Goal: Task Accomplishment & Management: Complete application form

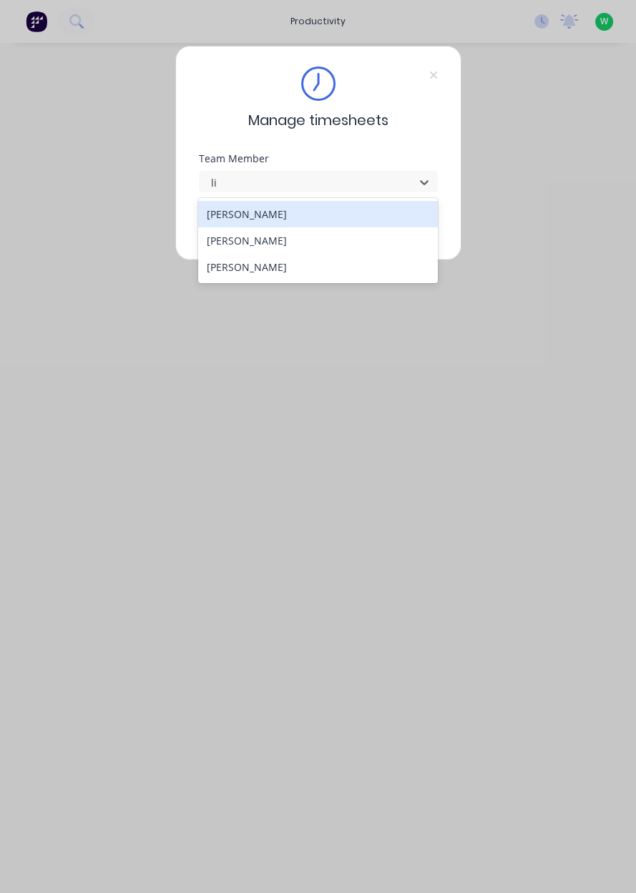
click at [312, 244] on div "[PERSON_NAME]" at bounding box center [318, 240] width 240 height 26
type input "li"
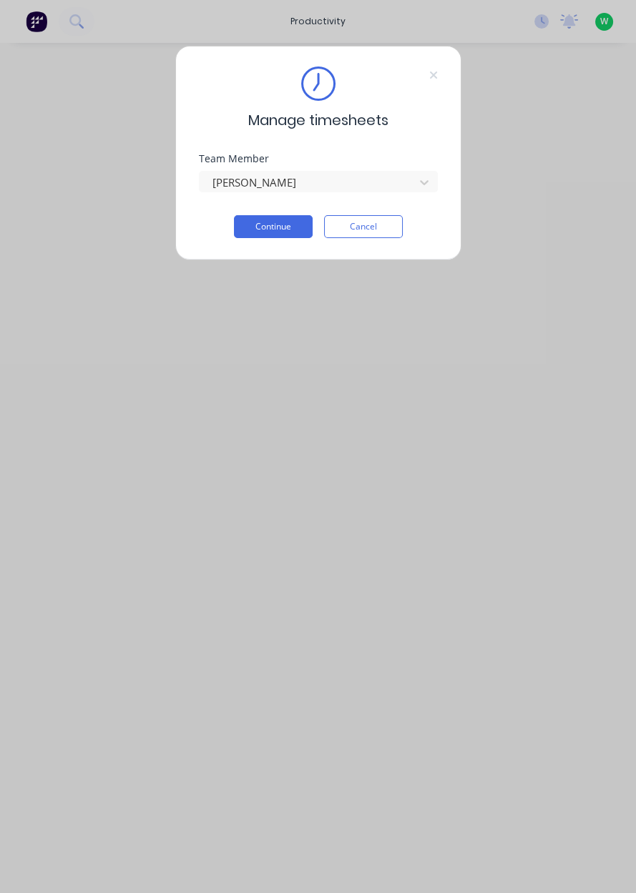
click at [284, 229] on button "Continue" at bounding box center [273, 226] width 79 height 23
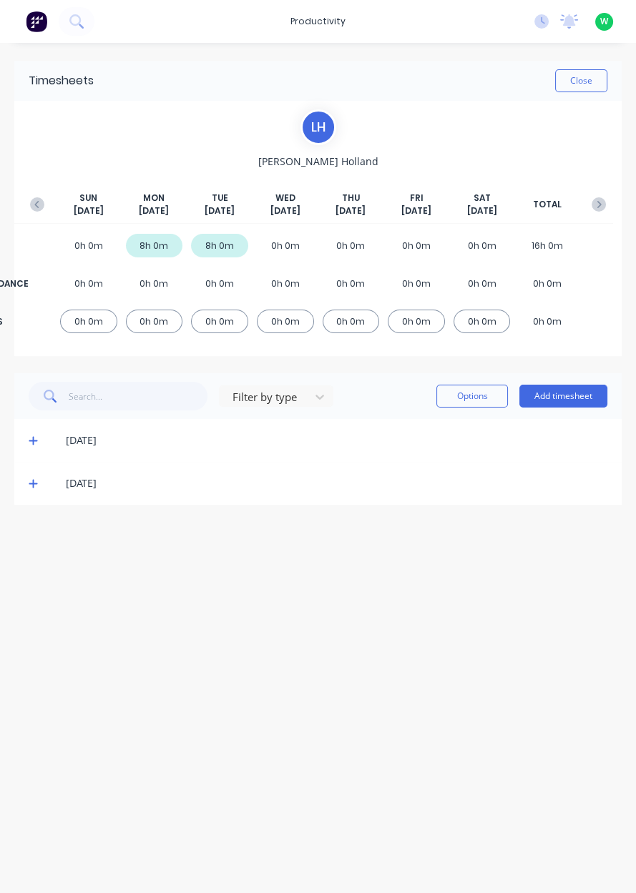
click at [38, 209] on icon "button" at bounding box center [37, 204] width 14 height 14
click at [35, 616] on icon at bounding box center [33, 612] width 9 height 10
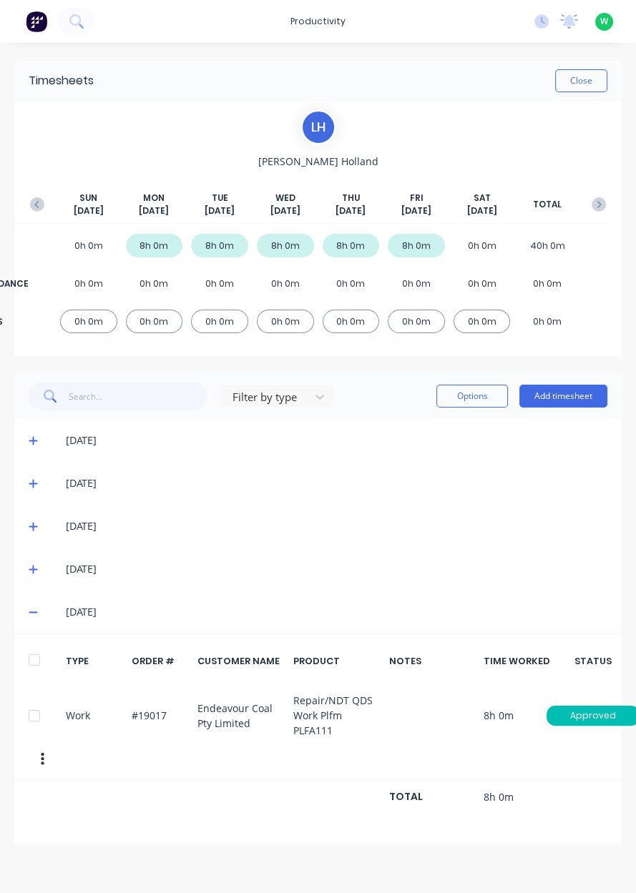
click at [580, 404] on button "Add timesheet" at bounding box center [563, 396] width 88 height 23
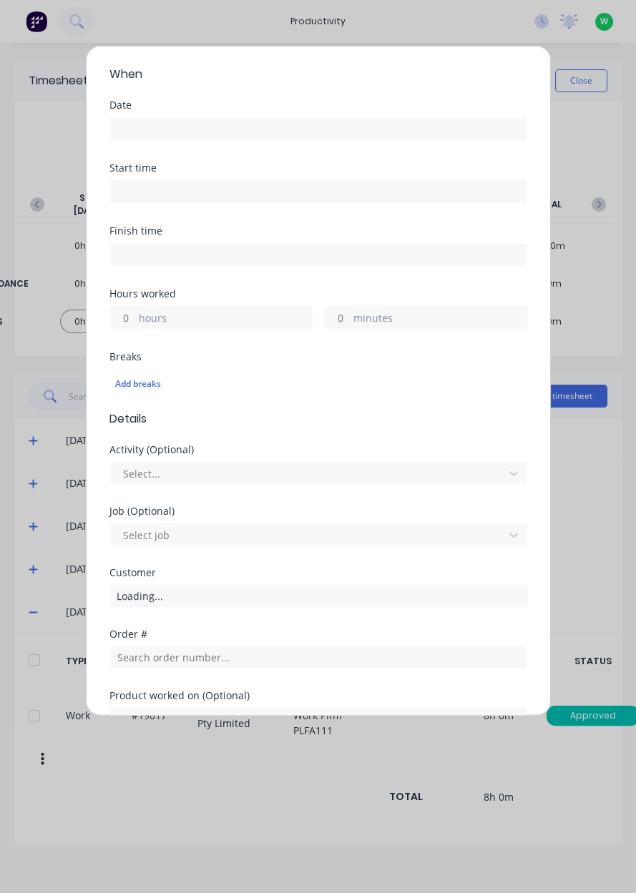
scroll to position [286, 0]
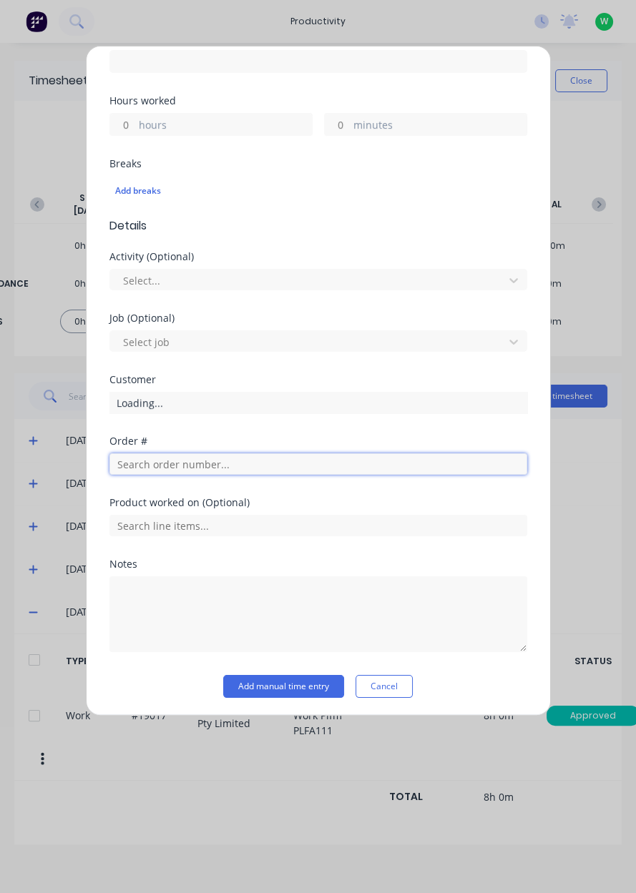
click at [300, 471] on input "text" at bounding box center [318, 464] width 418 height 21
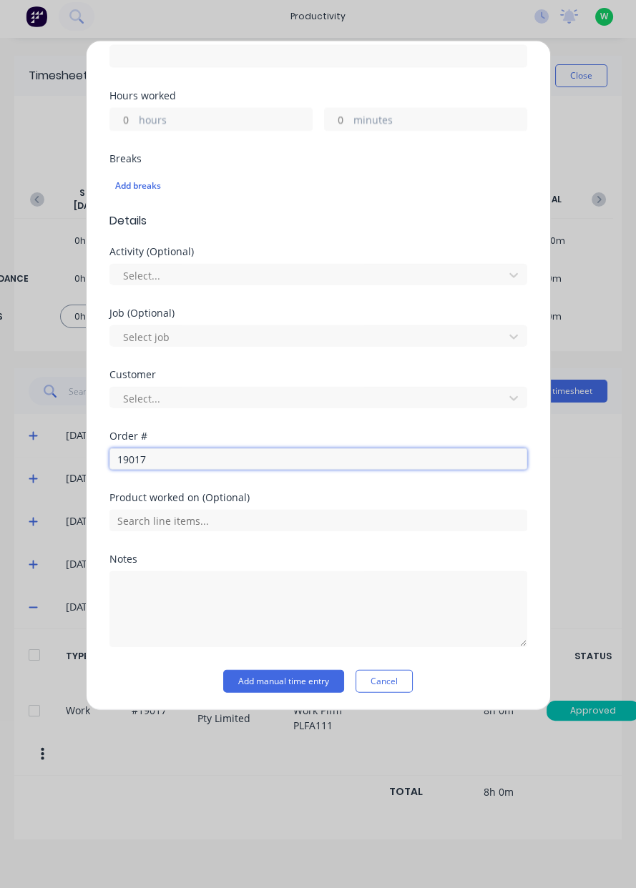
scroll to position [237, 0]
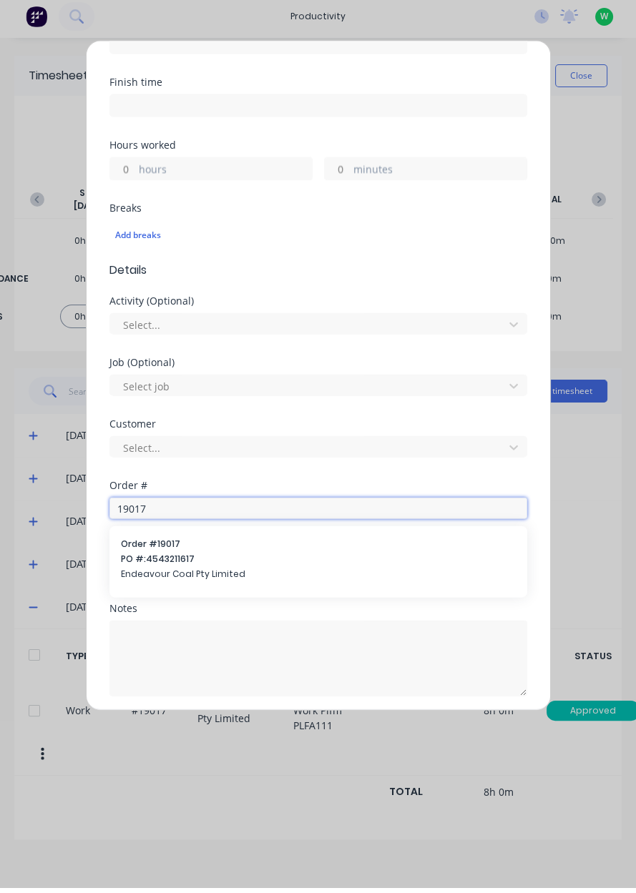
type input "19017"
click at [328, 558] on span "PO #: 4543211617" at bounding box center [318, 564] width 395 height 13
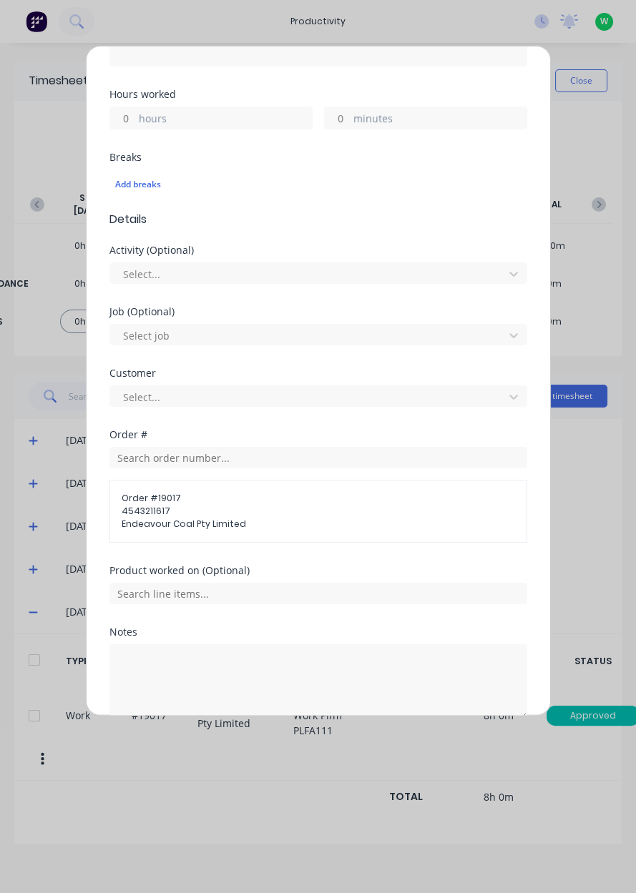
scroll to position [292, 0]
click at [320, 593] on input "text" at bounding box center [318, 594] width 418 height 21
click at [340, 557] on span "Repair/NDT QDS Work Plfm PLFA111" at bounding box center [330, 558] width 372 height 13
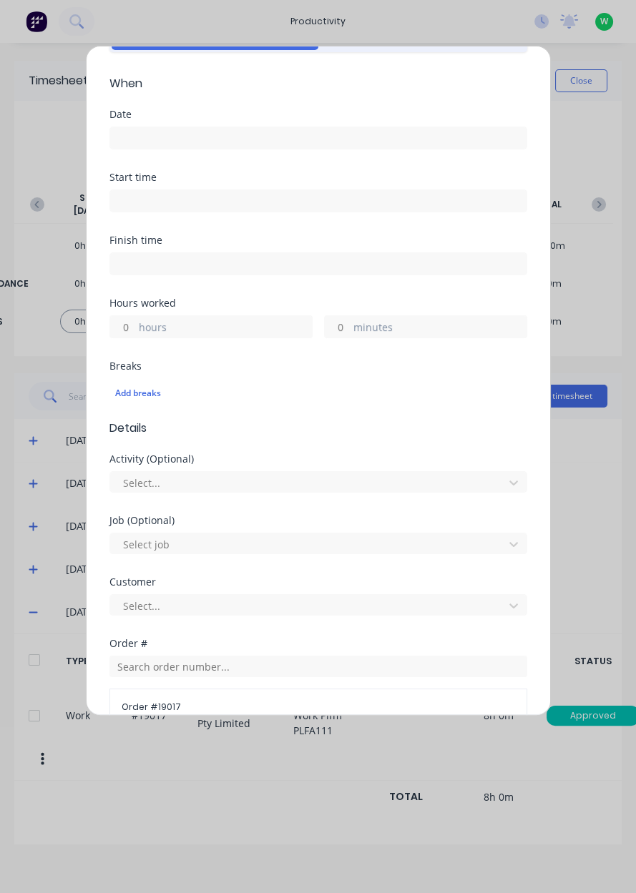
scroll to position [0, 0]
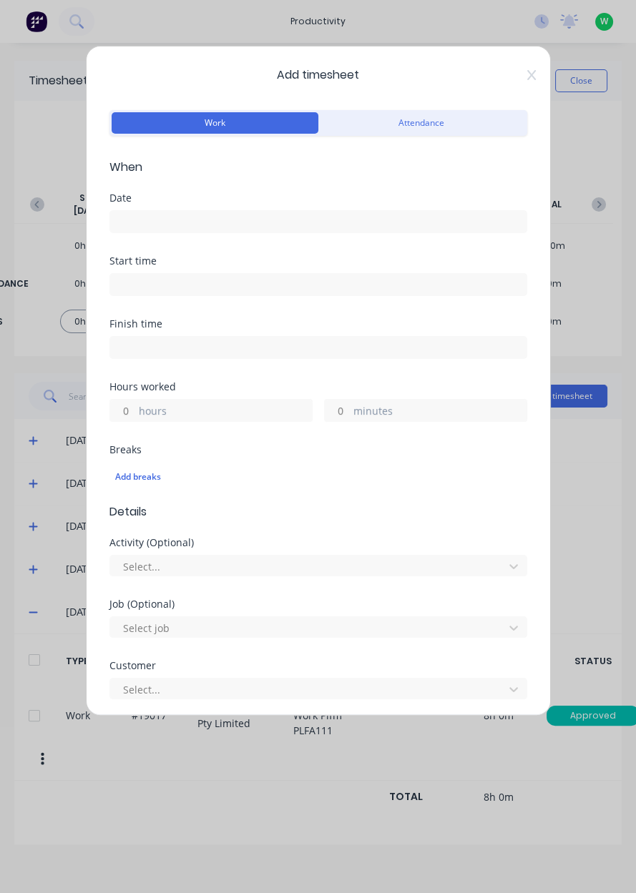
click at [253, 404] on label "hours" at bounding box center [225, 412] width 173 height 18
click at [135, 404] on input "hours" at bounding box center [122, 410] width 25 height 21
type input "1.5"
click at [124, 220] on input at bounding box center [318, 221] width 416 height 21
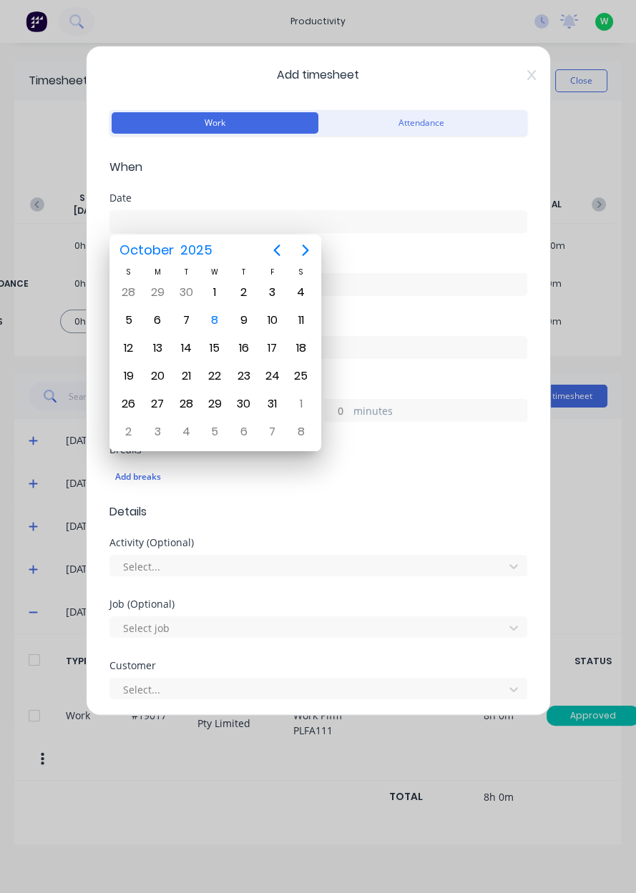
click at [214, 323] on div "8" at bounding box center [214, 320] width 21 height 21
type input "[DATE]"
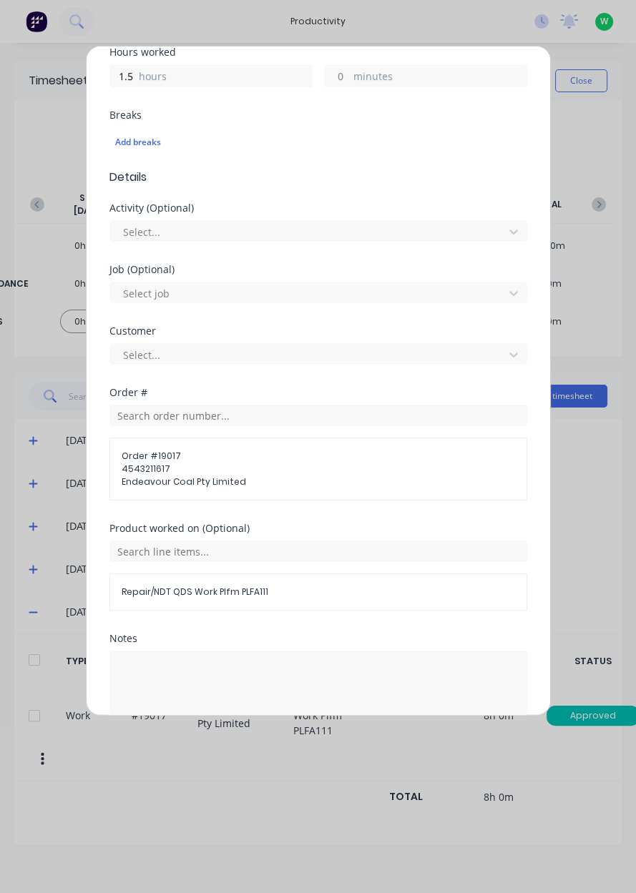
scroll to position [359, 0]
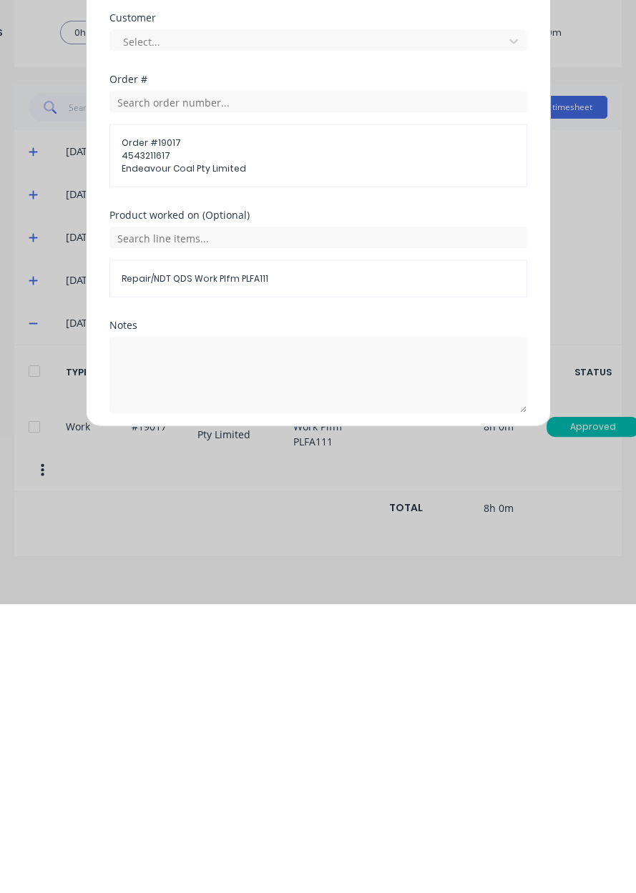
click at [263, 735] on button "Add manual time entry" at bounding box center [283, 736] width 121 height 23
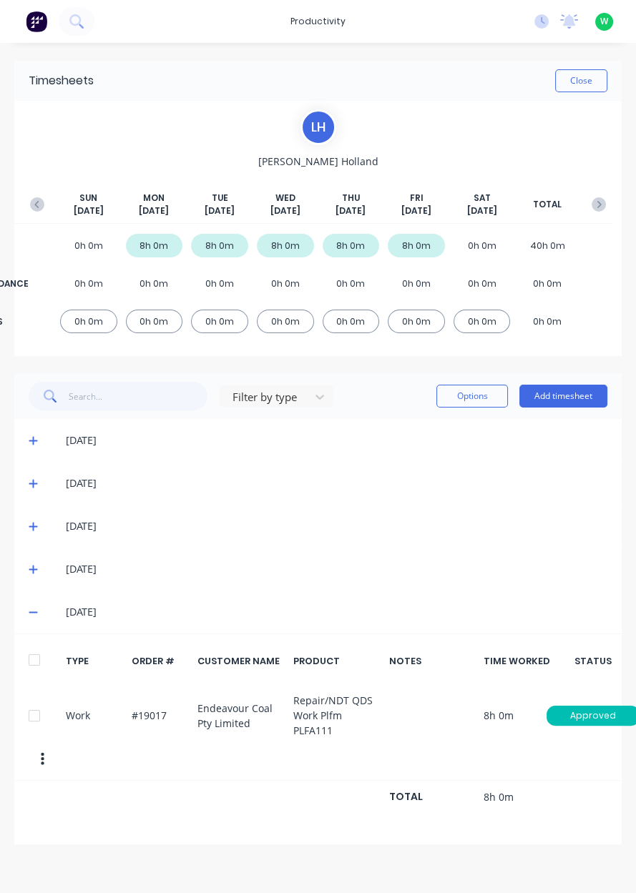
click at [590, 206] on button "button" at bounding box center [598, 205] width 29 height 26
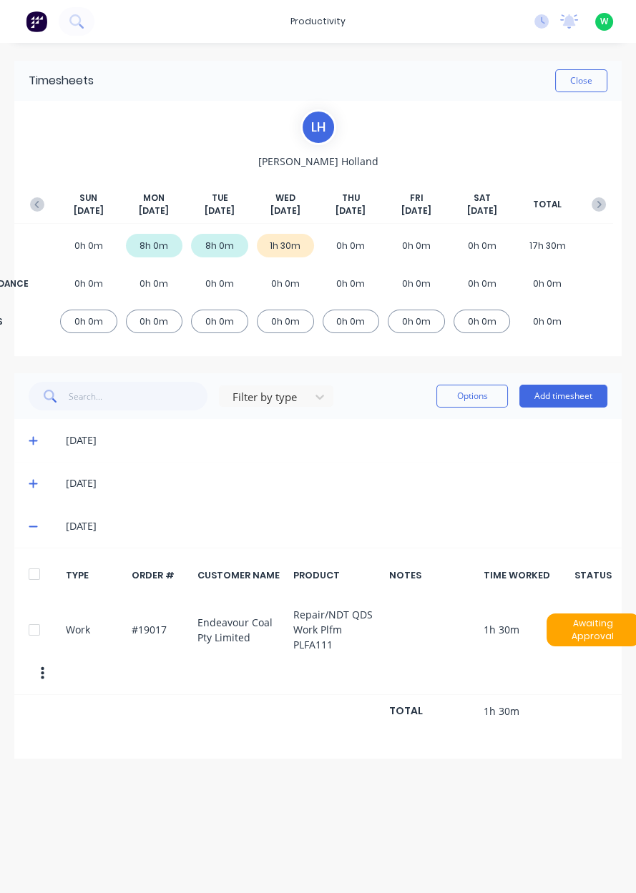
click at [562, 399] on button "Add timesheet" at bounding box center [563, 396] width 88 height 23
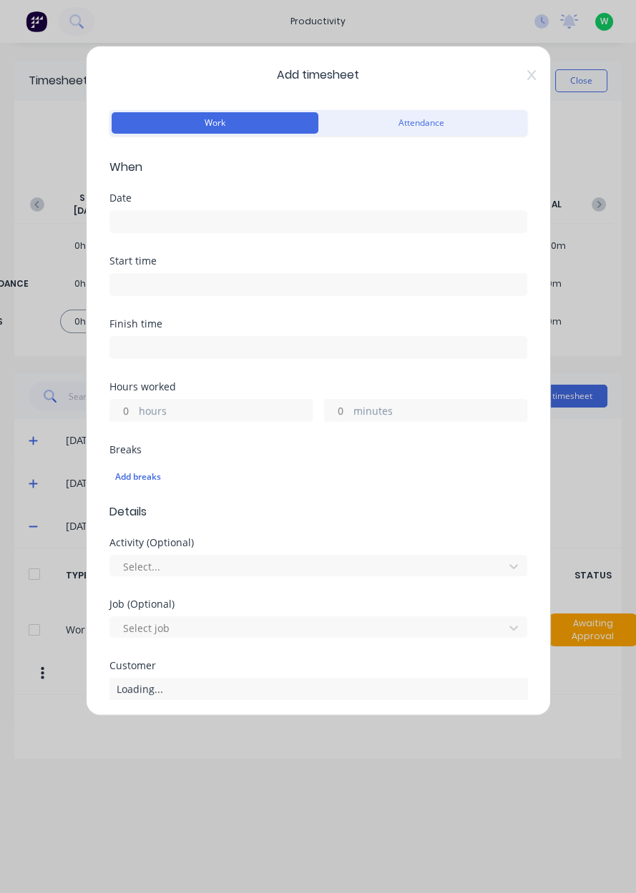
click at [205, 415] on label "hours" at bounding box center [225, 412] width 173 height 18
click at [135, 415] on input "hours" at bounding box center [122, 410] width 25 height 21
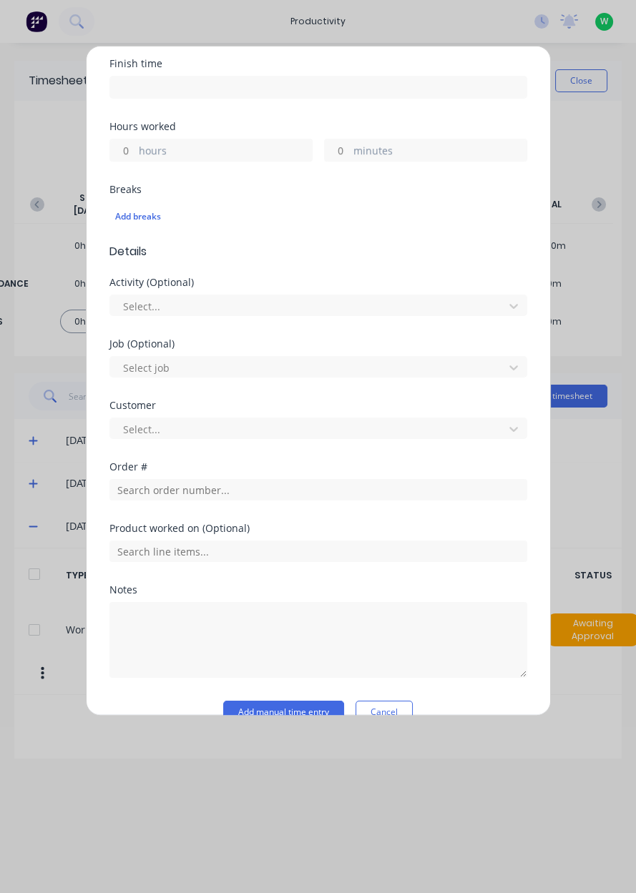
scroll to position [263, 0]
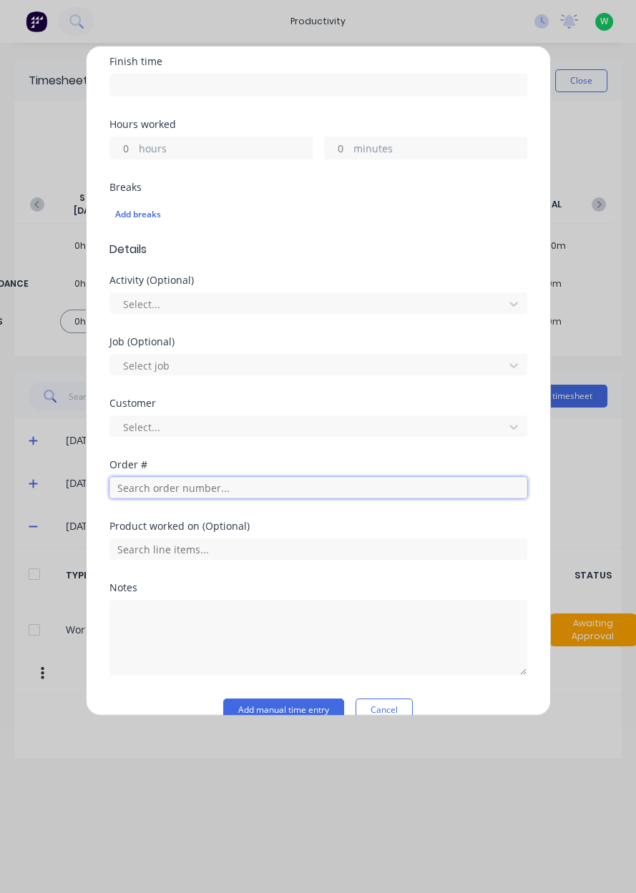
click at [270, 489] on input "text" at bounding box center [318, 487] width 418 height 21
type input "19183"
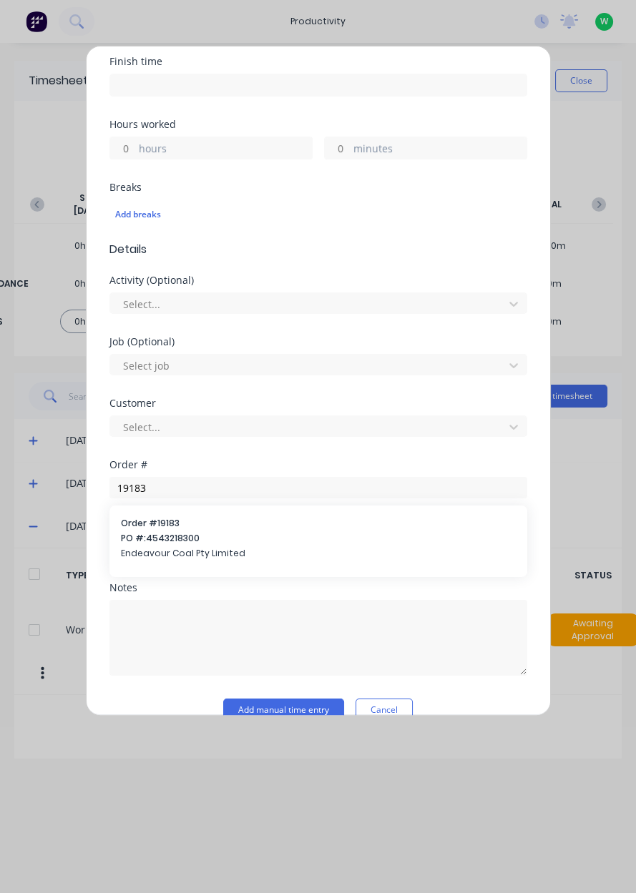
click at [214, 538] on span "PO #: 4543218300" at bounding box center [318, 538] width 395 height 13
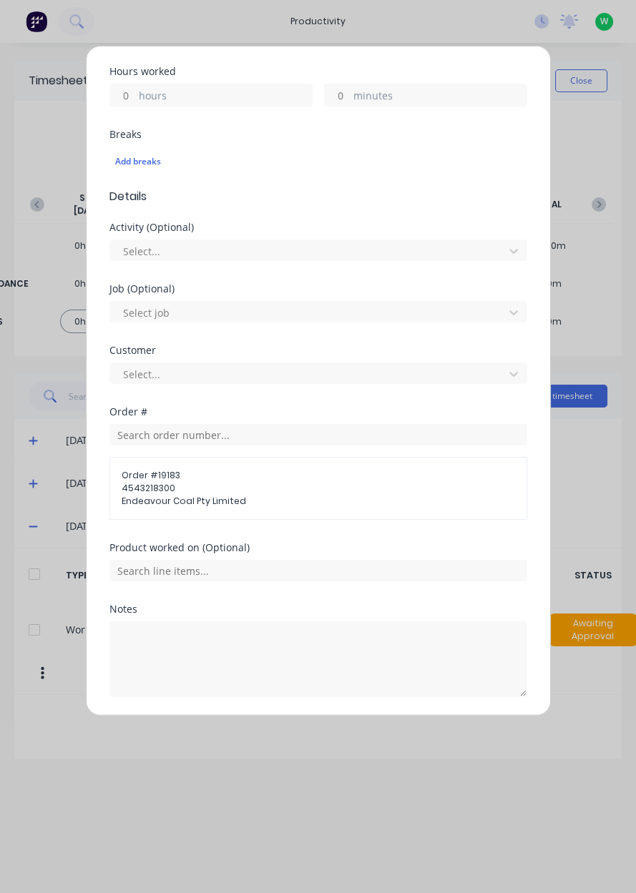
scroll to position [361, 0]
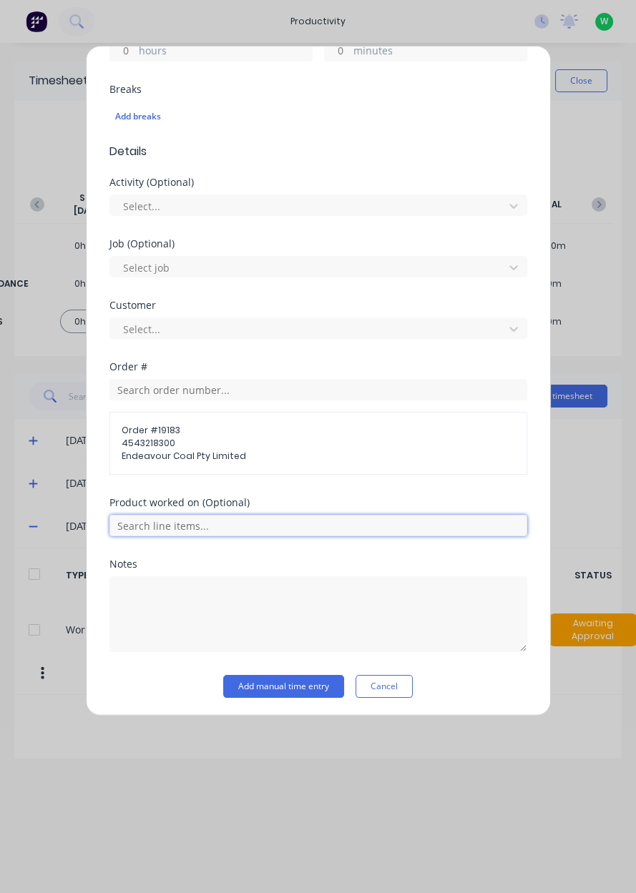
click at [236, 529] on input "text" at bounding box center [318, 525] width 418 height 21
click at [235, 525] on input "text" at bounding box center [318, 525] width 418 height 21
click at [237, 521] on input "text" at bounding box center [318, 525] width 418 height 21
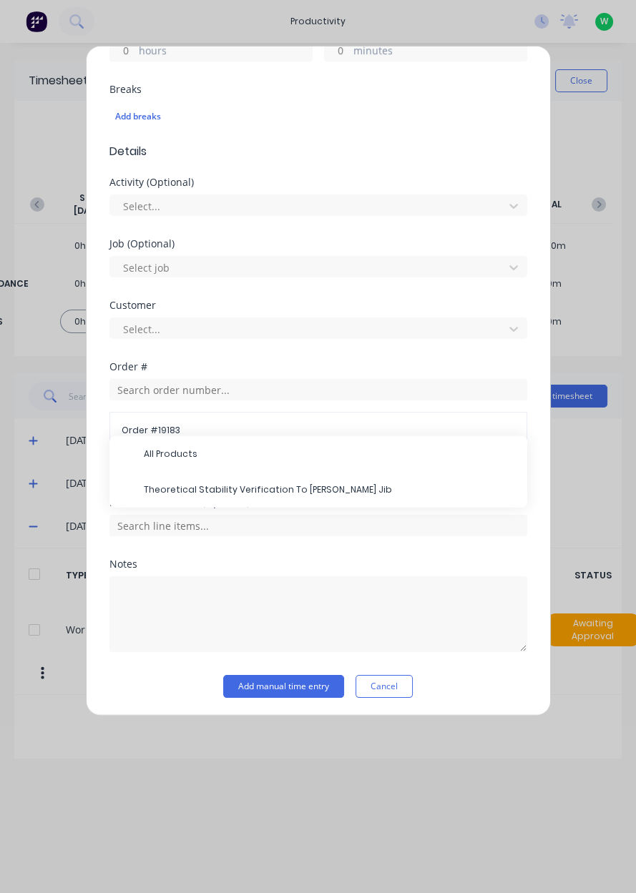
click at [284, 491] on span "Theoretical Stability Verification To Roberts Jib" at bounding box center [330, 490] width 372 height 13
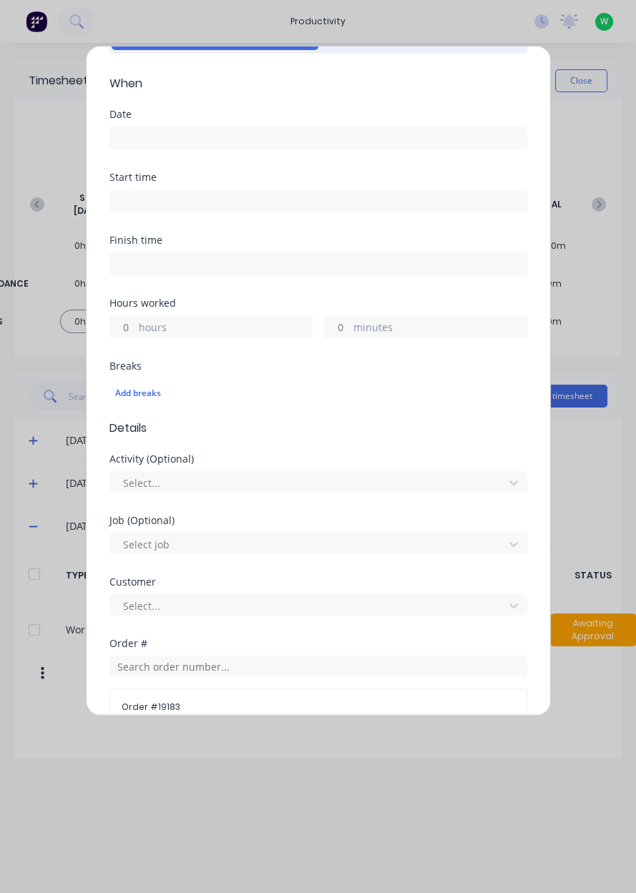
scroll to position [0, 0]
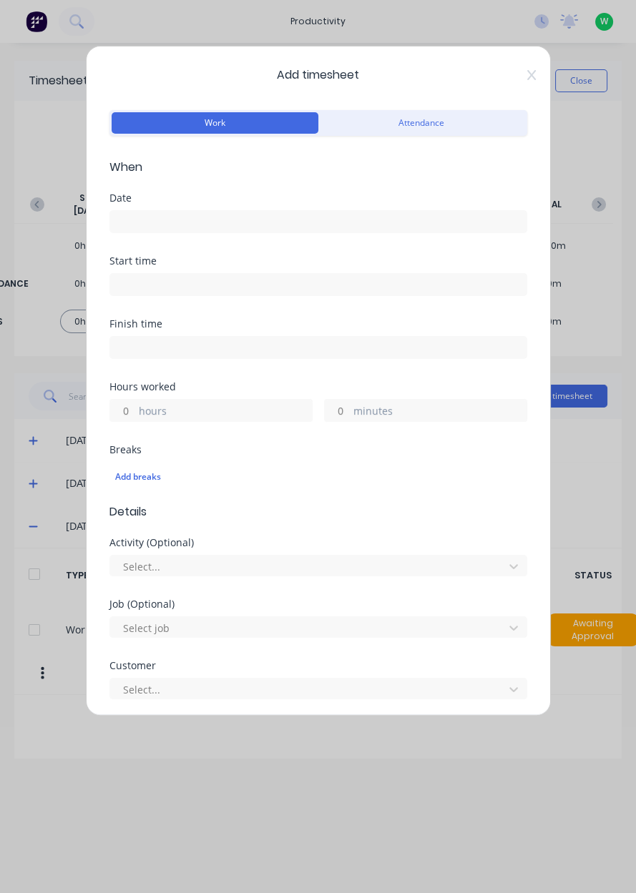
click at [255, 406] on label "hours" at bounding box center [225, 412] width 173 height 18
click at [135, 406] on input "hours" at bounding box center [122, 410] width 25 height 21
type input "6.5"
click at [303, 230] on label at bounding box center [318, 221] width 418 height 23
click at [303, 230] on input at bounding box center [318, 221] width 416 height 21
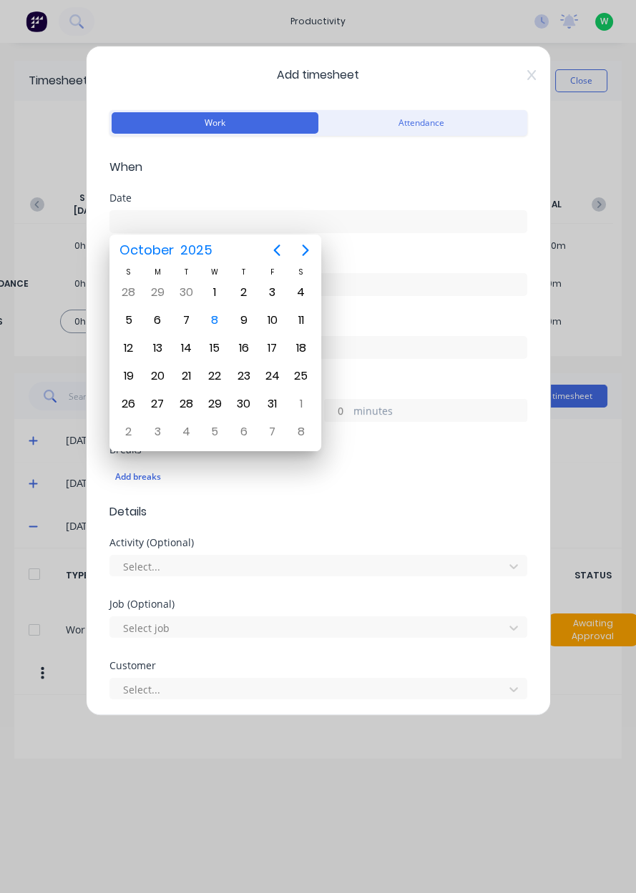
click at [215, 320] on div "8" at bounding box center [214, 320] width 21 height 21
type input "[DATE]"
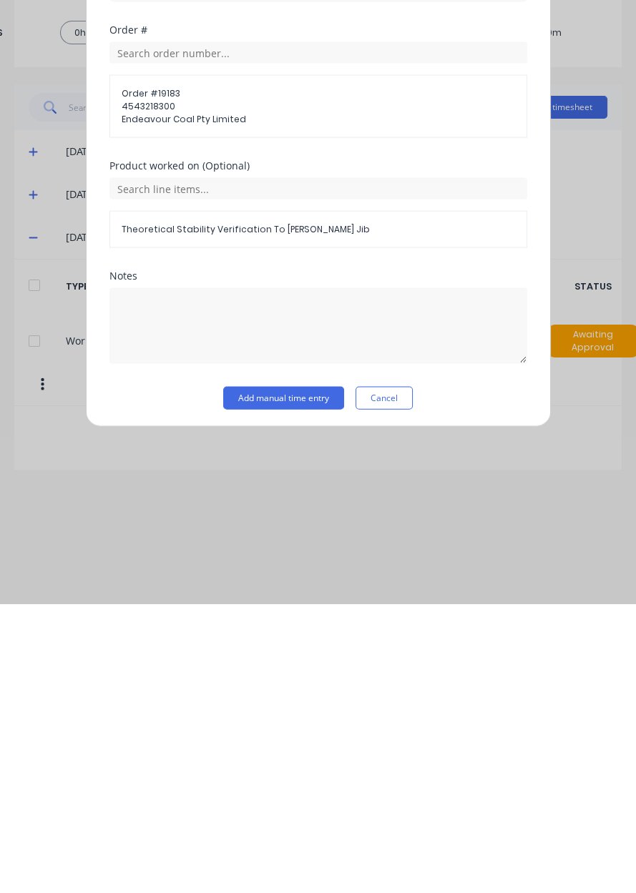
scroll to position [359, 0]
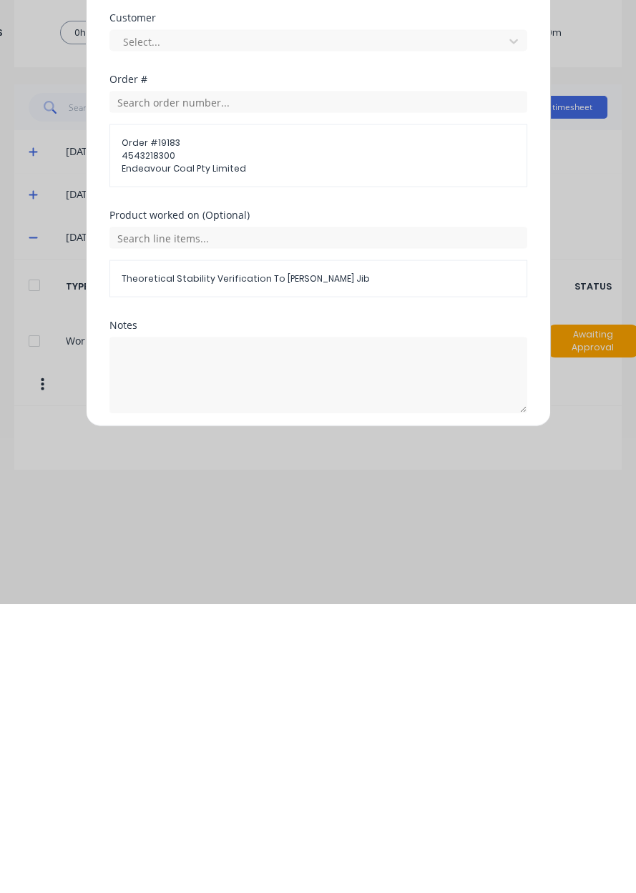
click at [303, 735] on button "Add manual time entry" at bounding box center [283, 736] width 121 height 23
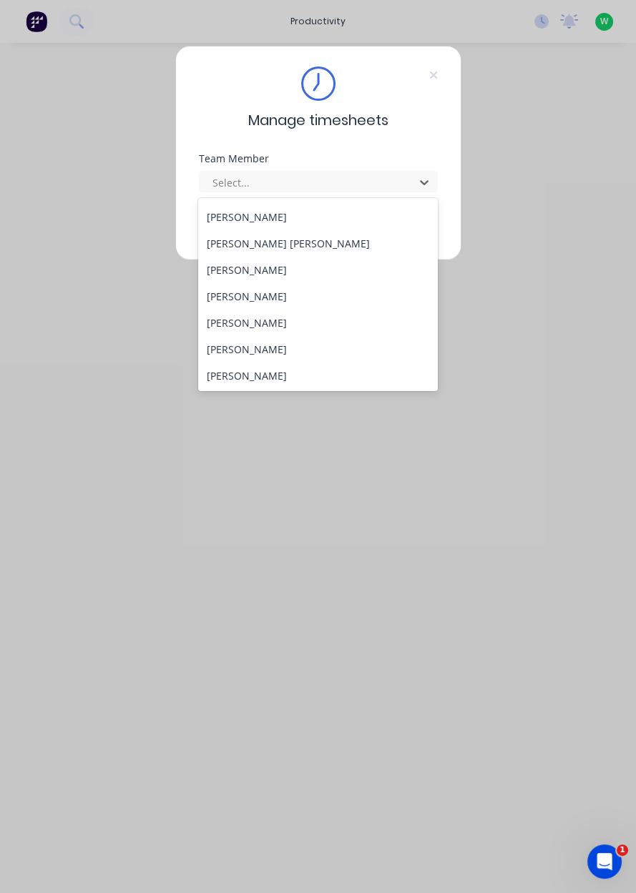
scroll to position [556, 0]
click at [279, 216] on div "[PERSON_NAME]" at bounding box center [318, 214] width 240 height 26
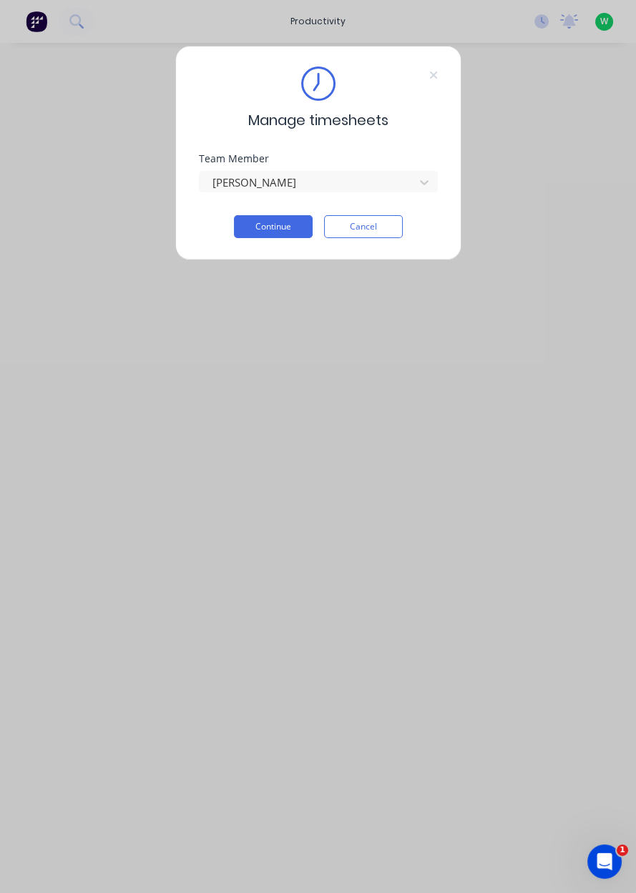
click at [285, 227] on button "Continue" at bounding box center [273, 226] width 79 height 23
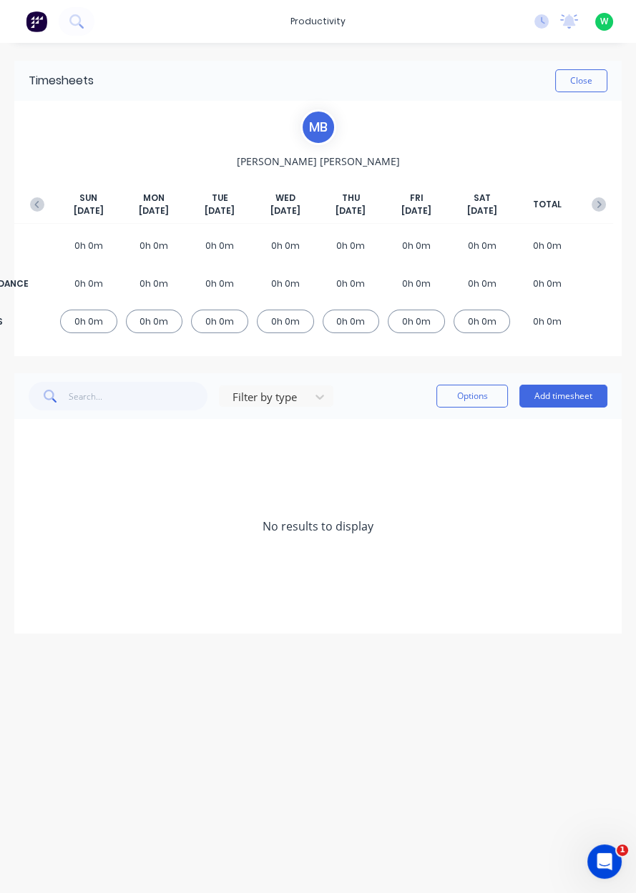
click at [564, 394] on button "Add timesheet" at bounding box center [563, 396] width 88 height 23
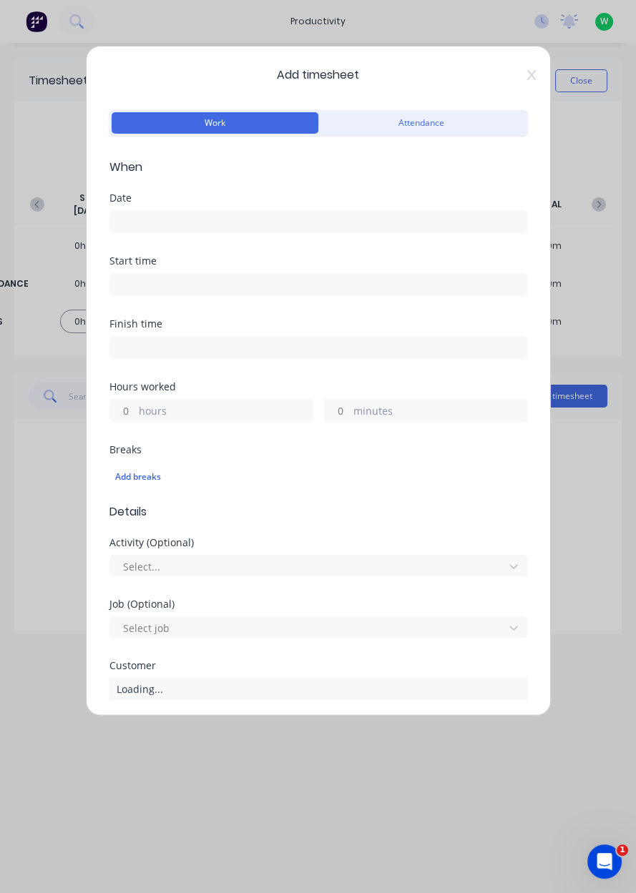
click at [265, 227] on input at bounding box center [318, 221] width 416 height 21
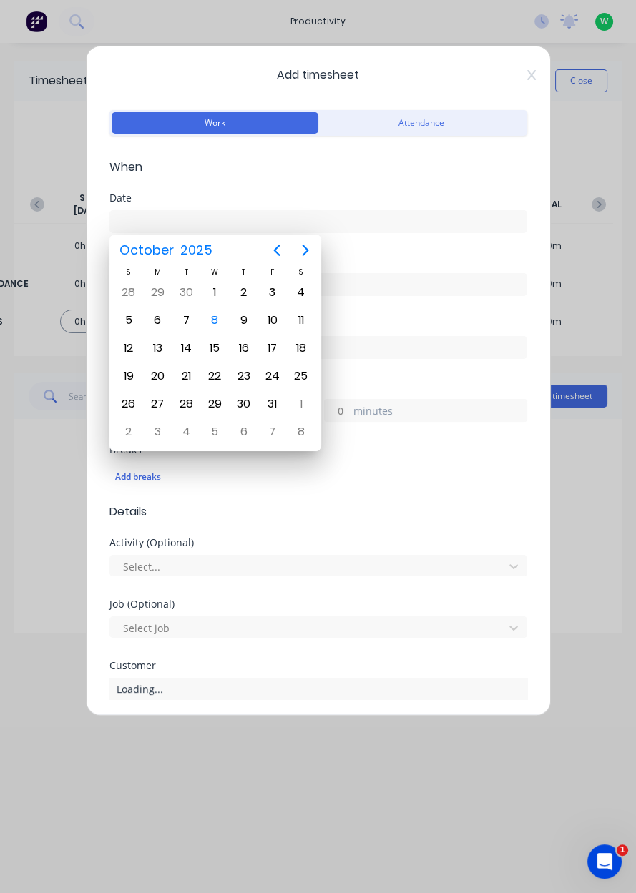
click at [220, 324] on div "8" at bounding box center [214, 320] width 21 height 21
type input "[DATE]"
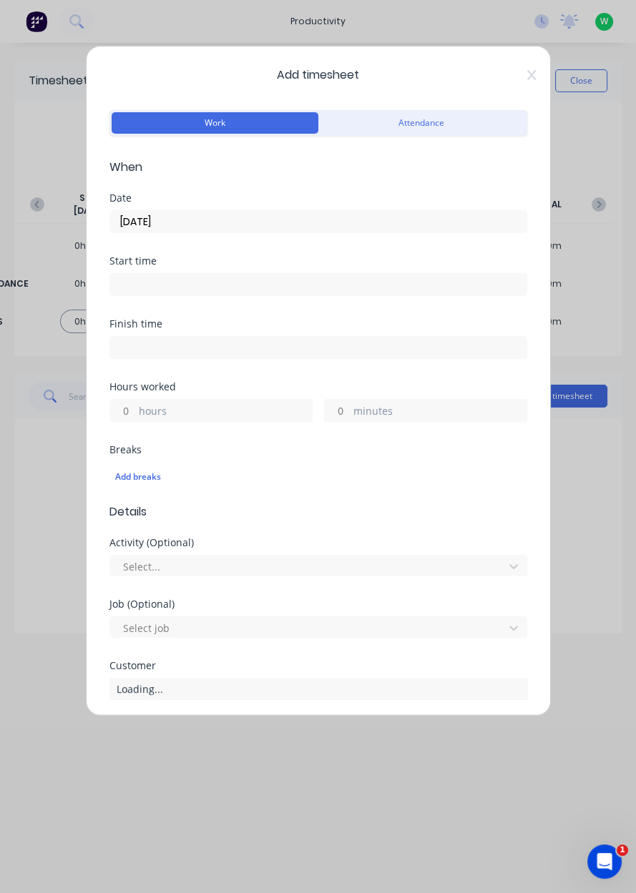
click at [210, 288] on input at bounding box center [318, 284] width 416 height 21
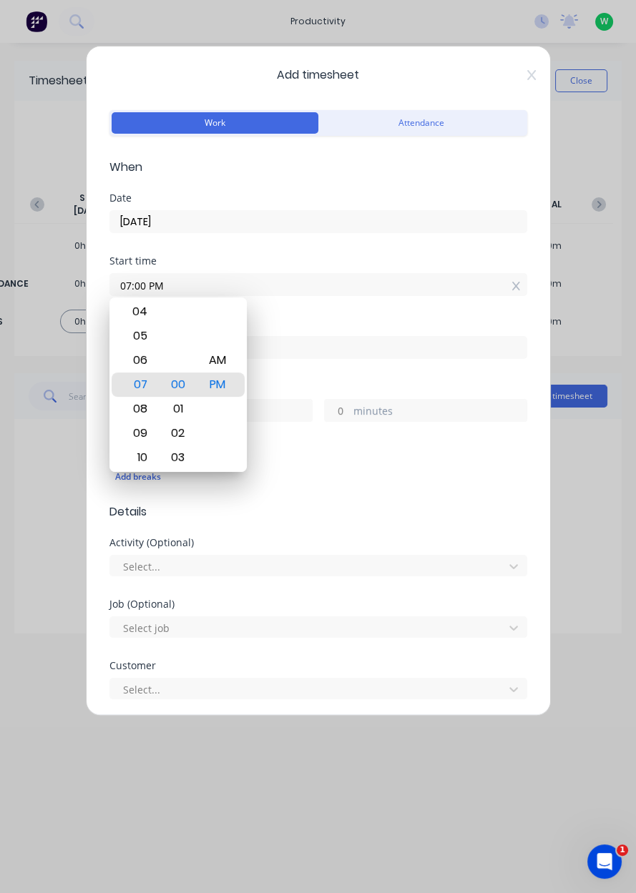
click at [225, 365] on div "AM" at bounding box center [217, 360] width 35 height 24
type input "07:00 AM"
click at [416, 351] on input at bounding box center [318, 347] width 416 height 21
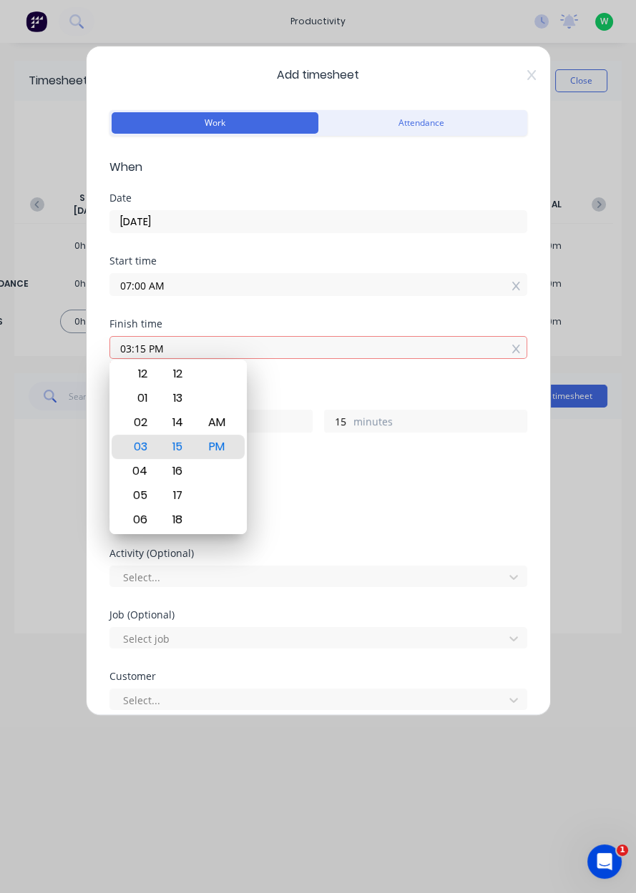
type input "03:15 PM"
type input "8"
type input "15"
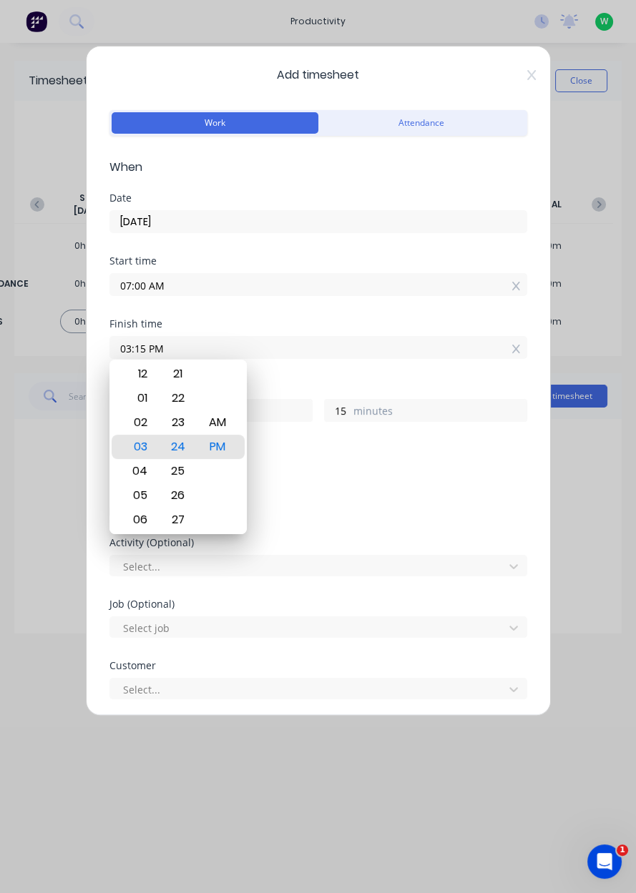
type input "03:24 PM"
type input "24"
type input "03:30 PM"
type input "30"
click at [227, 451] on div "PM" at bounding box center [217, 447] width 35 height 24
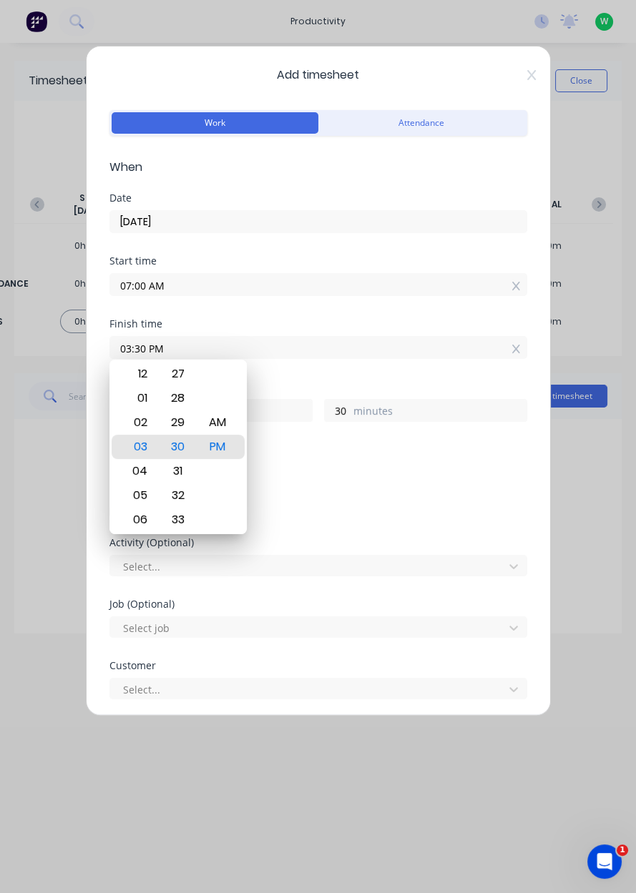
click at [401, 324] on div "Finish time" at bounding box center [318, 324] width 418 height 10
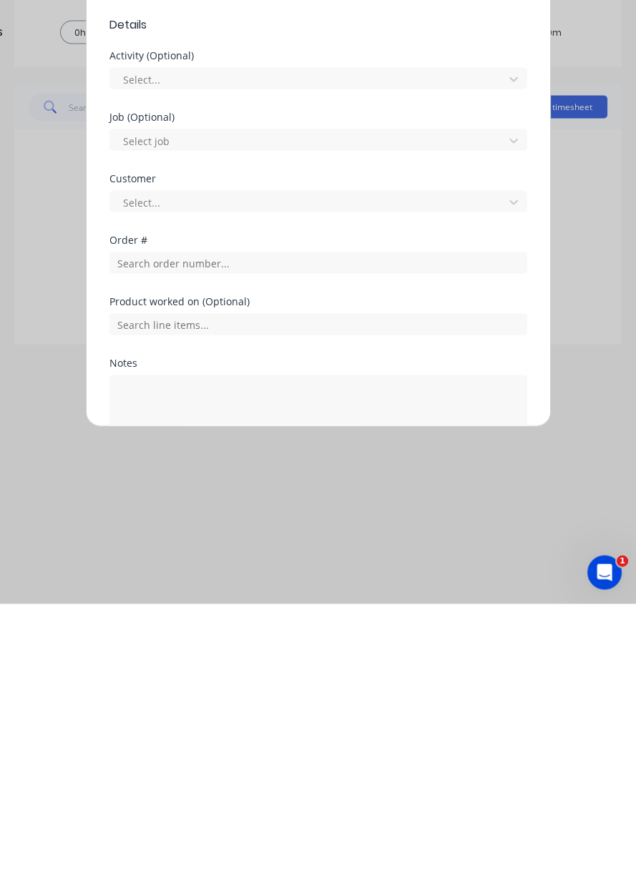
scroll to position [201, 0]
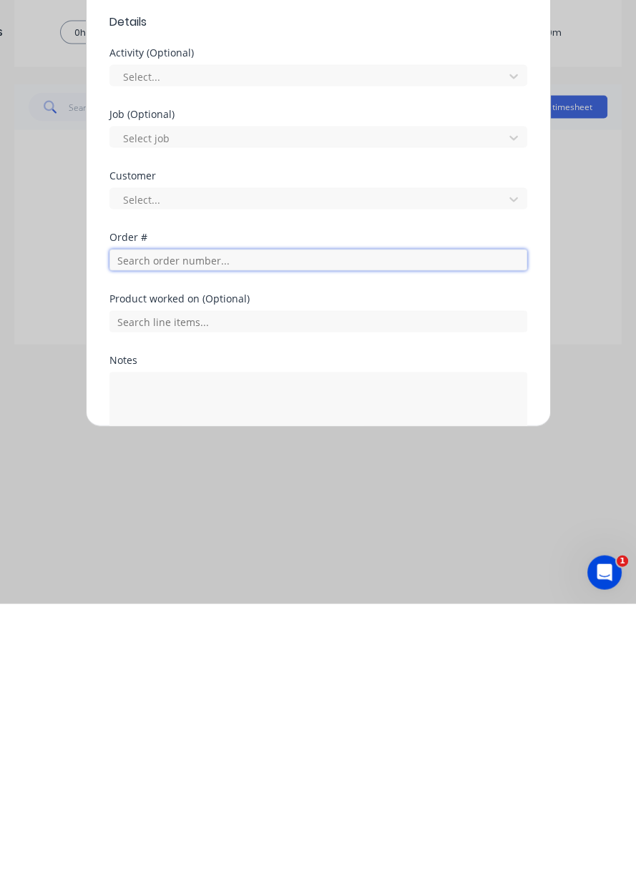
click at [253, 547] on input "text" at bounding box center [318, 549] width 418 height 21
type input "18652"
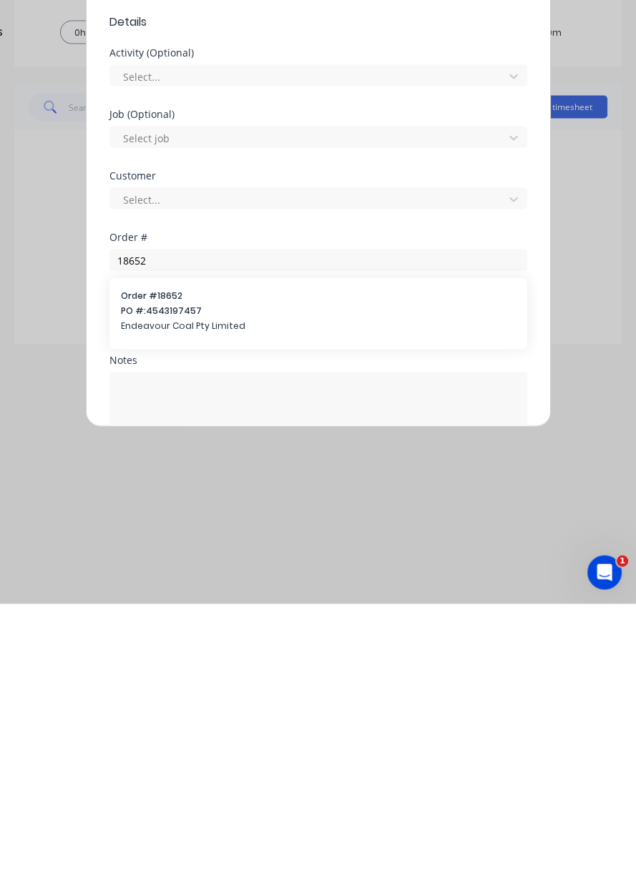
click at [175, 595] on span "PO #: 4543197457" at bounding box center [318, 600] width 395 height 13
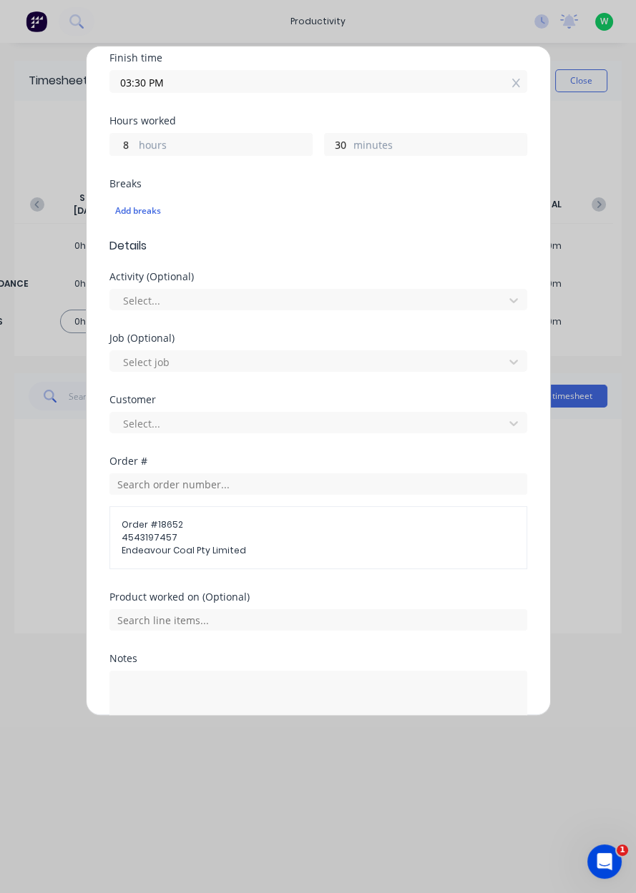
scroll to position [310, 0]
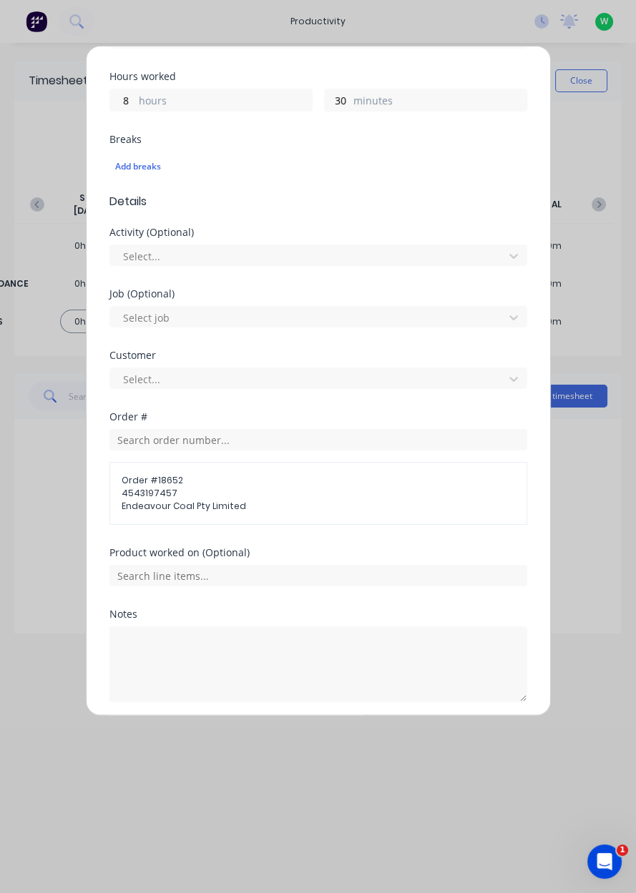
click at [283, 738] on button "Add manual time entry" at bounding box center [283, 736] width 121 height 23
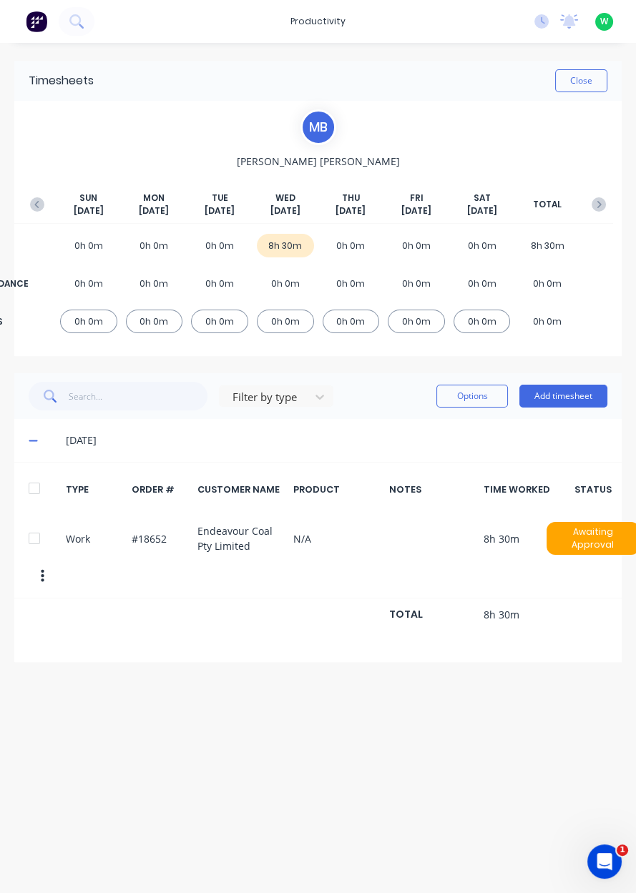
click at [578, 84] on button "Close" at bounding box center [581, 80] width 52 height 23
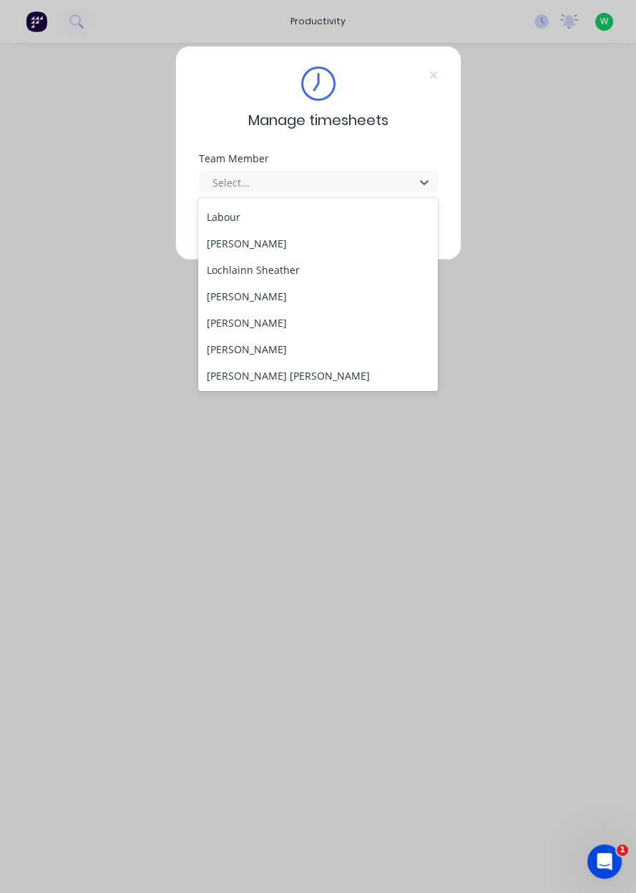
scroll to position [423, 0]
click at [294, 293] on div "[PERSON_NAME]" at bounding box center [318, 294] width 240 height 26
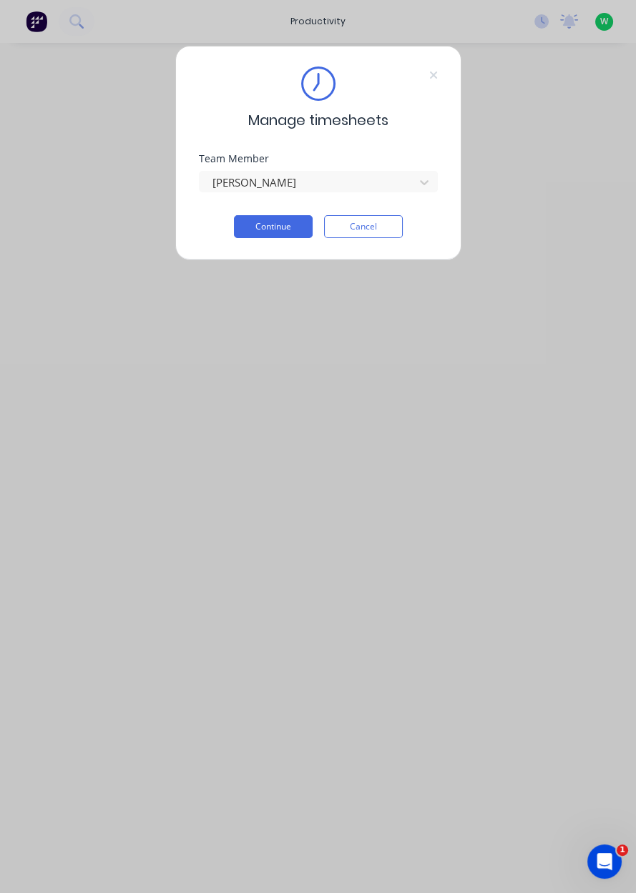
click at [288, 225] on button "Continue" at bounding box center [273, 226] width 79 height 23
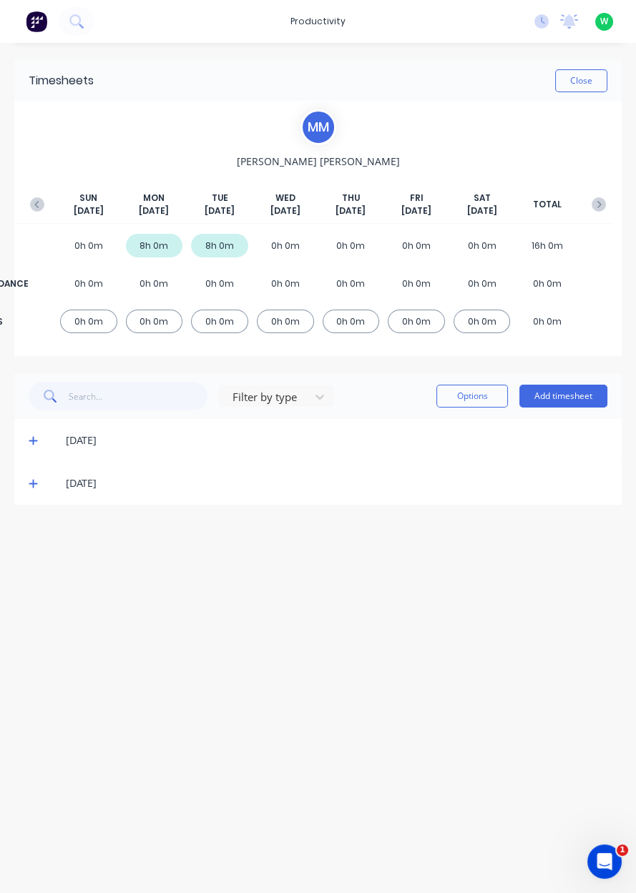
click at [572, 396] on button "Add timesheet" at bounding box center [563, 396] width 88 height 23
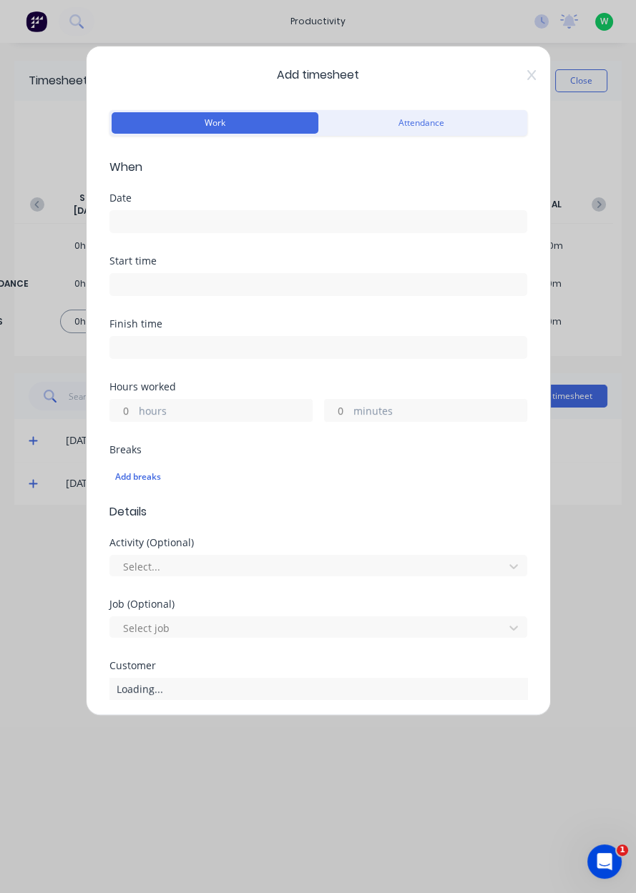
click at [180, 220] on input at bounding box center [318, 221] width 416 height 21
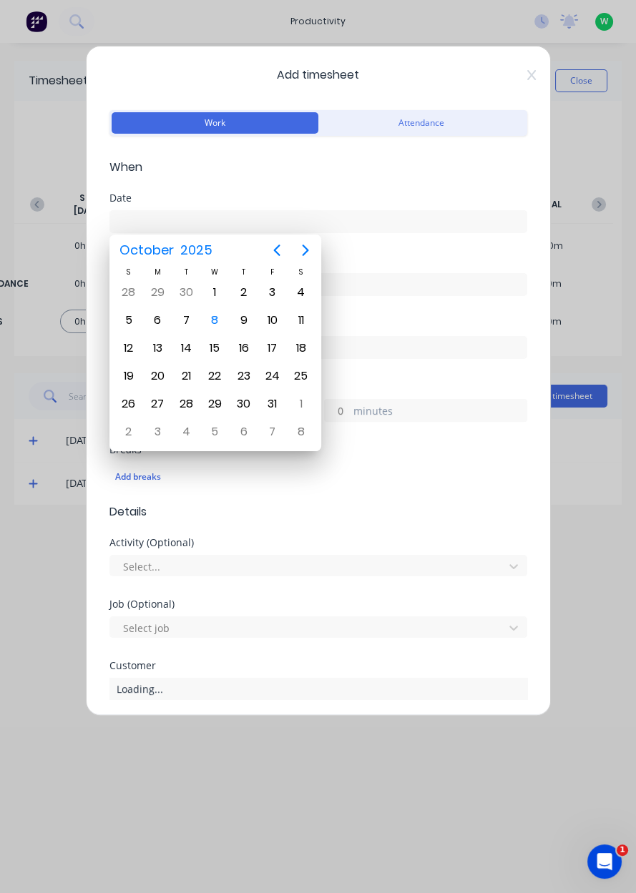
click at [221, 329] on div "8" at bounding box center [214, 320] width 29 height 27
type input "[DATE]"
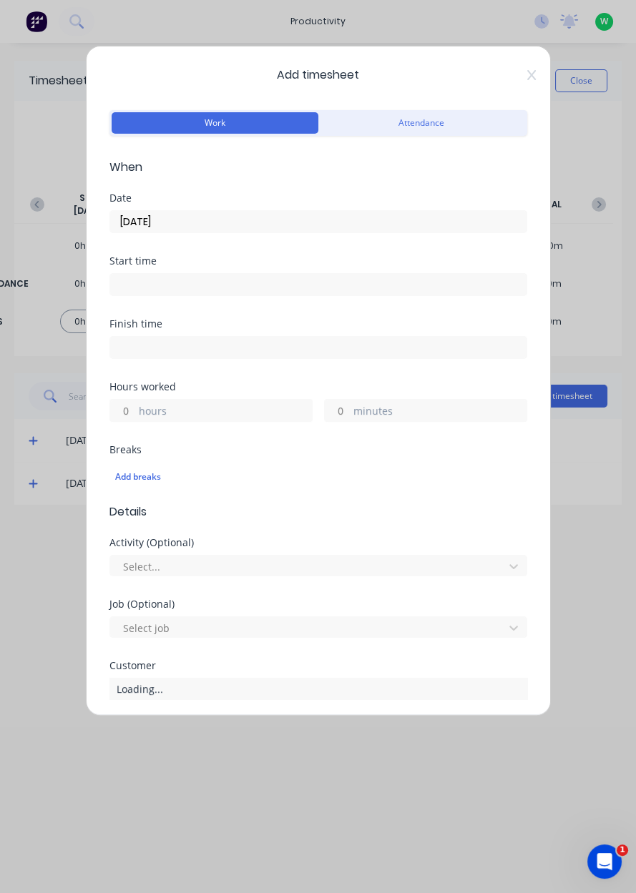
click at [148, 408] on label "hours" at bounding box center [225, 412] width 173 height 18
click at [135, 408] on input "hours" at bounding box center [122, 410] width 25 height 21
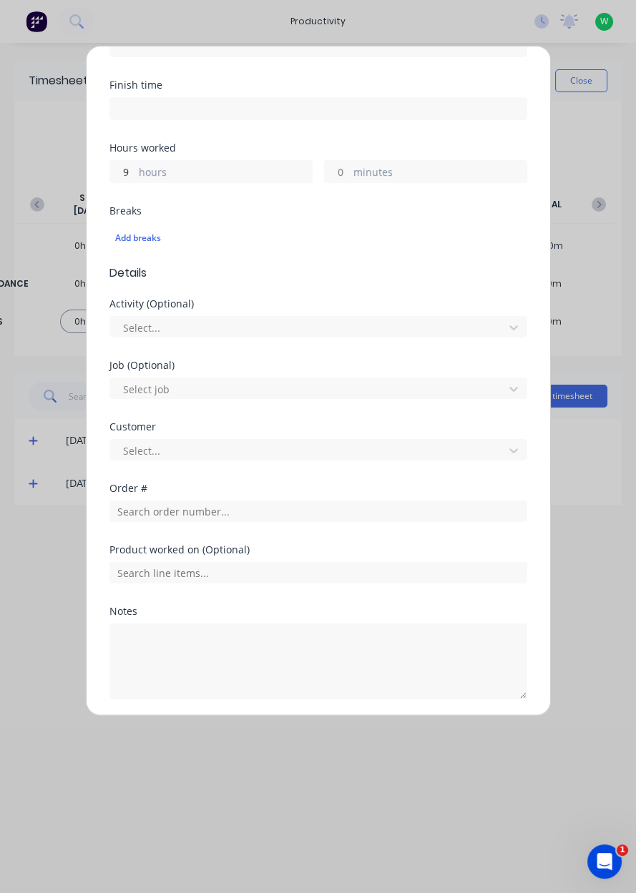
scroll to position [239, 0]
type input "9"
click at [161, 512] on input "text" at bounding box center [318, 511] width 418 height 21
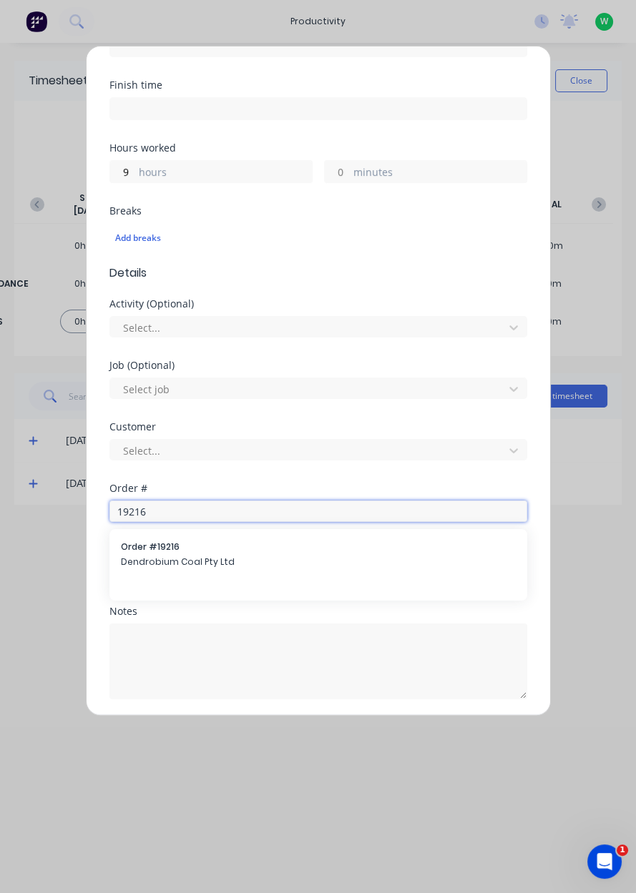
type input "19216"
click at [165, 560] on span "Dendrobium Coal Pty Ltd" at bounding box center [318, 562] width 395 height 13
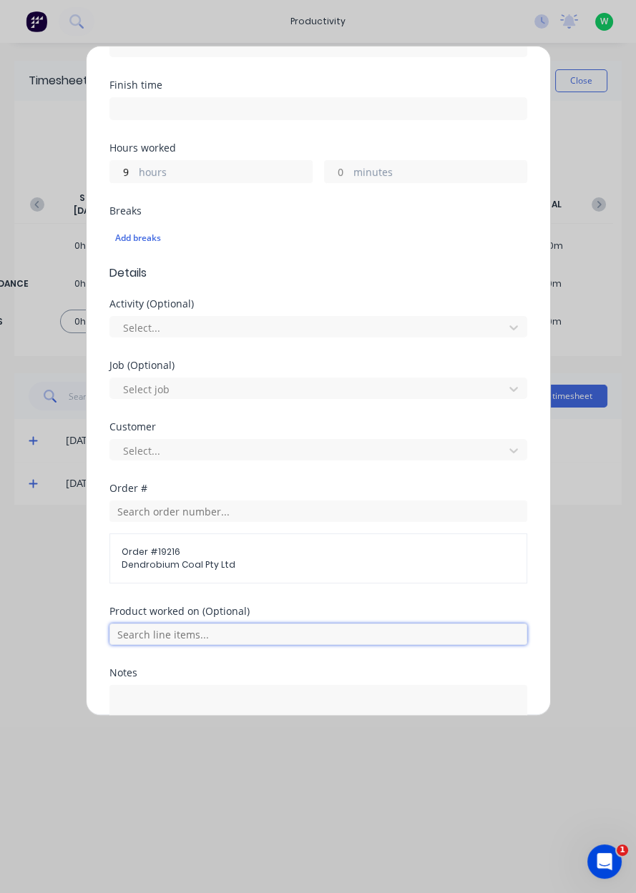
click at [242, 629] on input "text" at bounding box center [318, 634] width 418 height 21
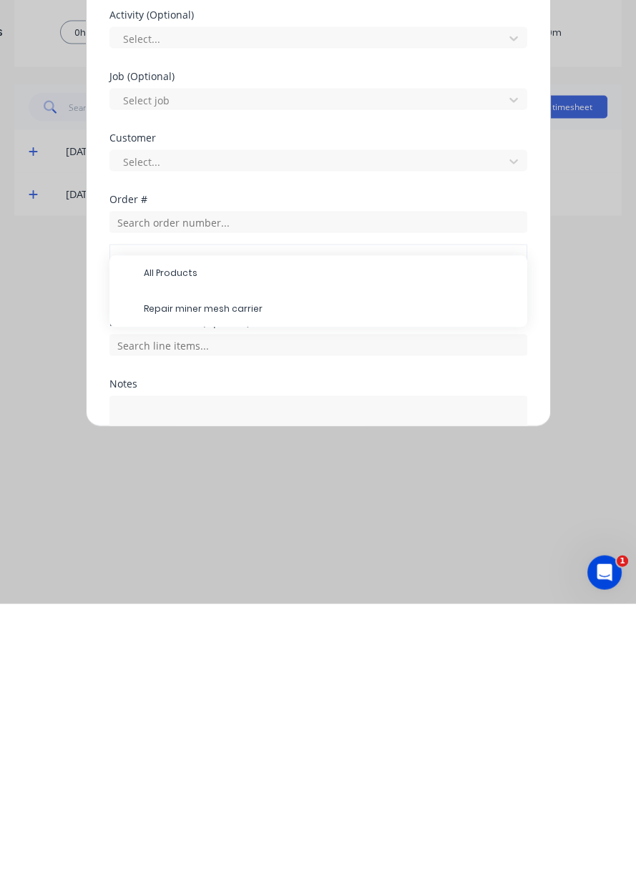
click at [245, 602] on span "Repair miner mesh carrier" at bounding box center [330, 598] width 372 height 13
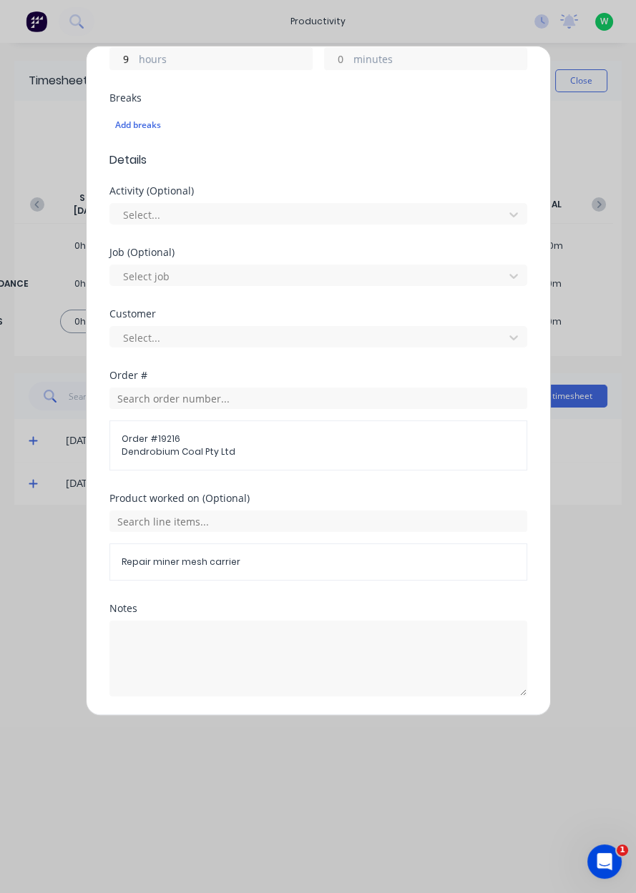
scroll to position [396, 0]
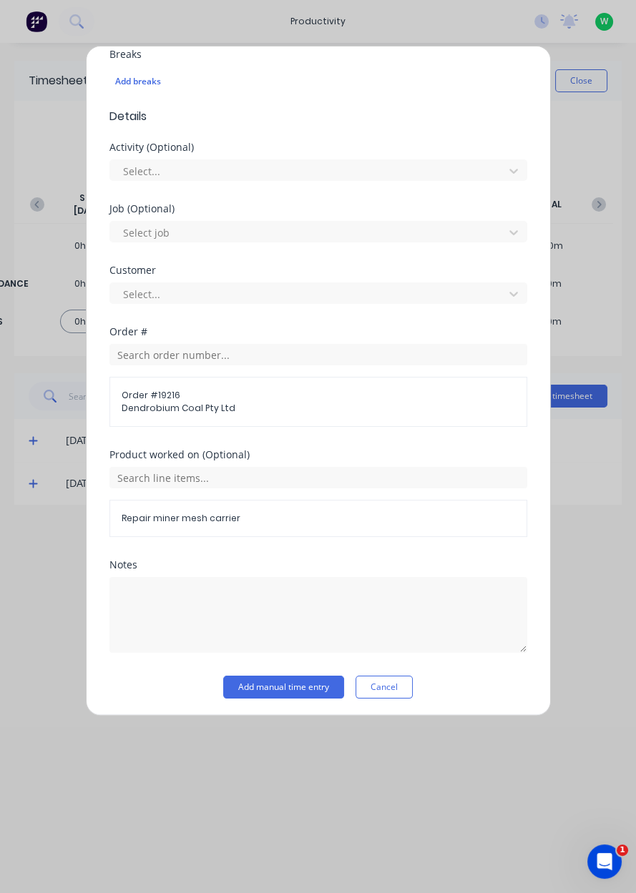
click at [312, 685] on button "Add manual time entry" at bounding box center [283, 687] width 121 height 23
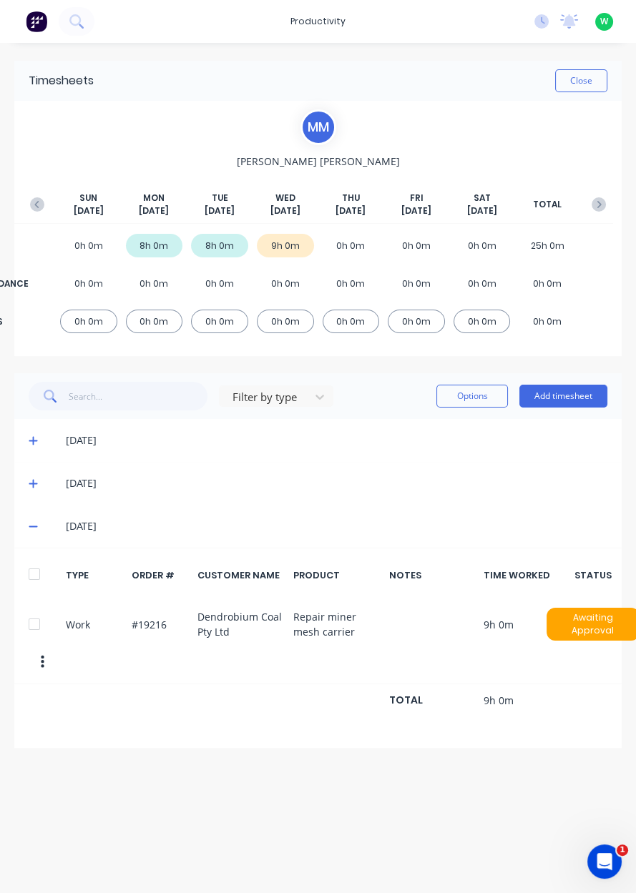
click at [32, 526] on icon at bounding box center [33, 526] width 9 height 1
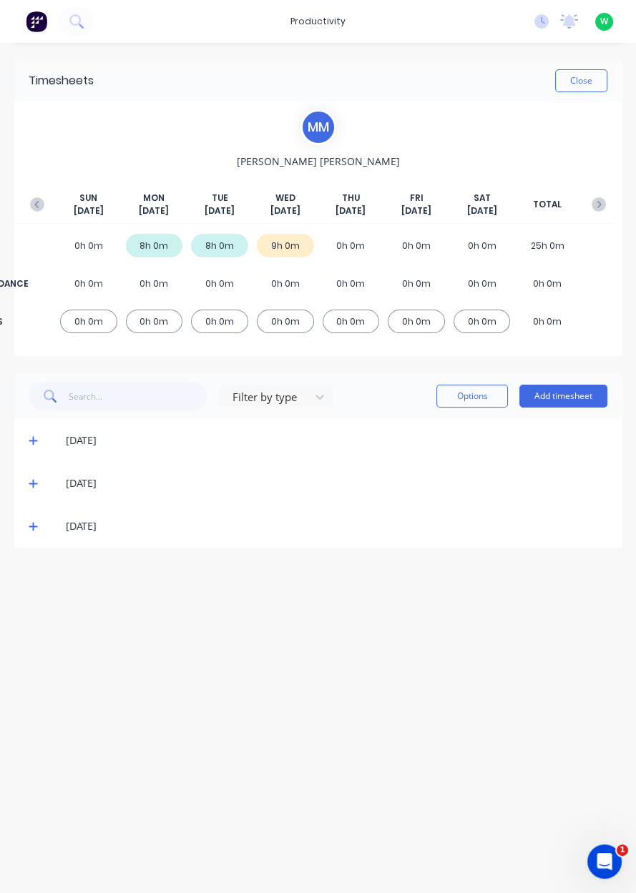
click at [582, 79] on button "Close" at bounding box center [581, 80] width 52 height 23
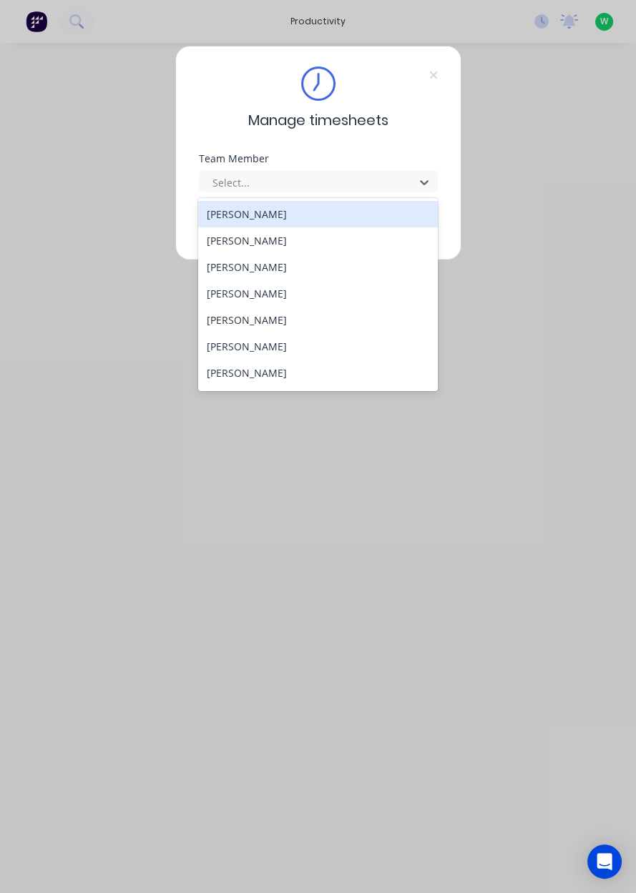
click at [212, 182] on input "text" at bounding box center [212, 182] width 3 height 15
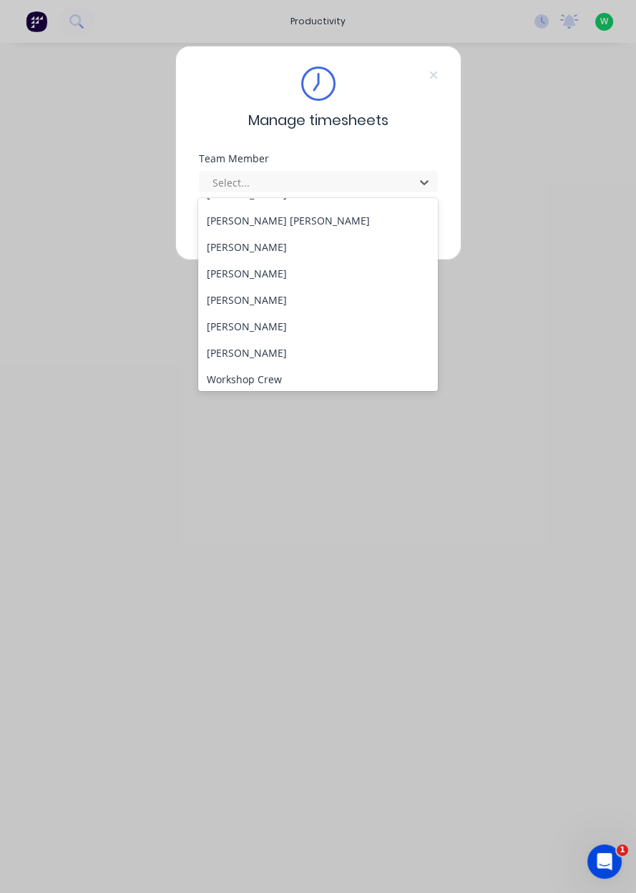
scroll to position [579, 0]
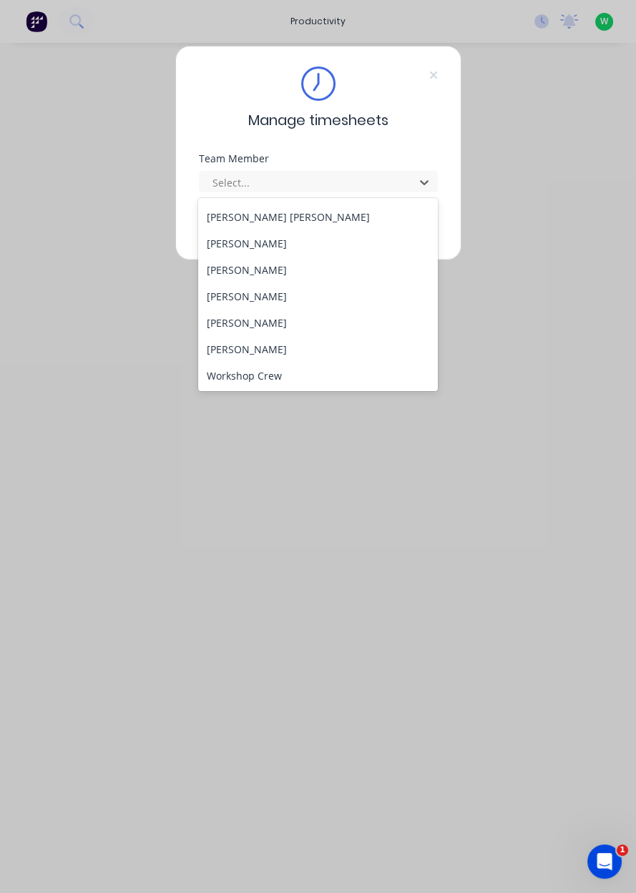
click at [232, 325] on div "[PERSON_NAME]" at bounding box center [318, 323] width 240 height 26
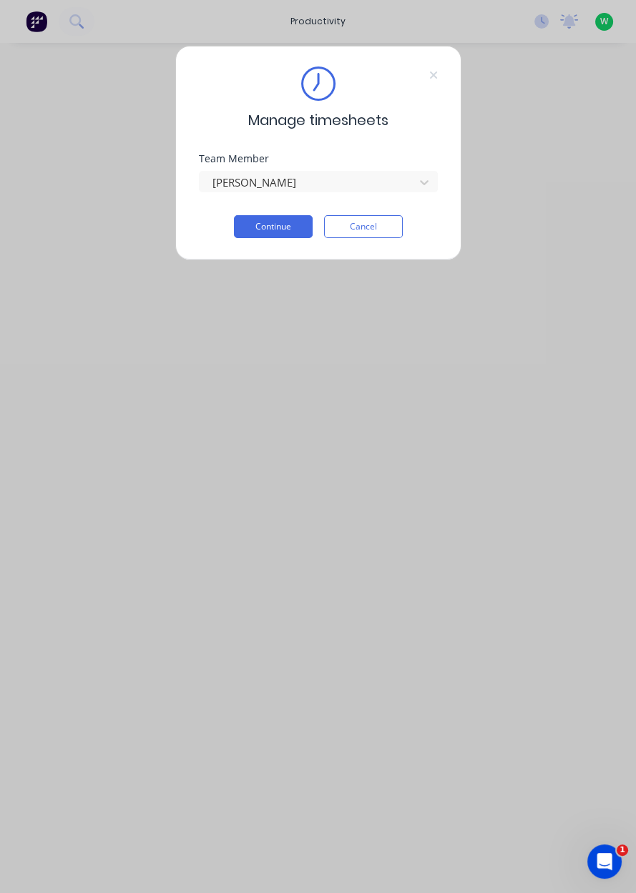
click at [245, 232] on button "Continue" at bounding box center [273, 226] width 79 height 23
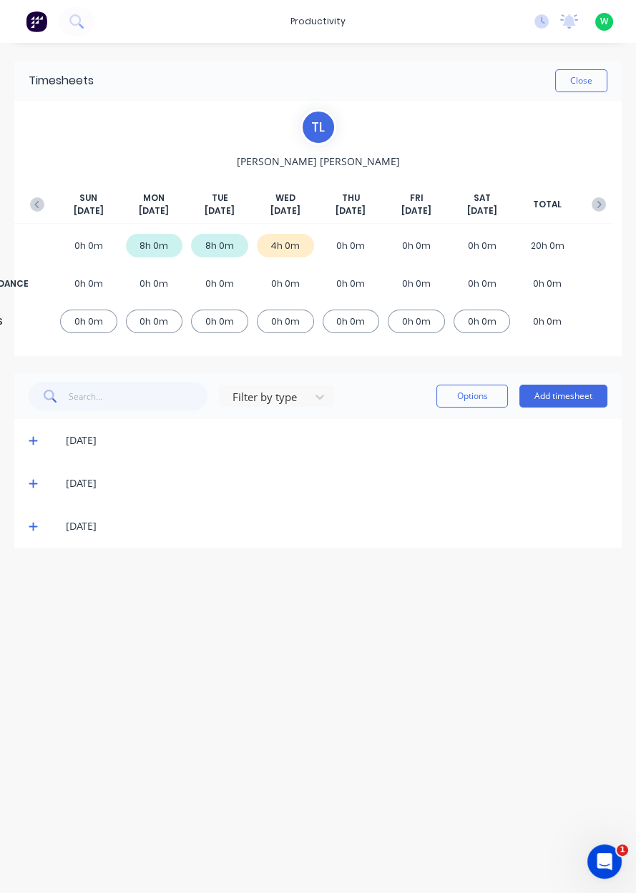
click at [573, 396] on button "Add timesheet" at bounding box center [563, 396] width 88 height 23
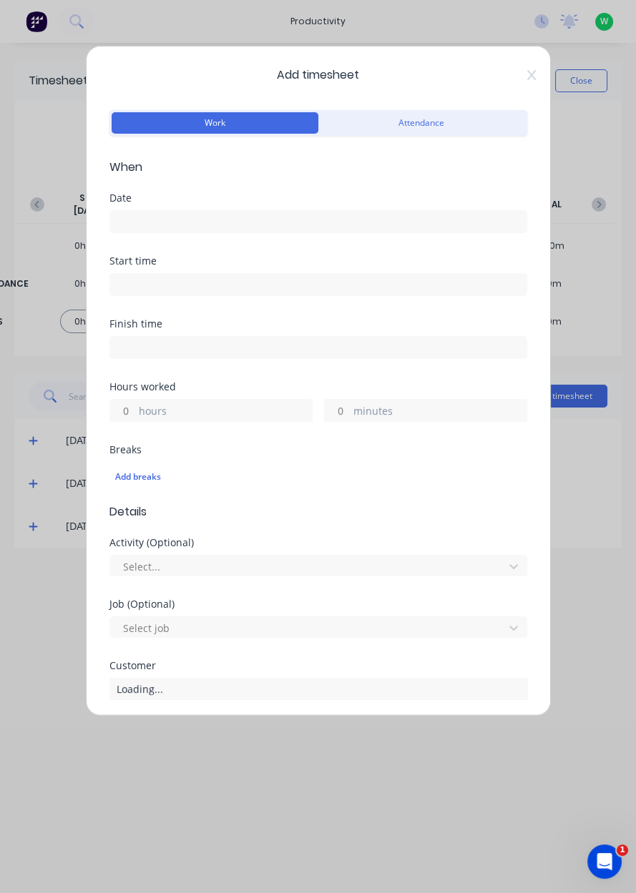
click at [355, 215] on input at bounding box center [318, 221] width 416 height 21
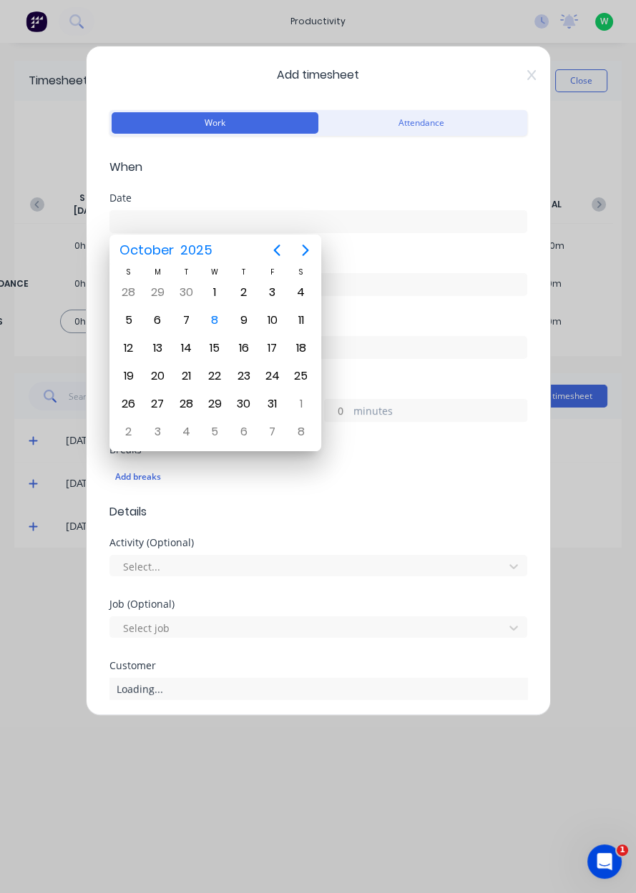
click at [212, 325] on div "8" at bounding box center [214, 320] width 21 height 21
type input "[DATE]"
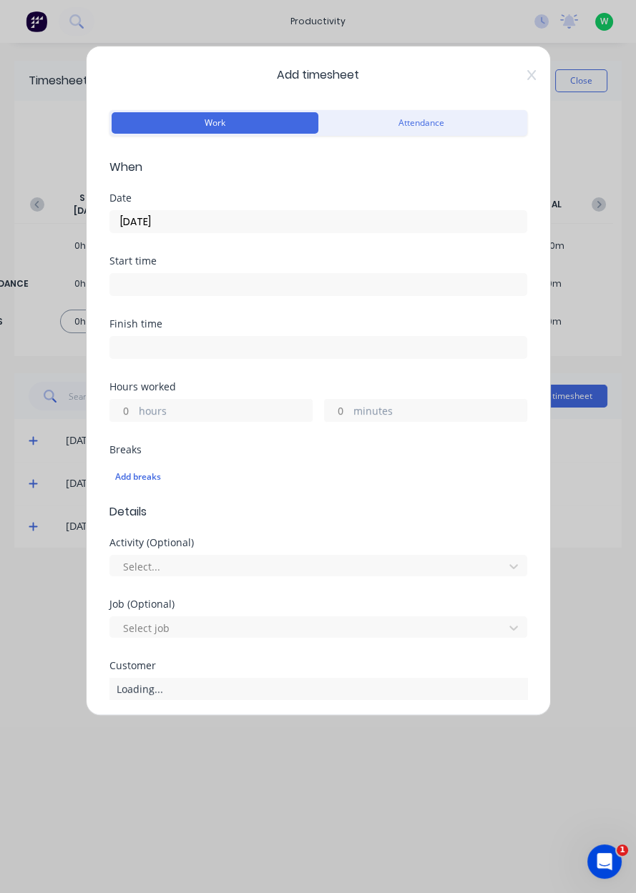
click at [215, 408] on label "hours" at bounding box center [225, 412] width 173 height 18
click at [135, 408] on input "hours" at bounding box center [122, 410] width 25 height 21
type input "2"
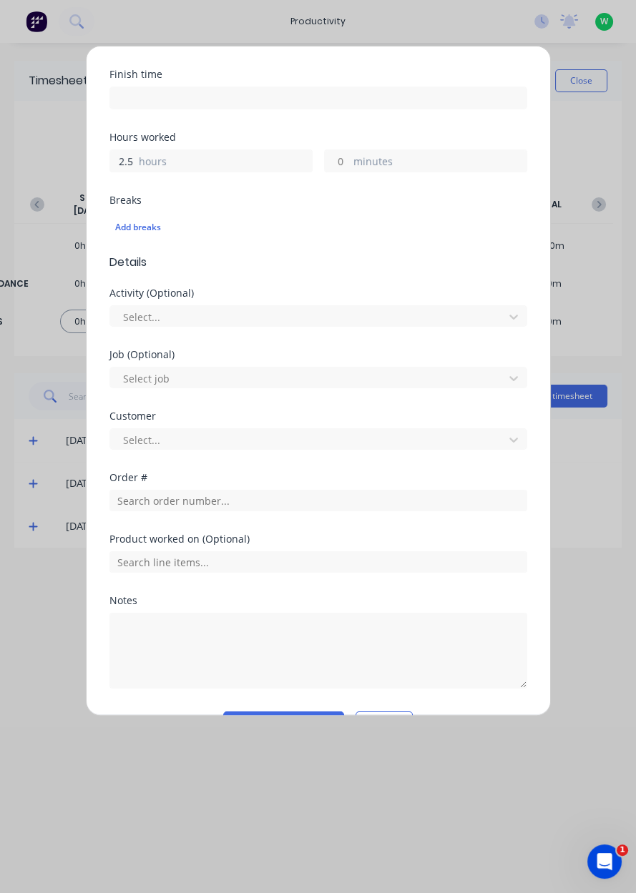
scroll to position [260, 0]
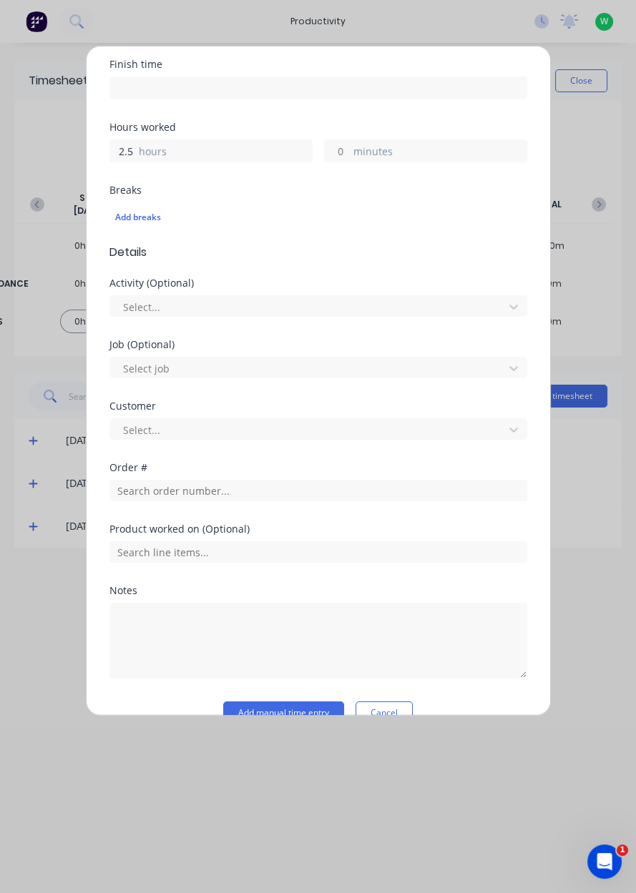
type input "2.5"
click at [267, 494] on input "text" at bounding box center [318, 490] width 418 height 21
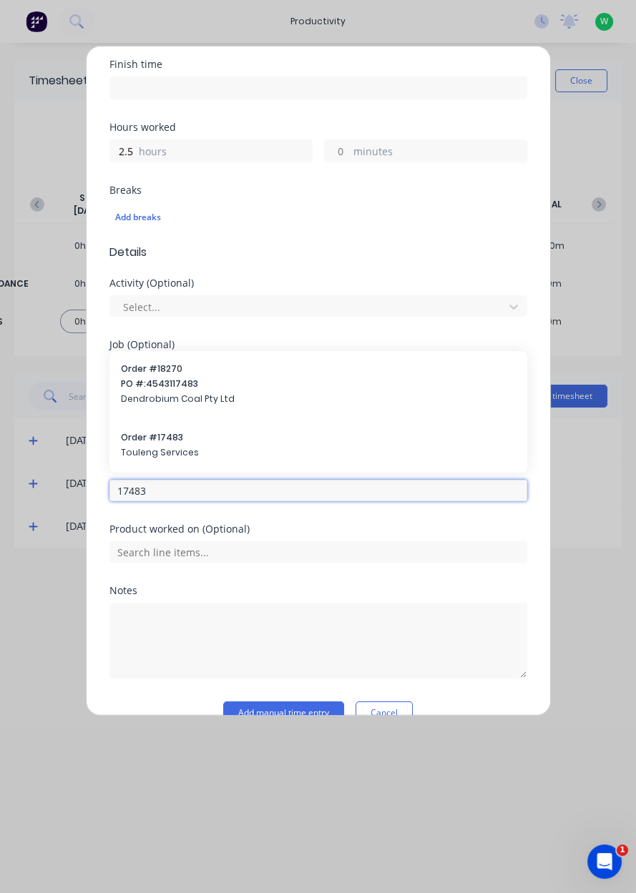
type input "17483"
click at [130, 431] on span "Order # 17483" at bounding box center [318, 437] width 395 height 13
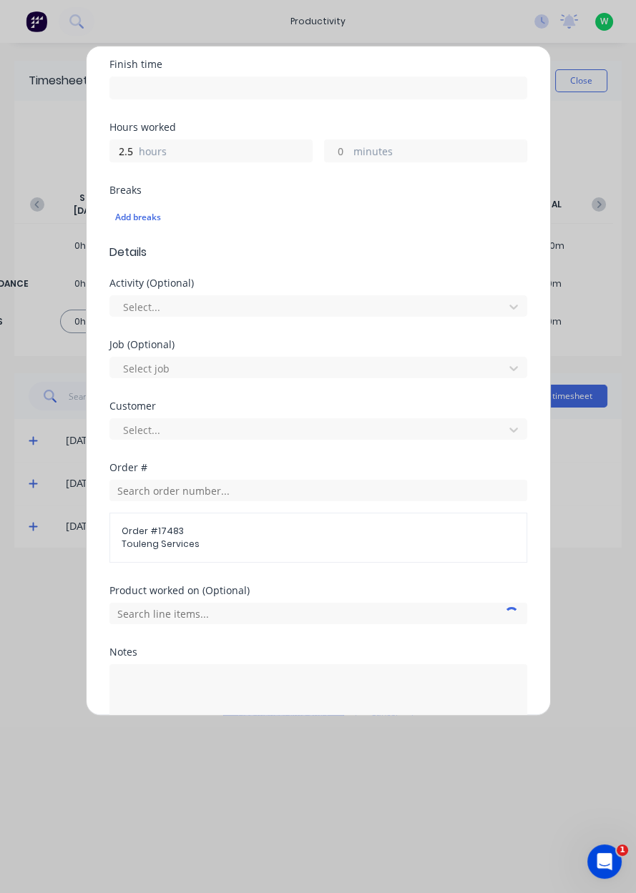
scroll to position [347, 0]
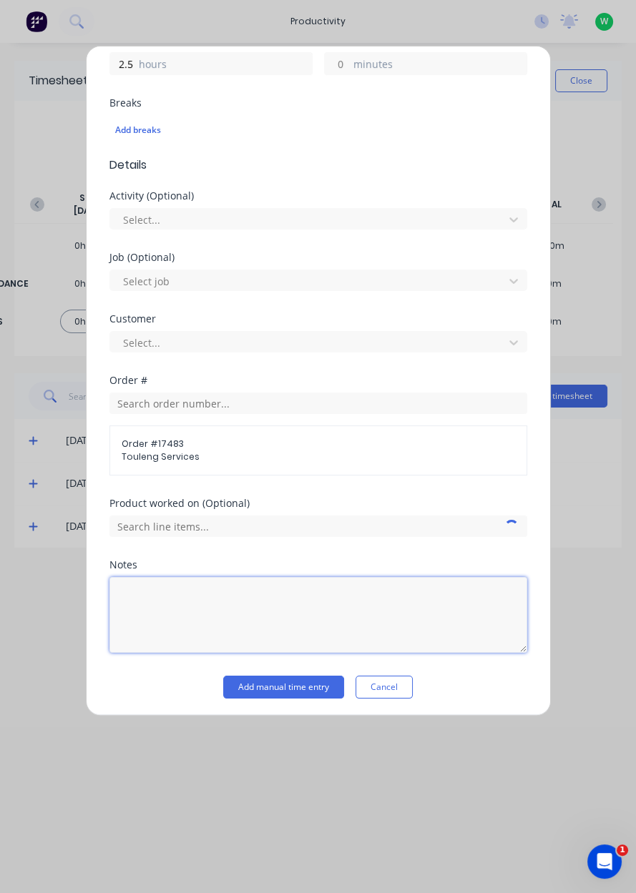
click at [141, 604] on textarea at bounding box center [318, 615] width 418 height 76
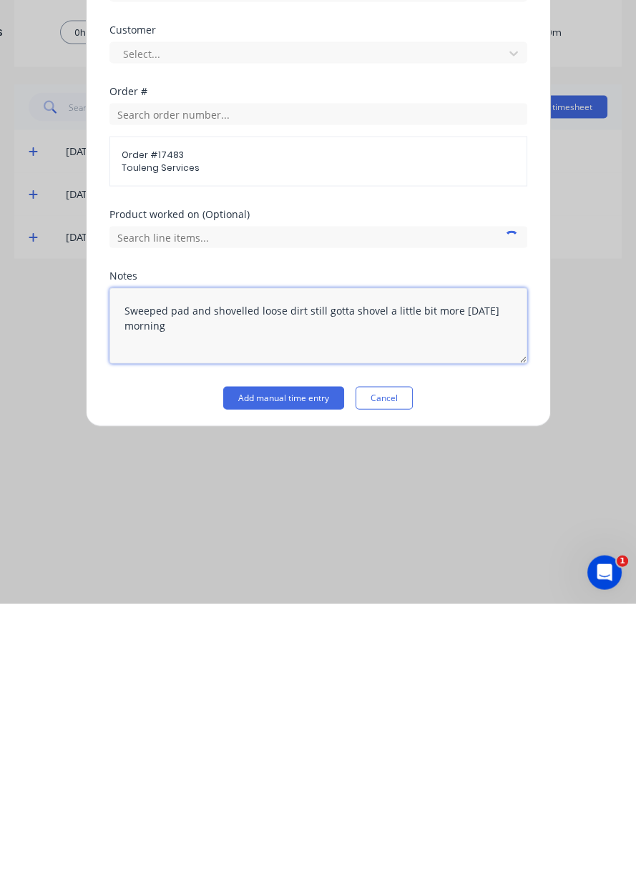
type textarea "Sweeped pad and shovelled loose dirt still gotta shovel a little bit more tomor…"
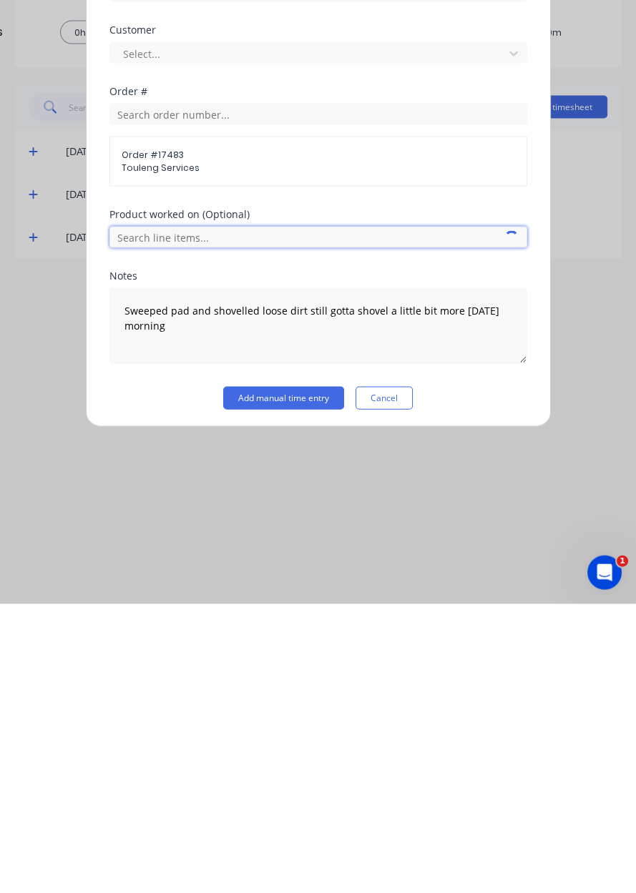
click at [359, 516] on input "text" at bounding box center [318, 526] width 418 height 21
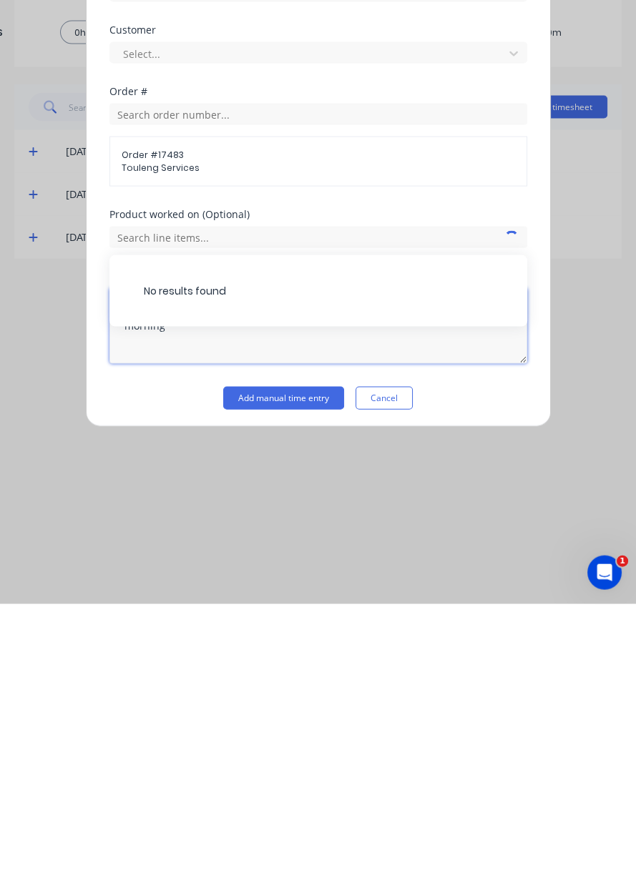
click at [382, 641] on textarea "Sweeped pad and shovelled loose dirt still gotta shovel a little bit more tomor…" at bounding box center [318, 615] width 418 height 76
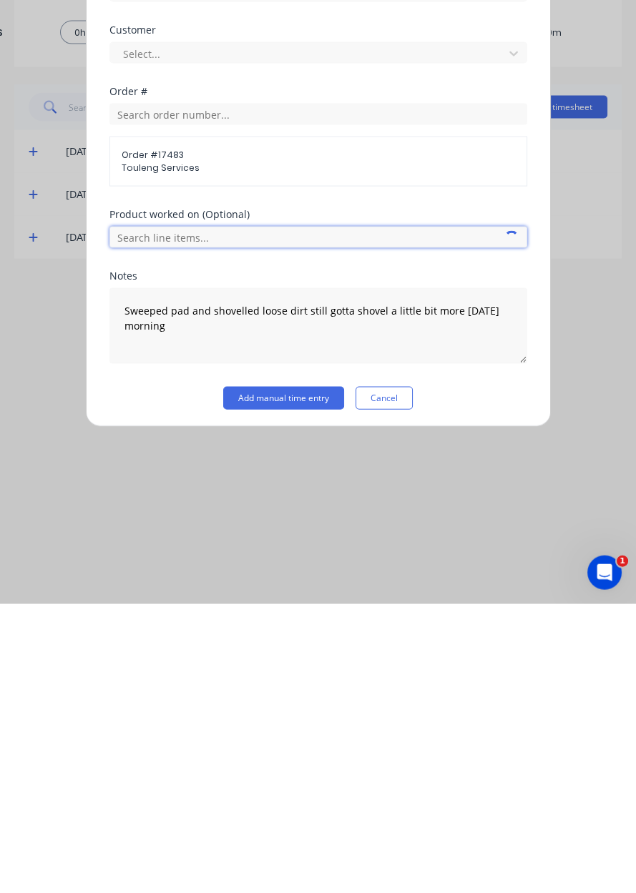
click at [317, 524] on input "text" at bounding box center [318, 526] width 418 height 21
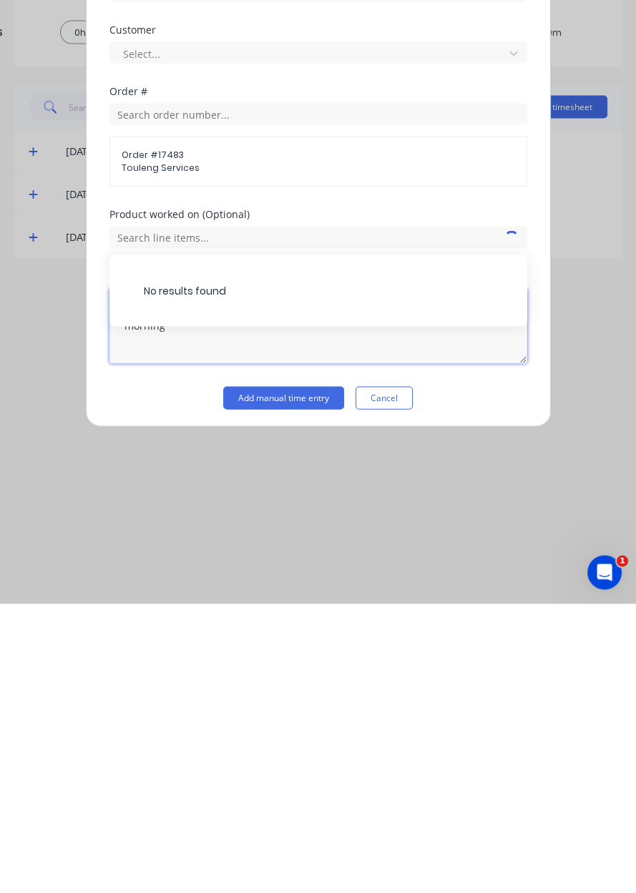
click at [343, 632] on textarea "Sweeped pad and shovelled loose dirt still gotta shovel a little bit more tomor…" at bounding box center [318, 615] width 418 height 76
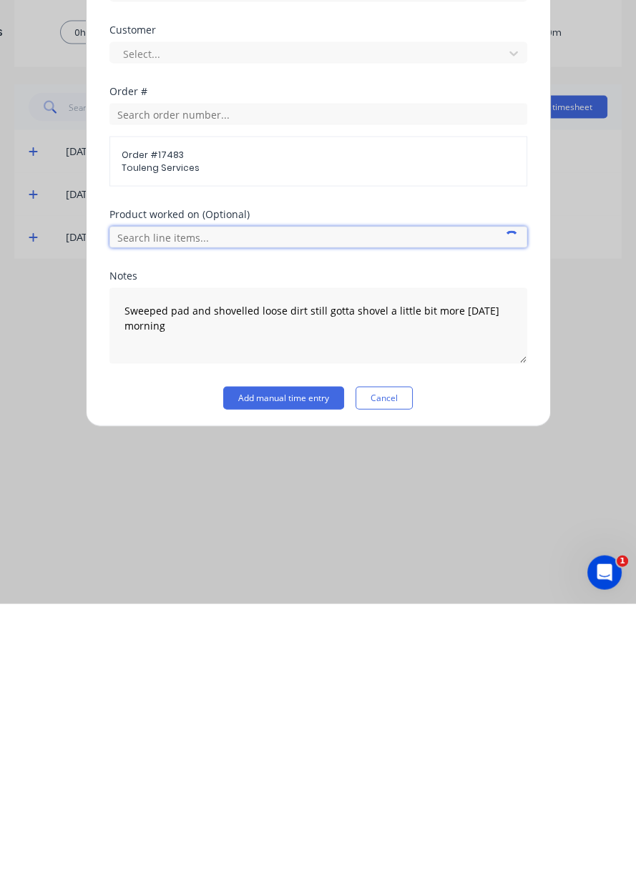
click at [343, 528] on input "text" at bounding box center [318, 526] width 418 height 21
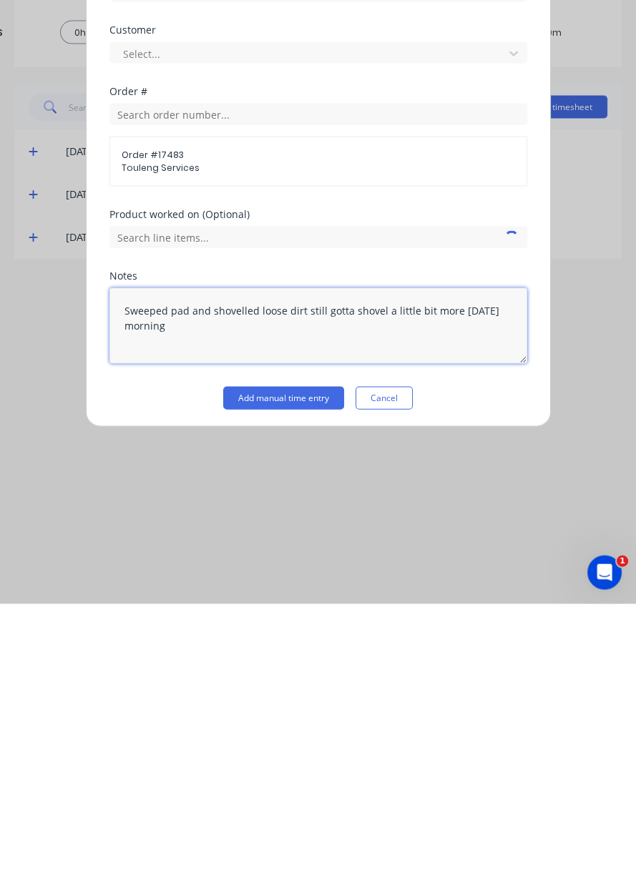
click at [384, 631] on textarea "Sweeped pad and shovelled loose dirt still gotta shovel a little bit more tomor…" at bounding box center [318, 615] width 418 height 76
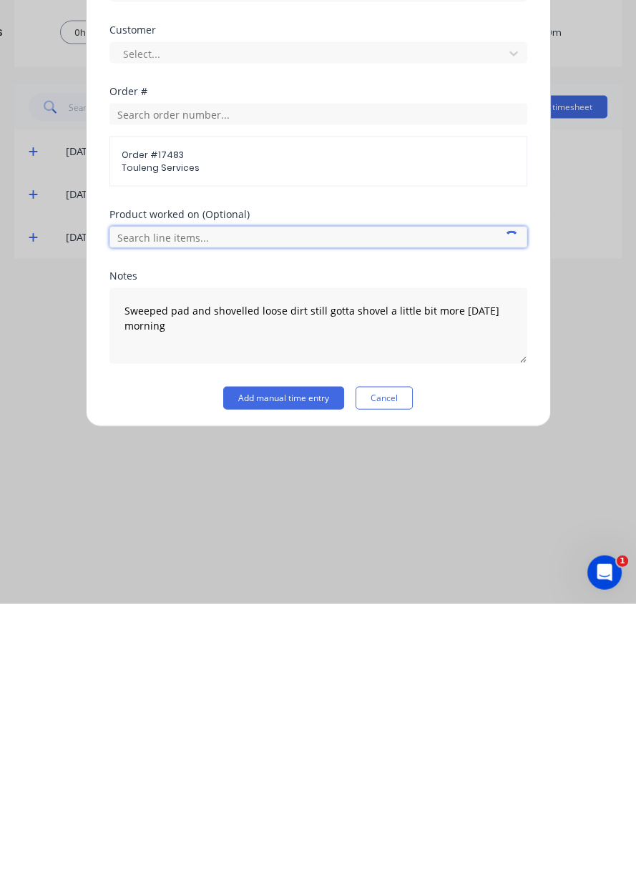
click at [350, 520] on input "text" at bounding box center [318, 526] width 418 height 21
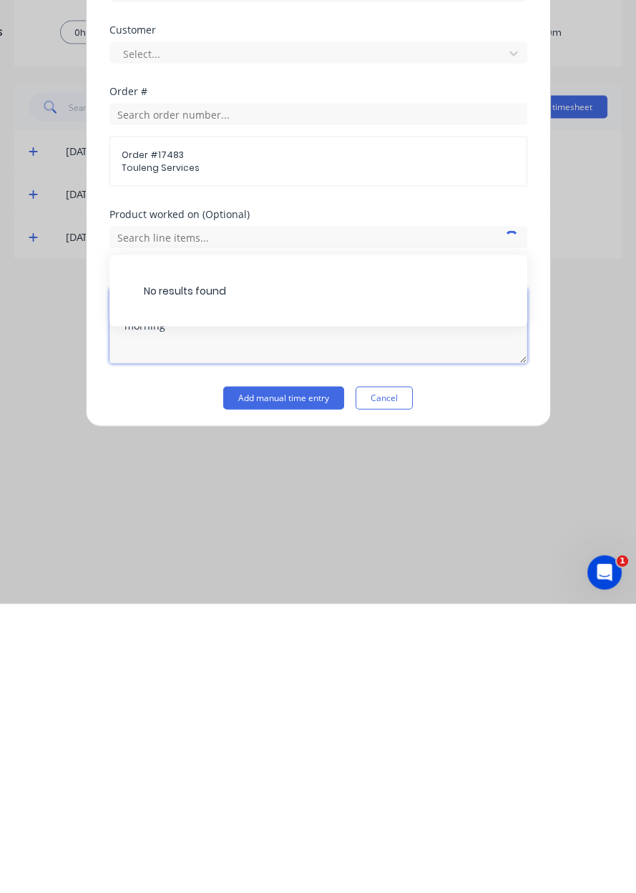
click at [364, 617] on textarea "Sweeped pad and shovelled loose dirt still gotta shovel a little bit more tomor…" at bounding box center [318, 615] width 418 height 76
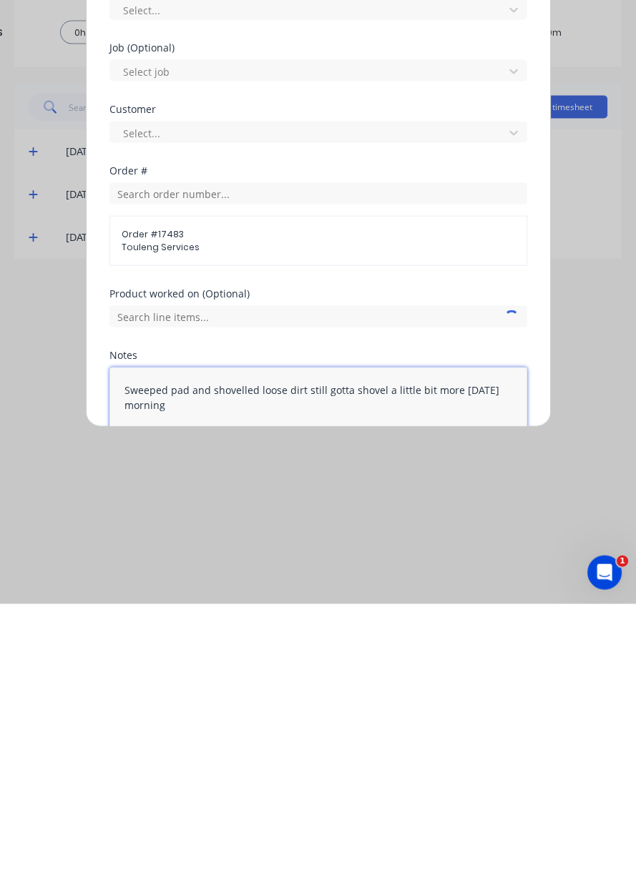
scroll to position [265, 0]
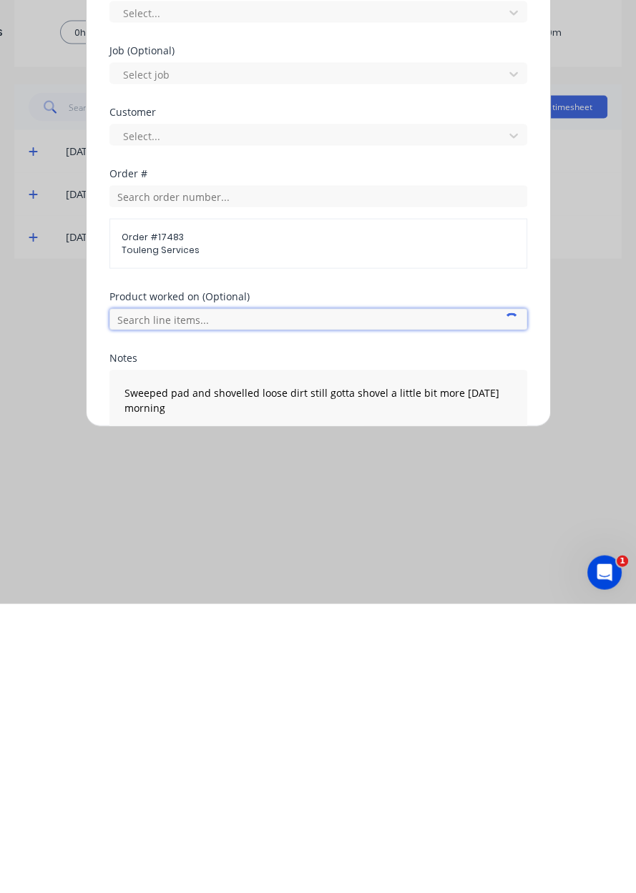
click at [406, 613] on input "text" at bounding box center [318, 608] width 418 height 21
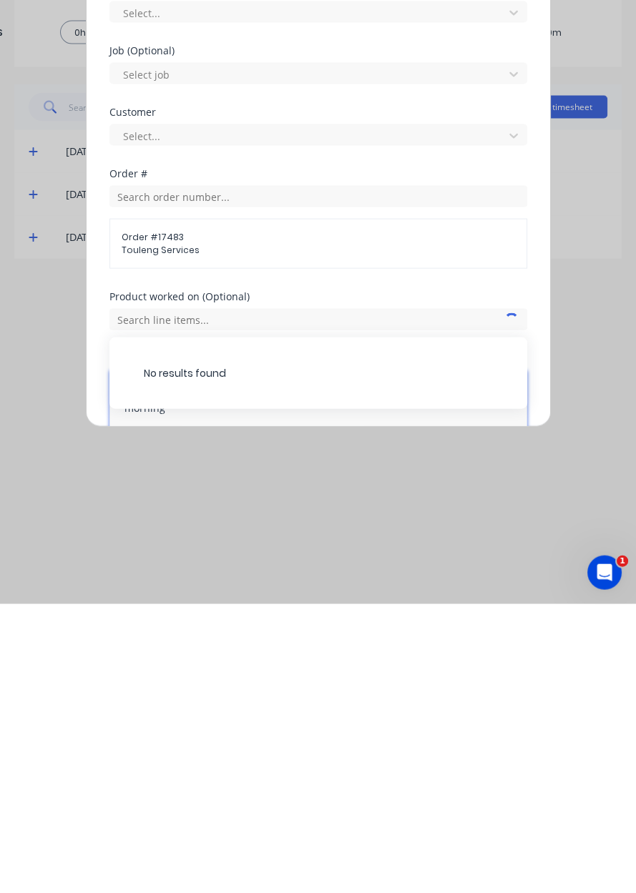
click at [439, 715] on textarea "Sweeped pad and shovelled loose dirt still gotta shovel a little bit more tomor…" at bounding box center [318, 698] width 418 height 76
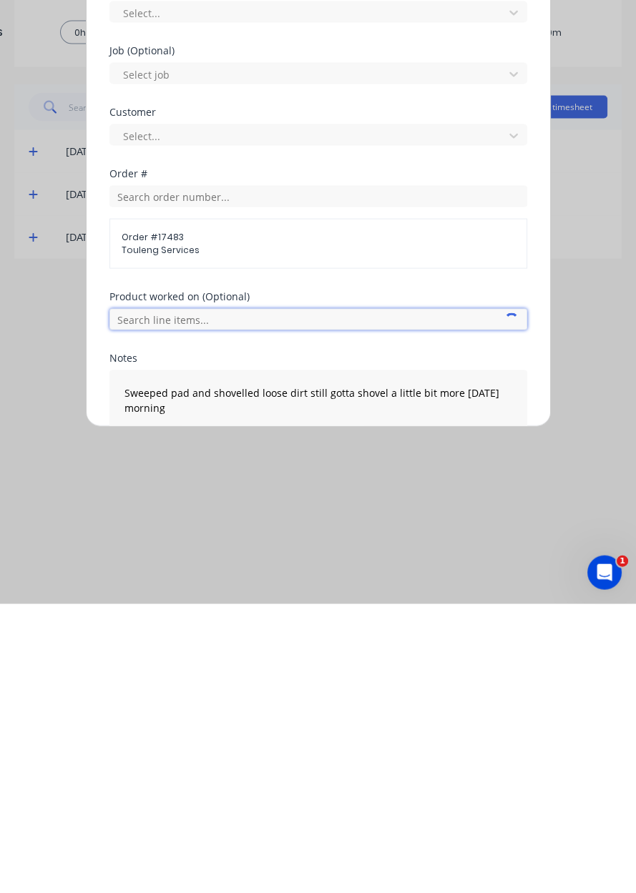
click at [458, 608] on input "text" at bounding box center [318, 608] width 418 height 21
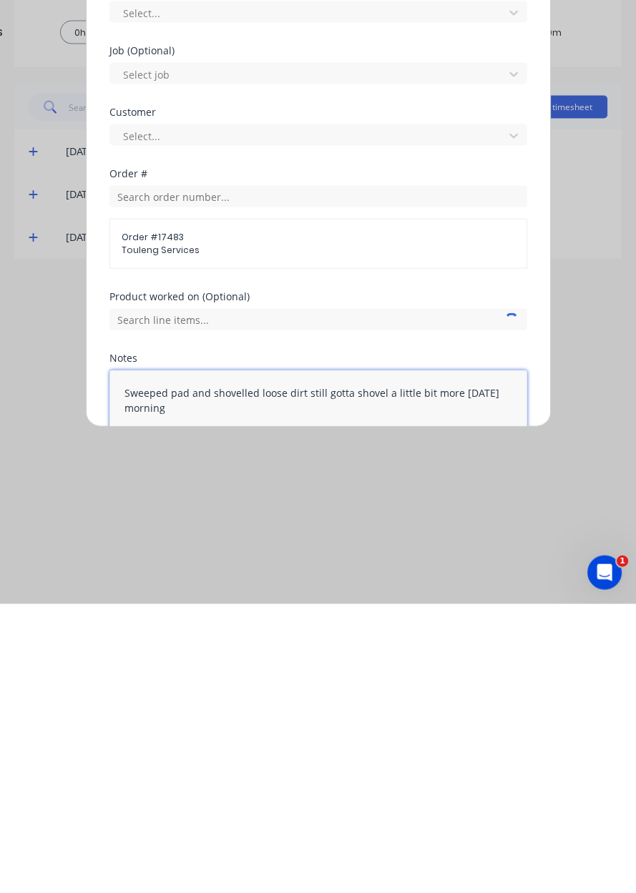
click at [474, 699] on textarea "Sweeped pad and shovelled loose dirt still gotta shovel a little bit more tomor…" at bounding box center [318, 698] width 418 height 76
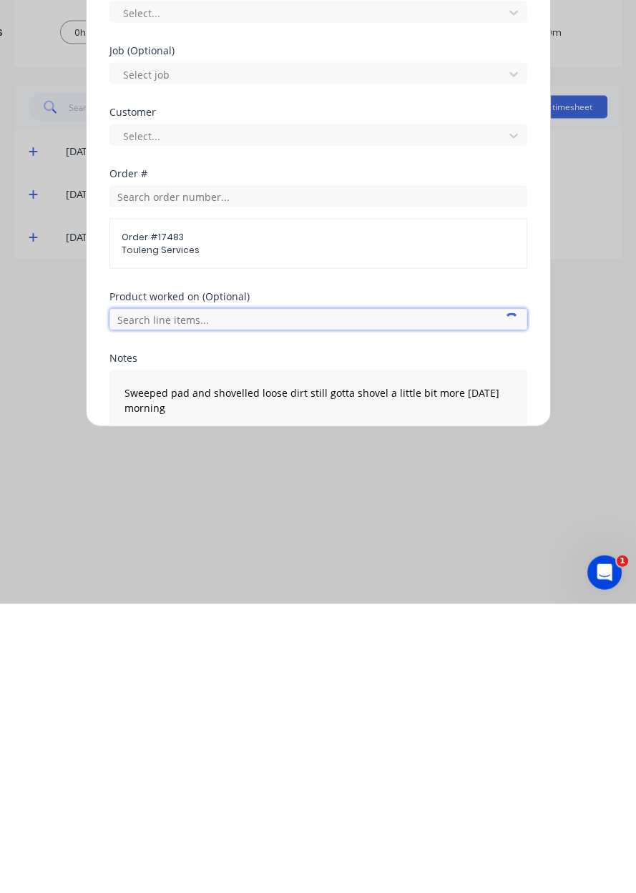
click at [475, 615] on input "text" at bounding box center [318, 608] width 418 height 21
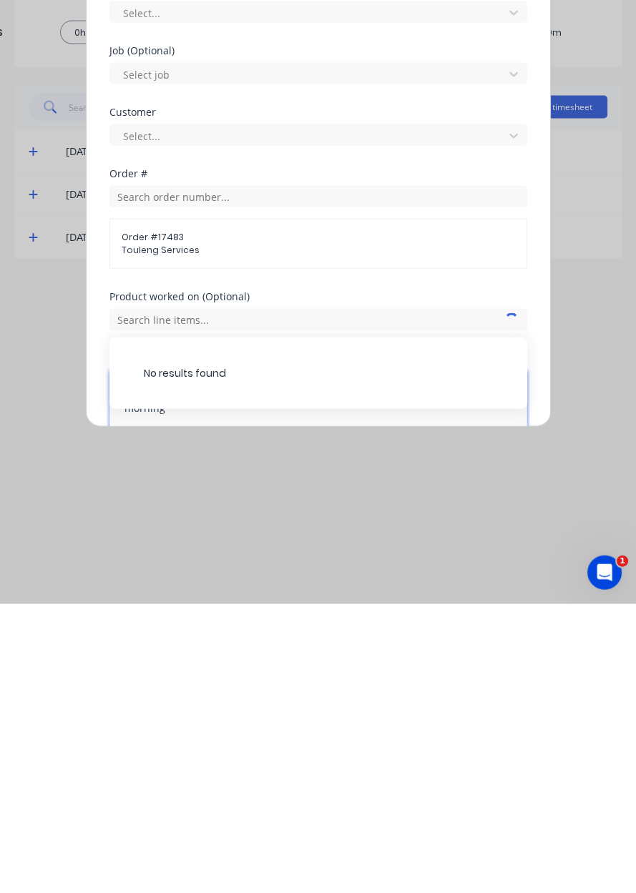
click at [325, 699] on textarea "Sweeped pad and shovelled loose dirt still gotta shovel a little bit more tomor…" at bounding box center [318, 698] width 418 height 76
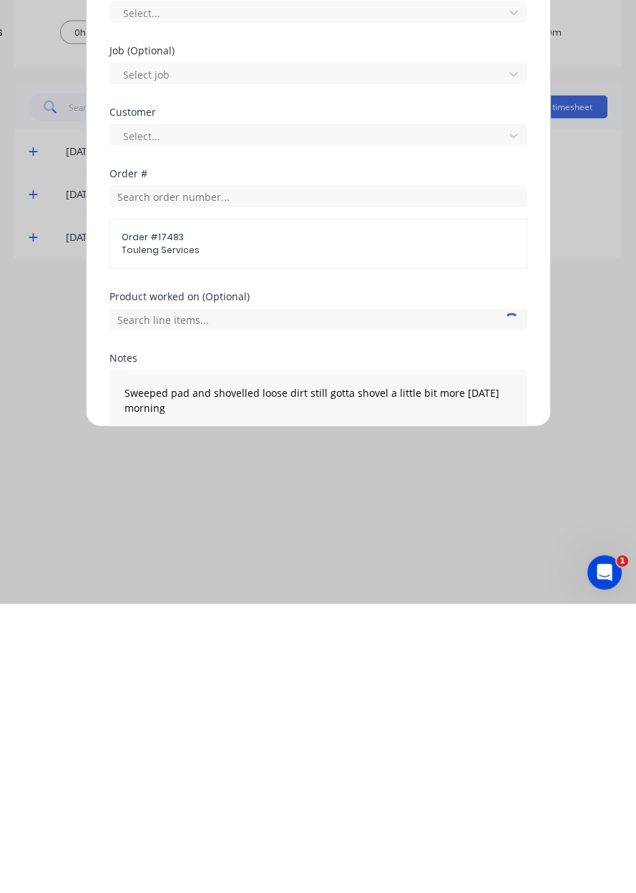
click at [382, 630] on div "Product worked on (Optional)" at bounding box center [318, 612] width 418 height 62
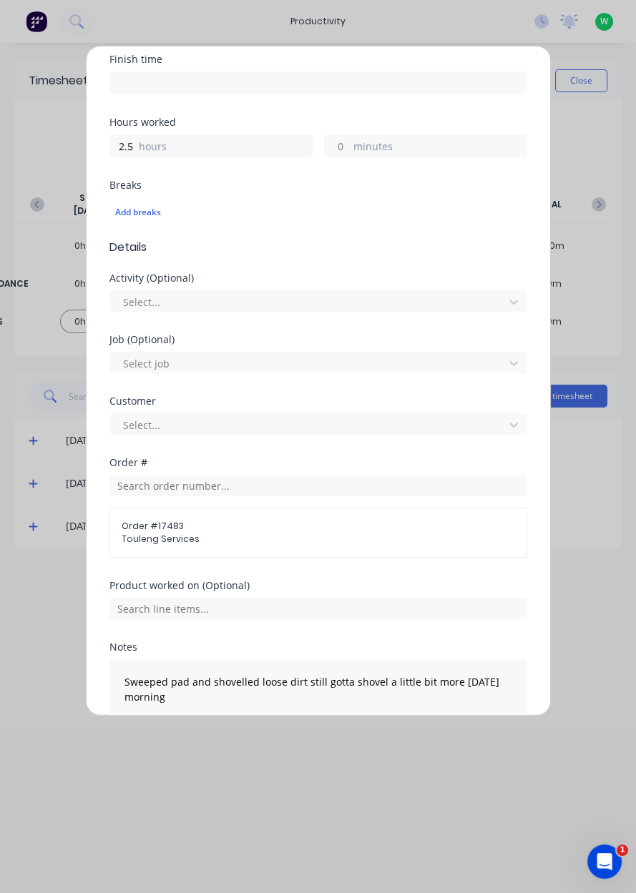
click at [404, 324] on div "Activity (Optional) Select..." at bounding box center [318, 304] width 418 height 62
click at [370, 599] on input "text" at bounding box center [318, 608] width 418 height 21
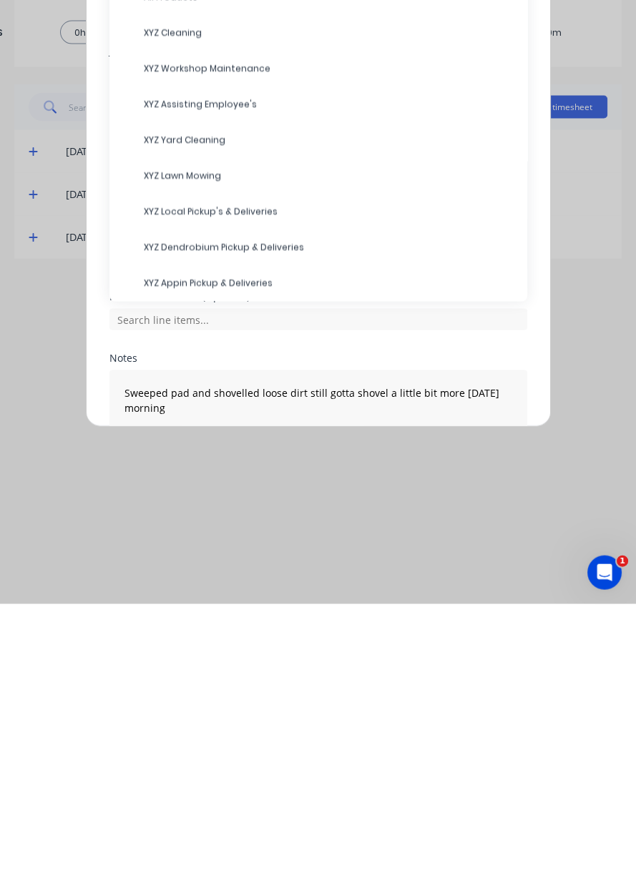
click at [251, 433] on span "XYZ Yard Cleaning" at bounding box center [330, 429] width 372 height 13
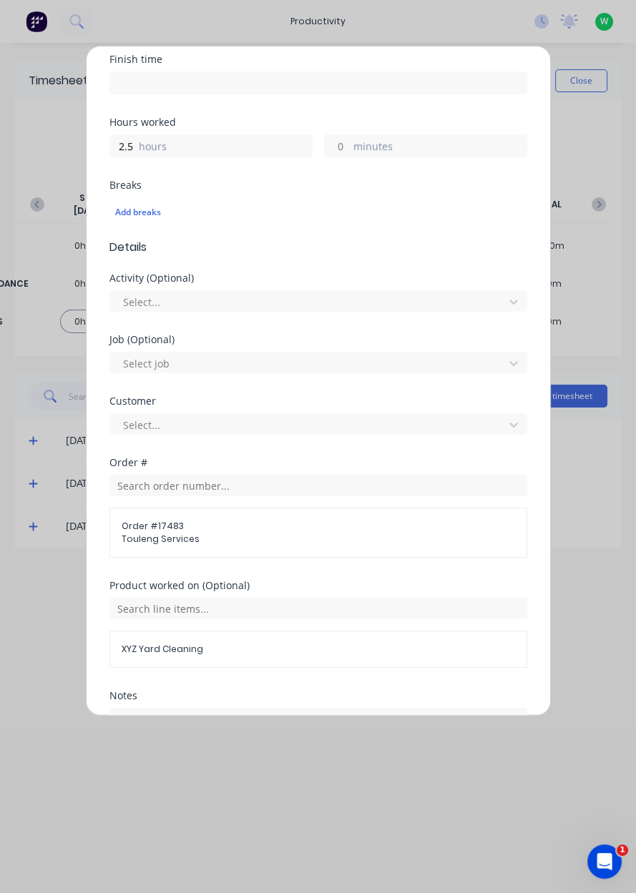
scroll to position [396, 0]
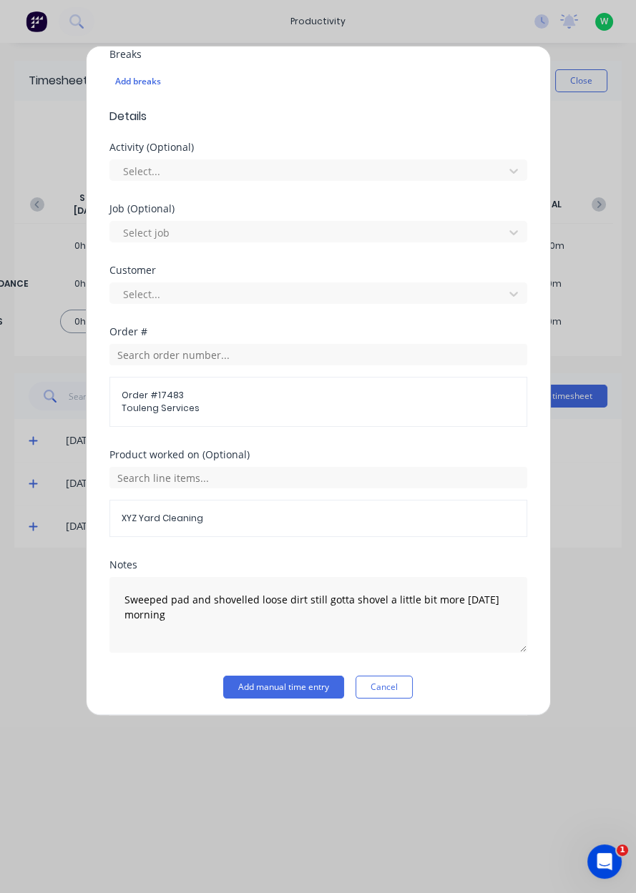
click at [289, 688] on button "Add manual time entry" at bounding box center [283, 687] width 121 height 23
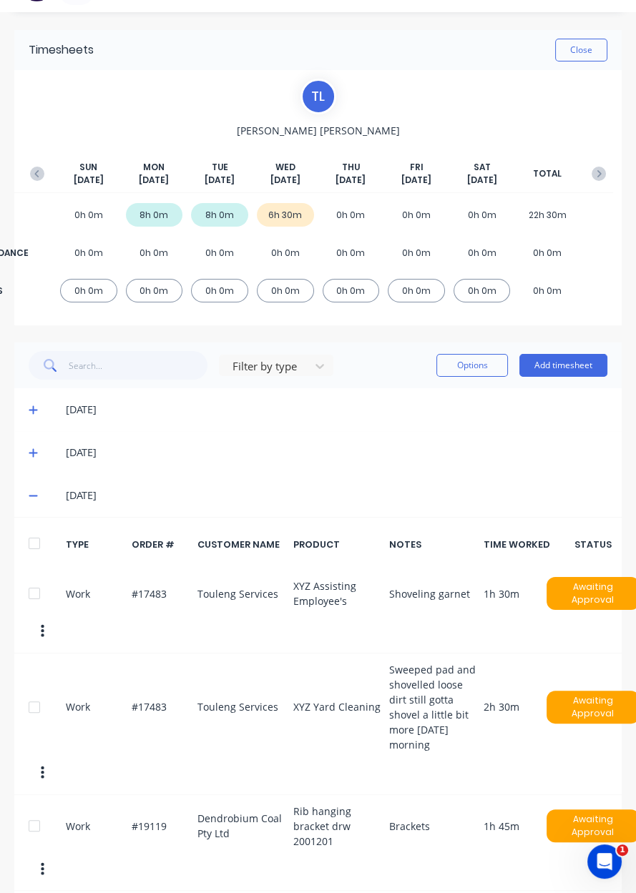
scroll to position [27, 0]
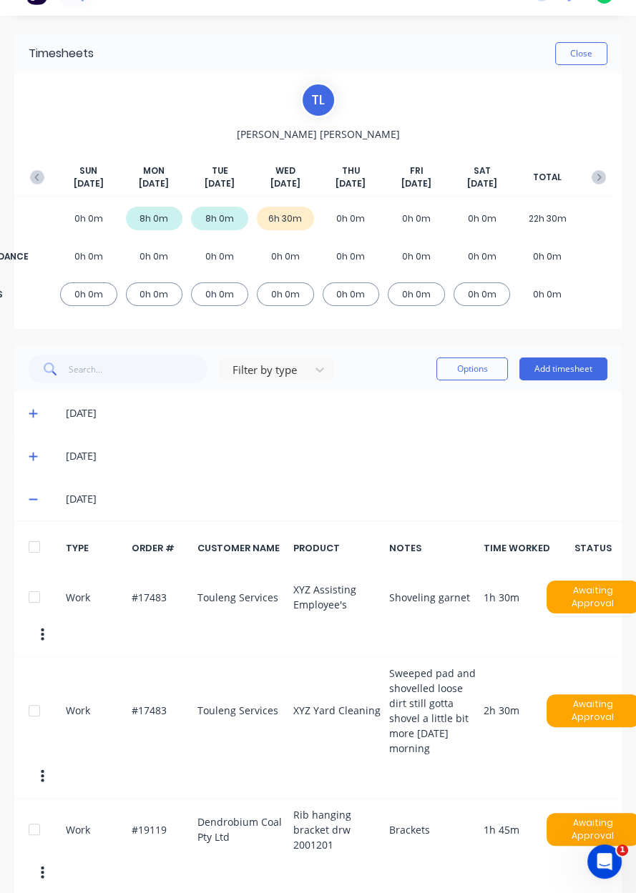
click at [574, 373] on button "Add timesheet" at bounding box center [563, 369] width 88 height 23
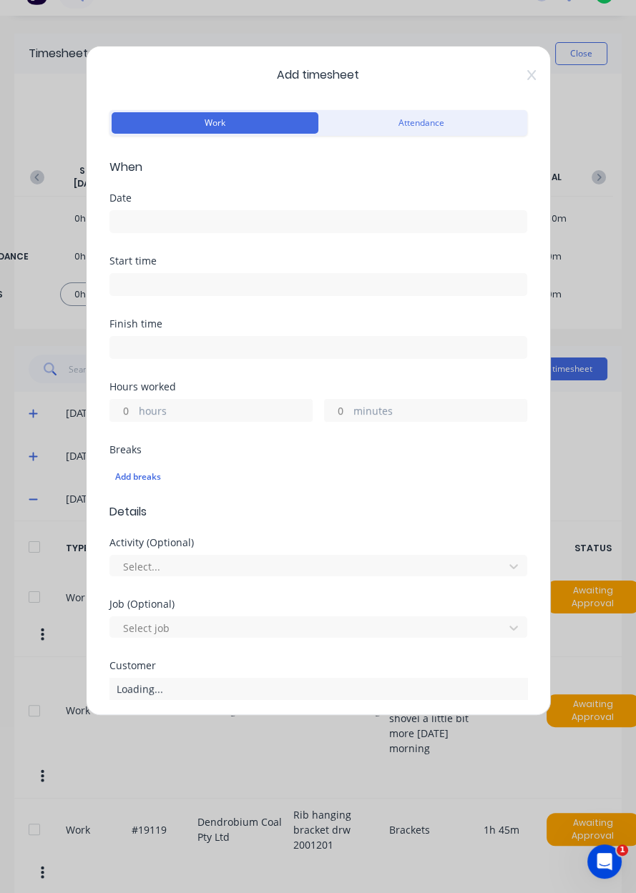
click at [415, 215] on input at bounding box center [318, 221] width 416 height 21
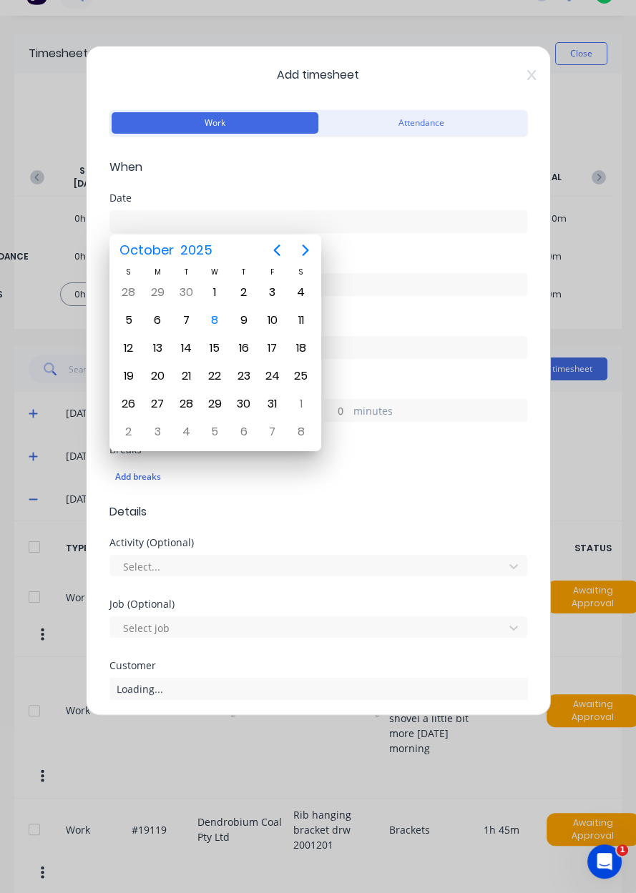
click at [221, 327] on div "8" at bounding box center [214, 320] width 29 height 27
type input "[DATE]"
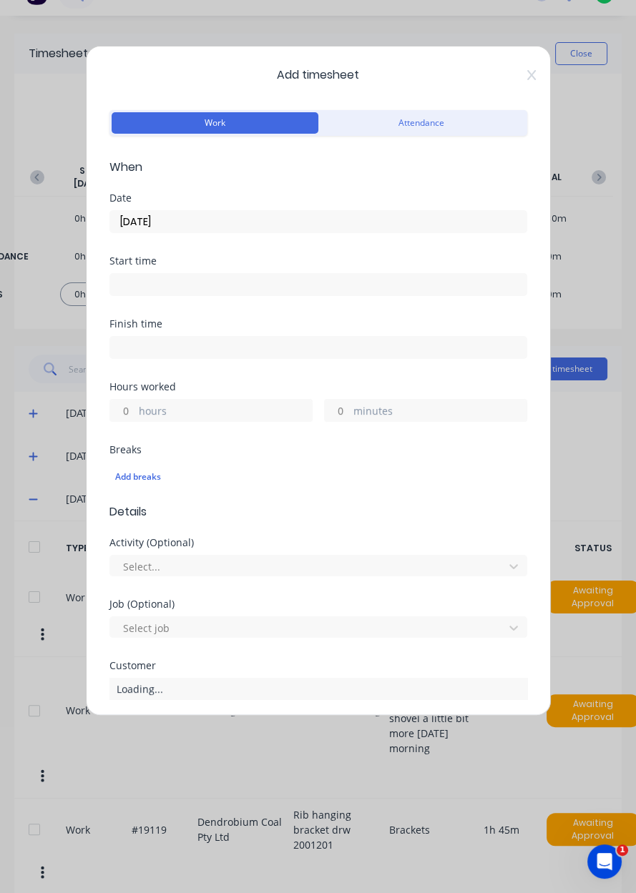
click at [228, 417] on label "hours" at bounding box center [225, 412] width 173 height 18
click at [135, 417] on input "hours" at bounding box center [122, 410] width 25 height 21
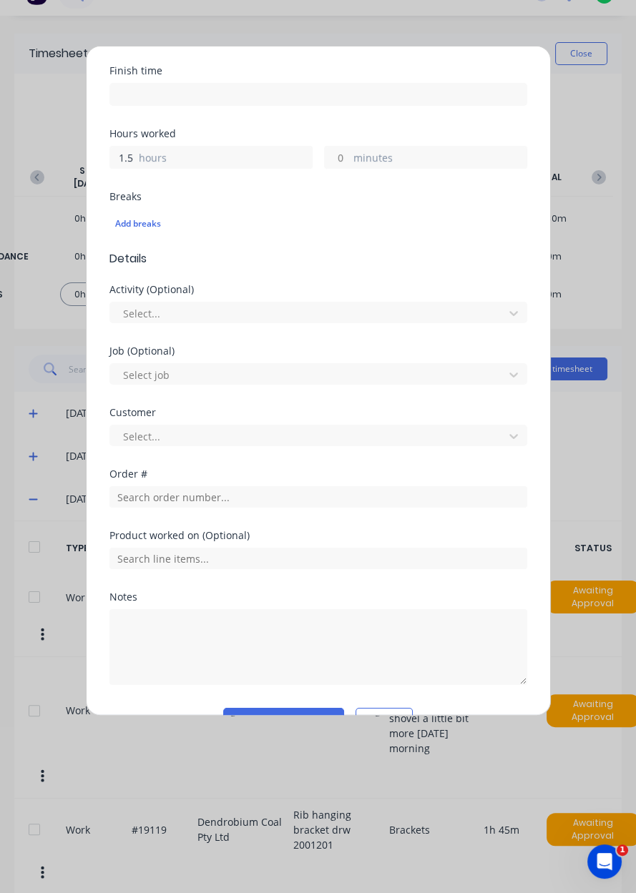
scroll to position [286, 0]
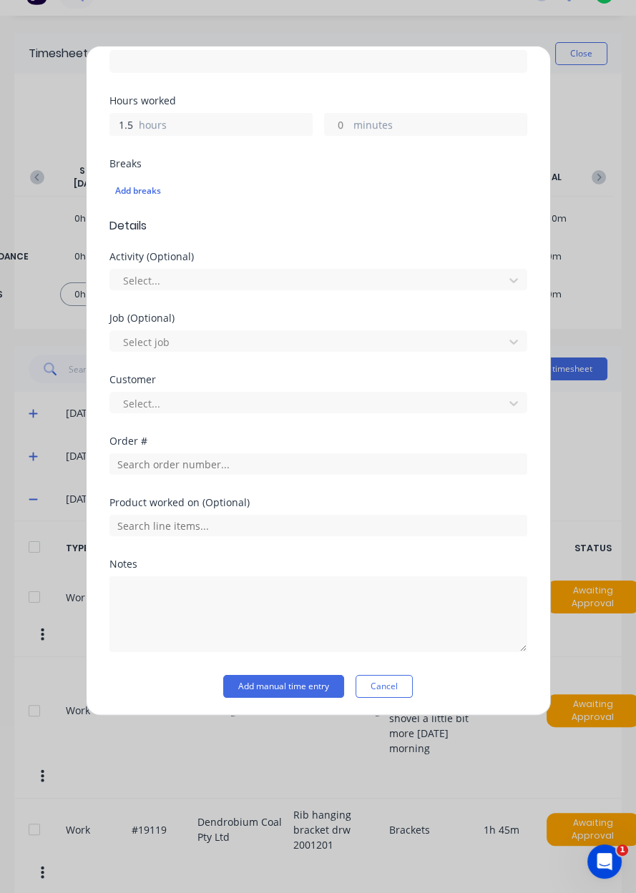
type input "1.5"
click at [283, 471] on input "text" at bounding box center [318, 464] width 418 height 21
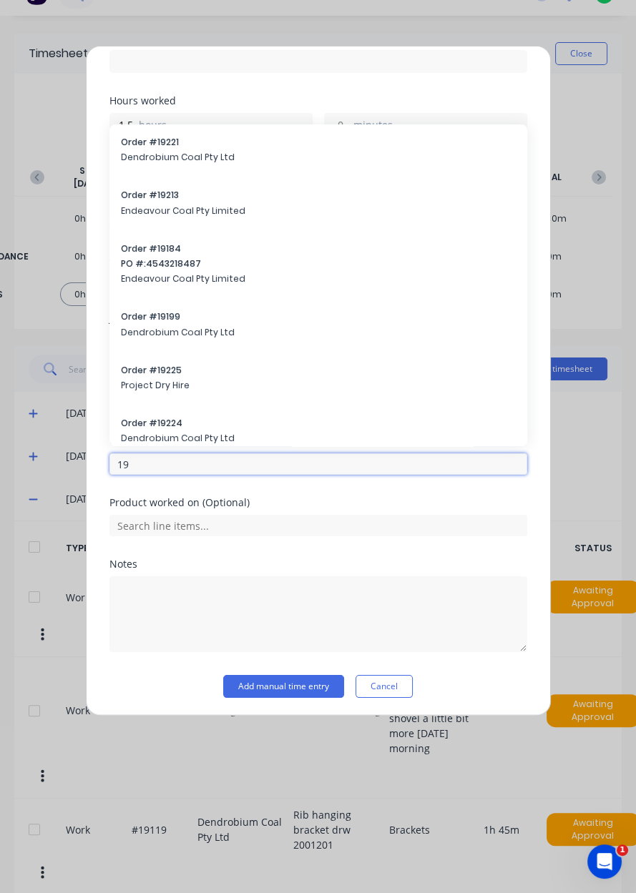
type input "1"
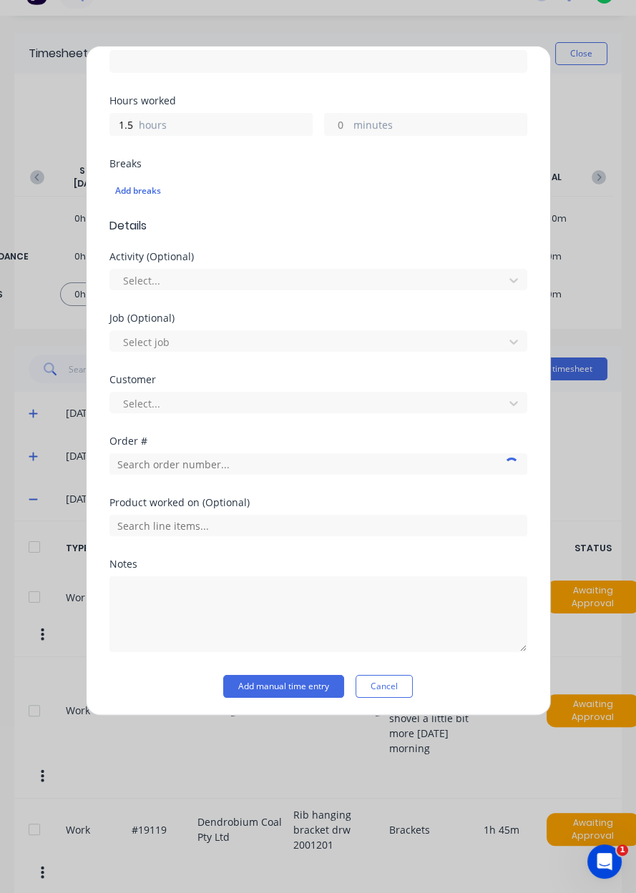
click at [548, 188] on div "Add timesheet Work Attendance When Date 08/10/2025 Start time Finish time Hours…" at bounding box center [318, 381] width 465 height 670
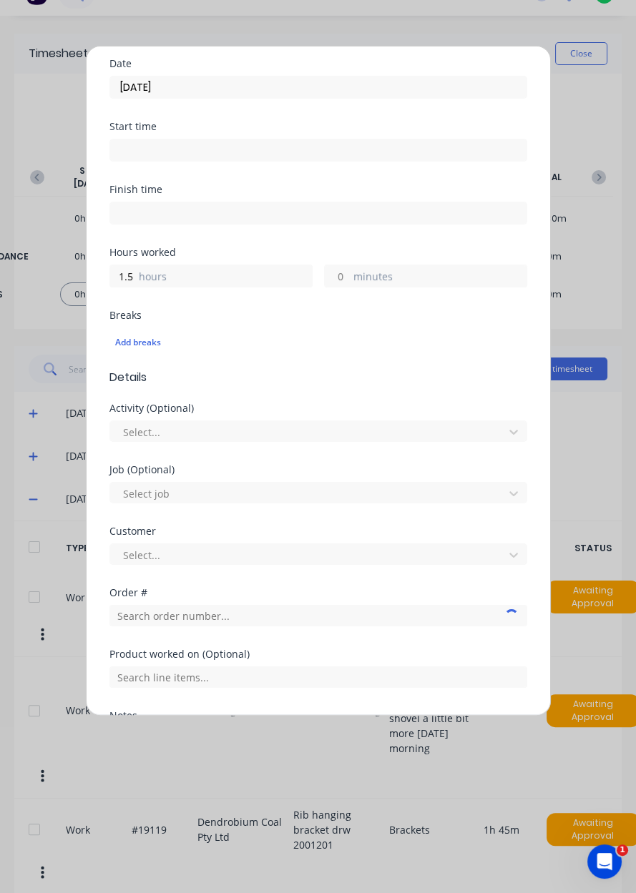
scroll to position [0, 0]
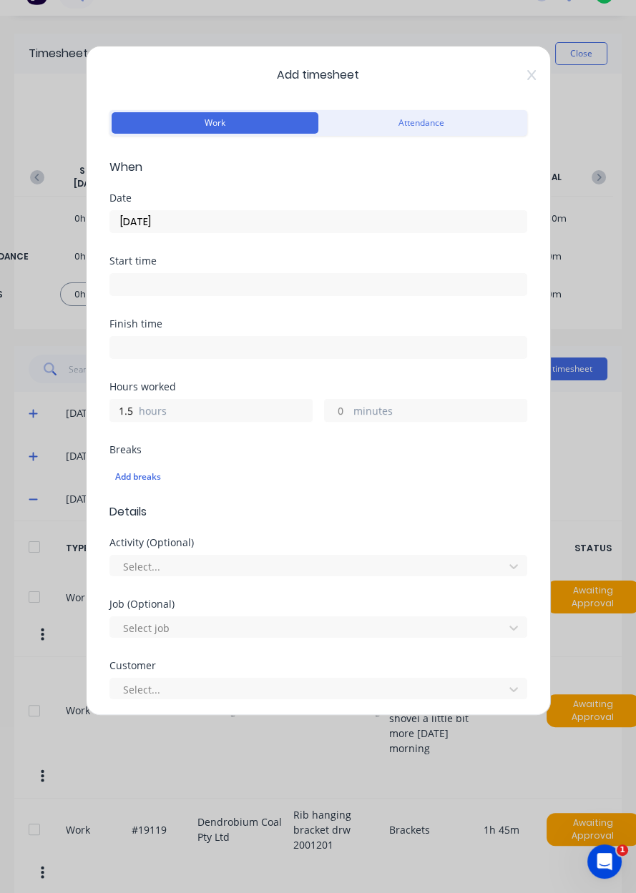
click at [529, 77] on icon at bounding box center [530, 75] width 9 height 10
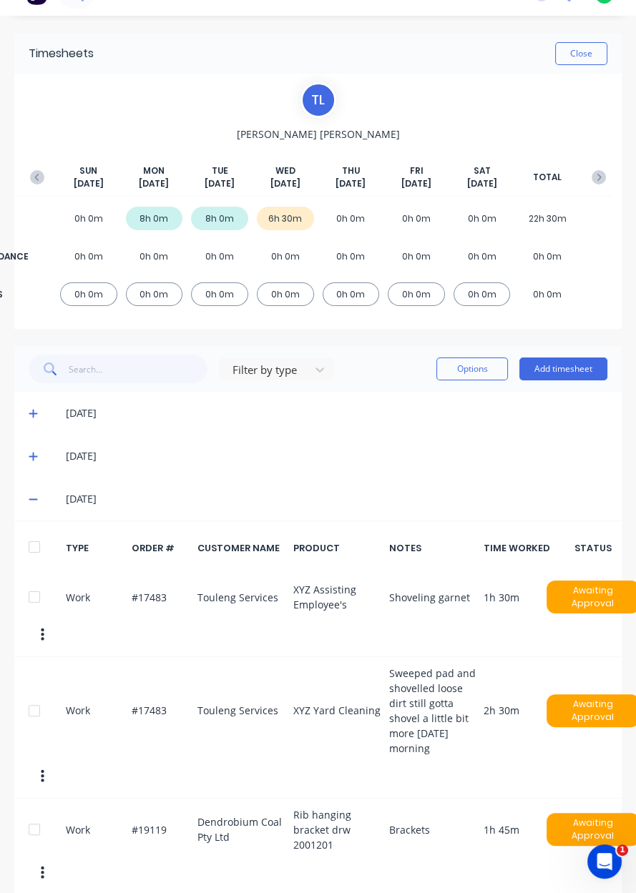
click at [40, 173] on icon "button" at bounding box center [37, 177] width 14 height 14
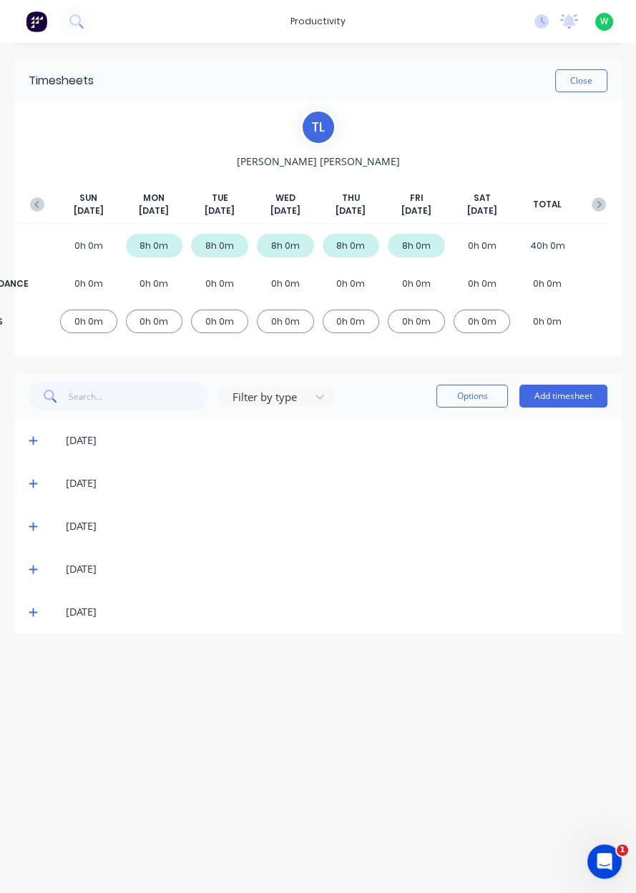
click at [34, 440] on icon at bounding box center [33, 441] width 9 height 9
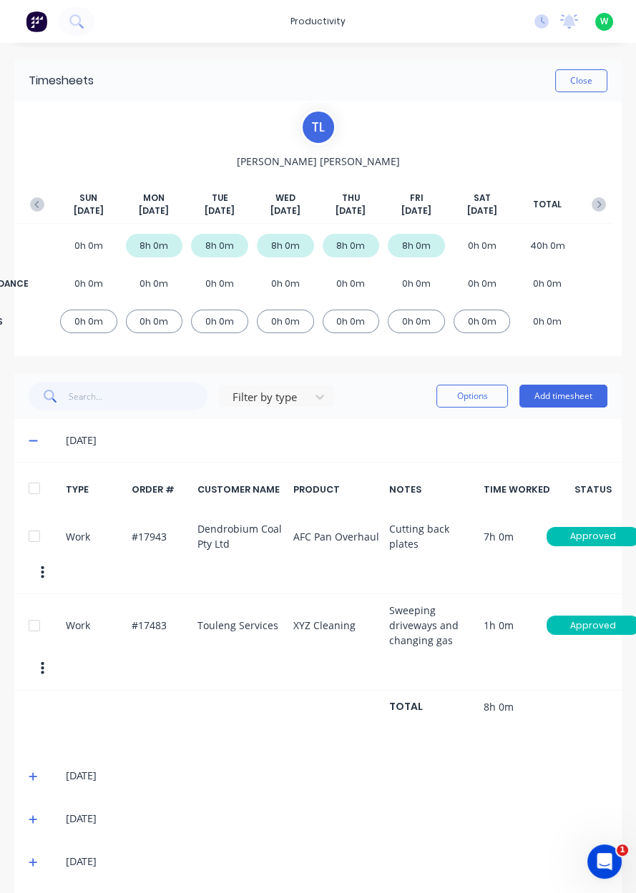
click at [587, 211] on button "button" at bounding box center [598, 205] width 29 height 26
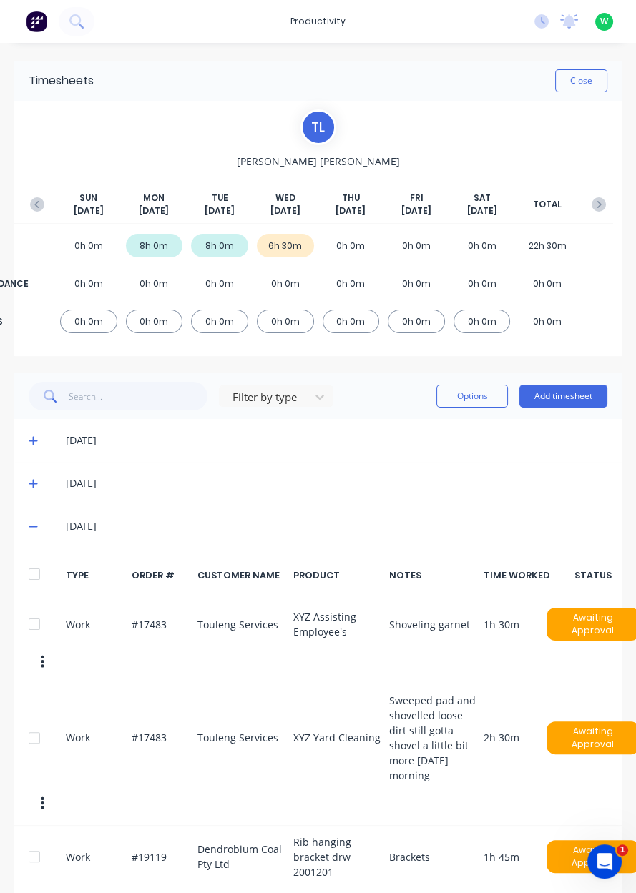
click at [566, 399] on button "Add timesheet" at bounding box center [563, 396] width 88 height 23
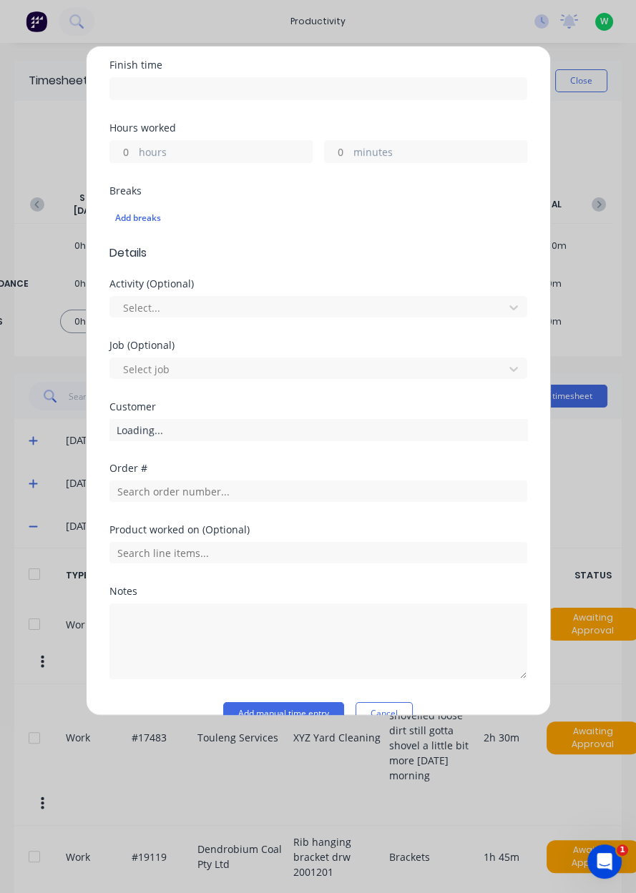
scroll to position [260, 0]
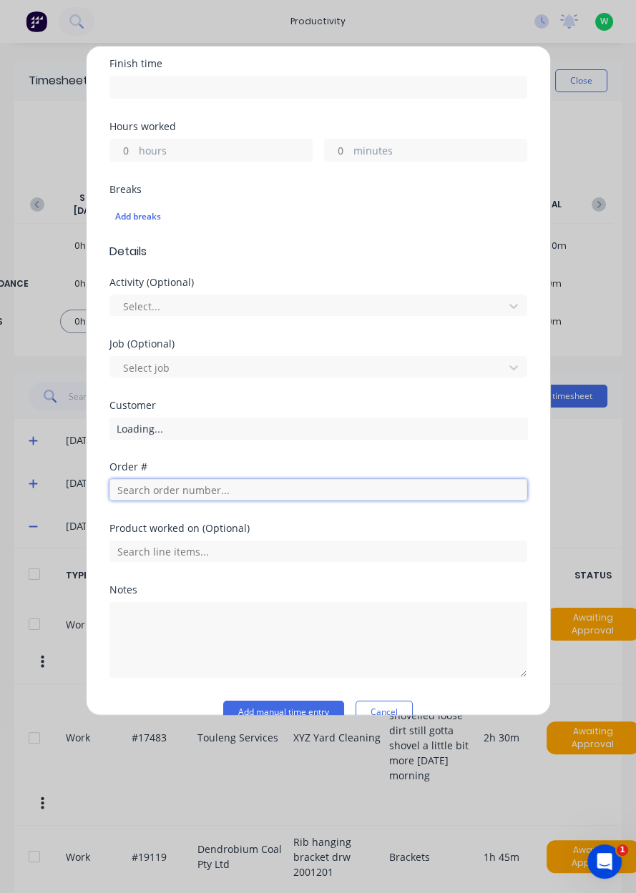
click at [214, 487] on input "text" at bounding box center [318, 489] width 418 height 21
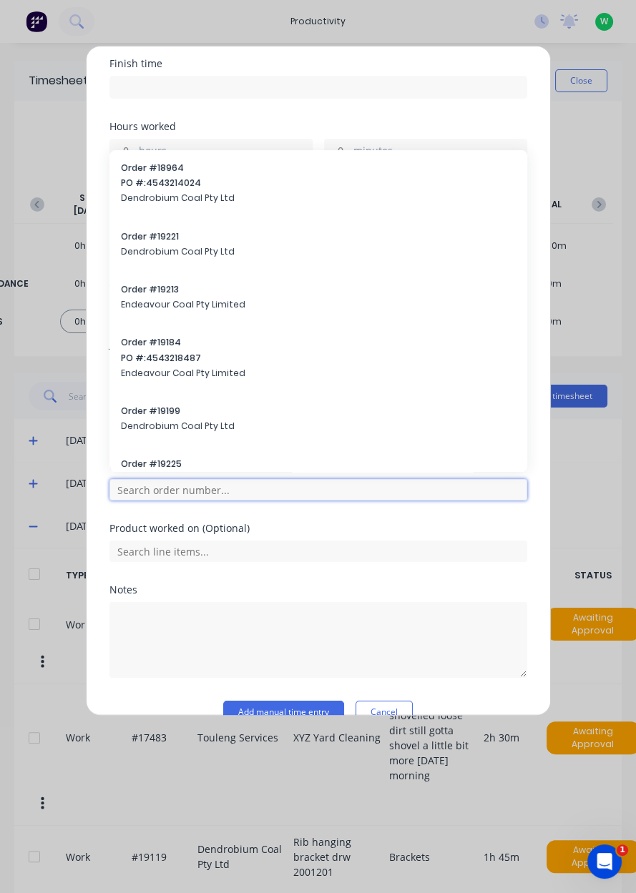
click at [241, 491] on input "text" at bounding box center [318, 489] width 418 height 21
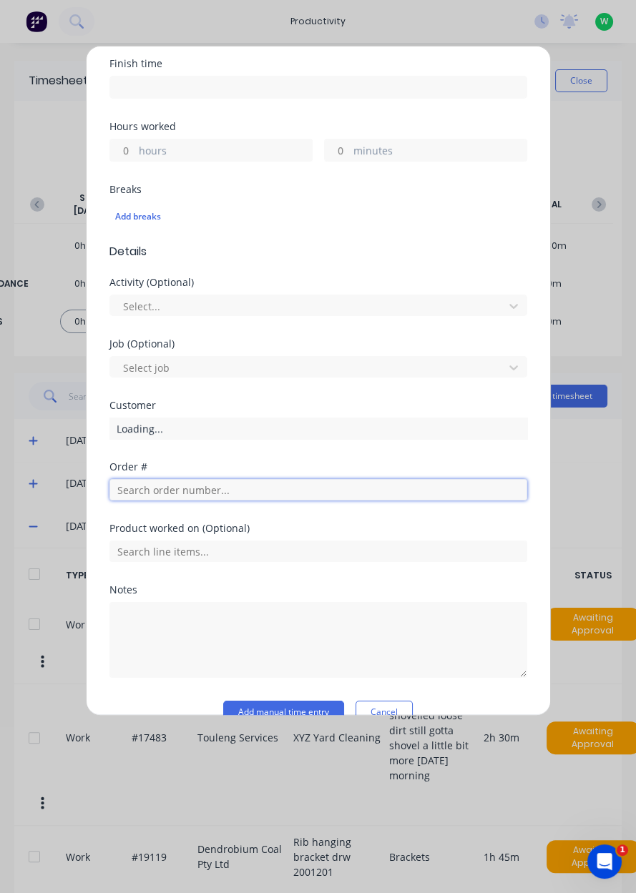
click at [219, 492] on input "text" at bounding box center [318, 489] width 418 height 21
type input "17943"
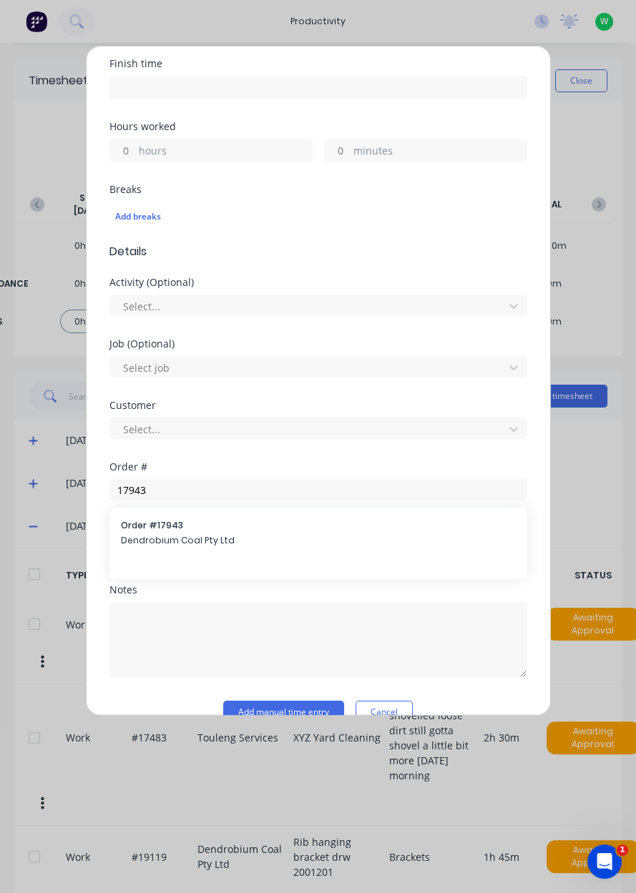
click at [222, 546] on div "Order # 17943 Dendrobium Coal Pty Ltd" at bounding box center [318, 534] width 395 height 30
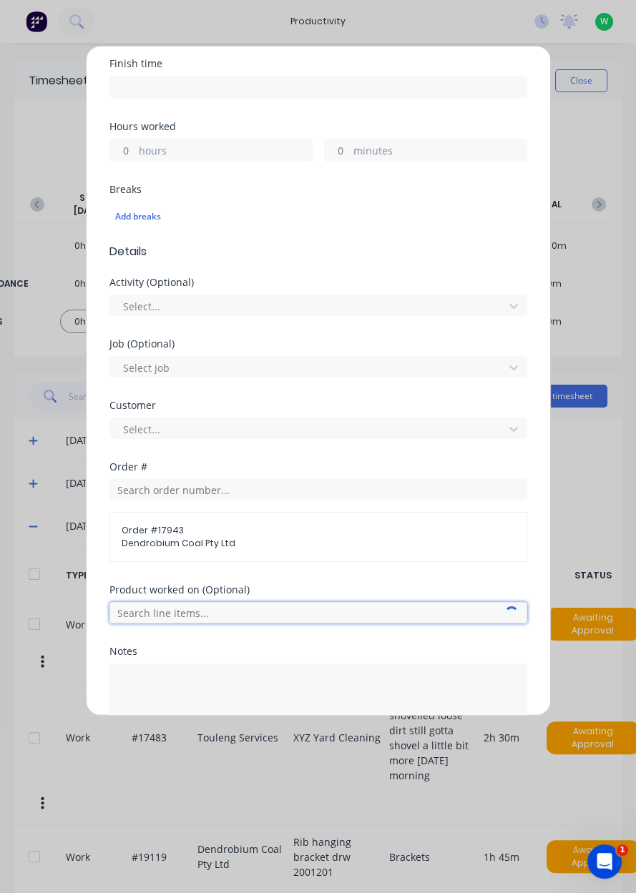
click at [255, 614] on input "text" at bounding box center [318, 612] width 418 height 21
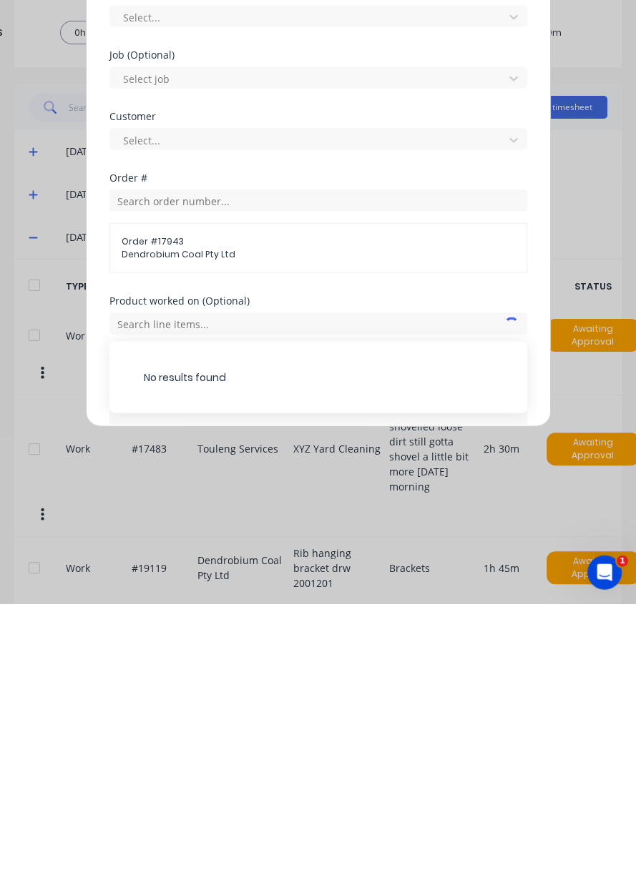
click at [265, 725] on div "Add timesheet Work Attendance When Date Start time Finish time Hours worked hou…" at bounding box center [318, 446] width 636 height 893
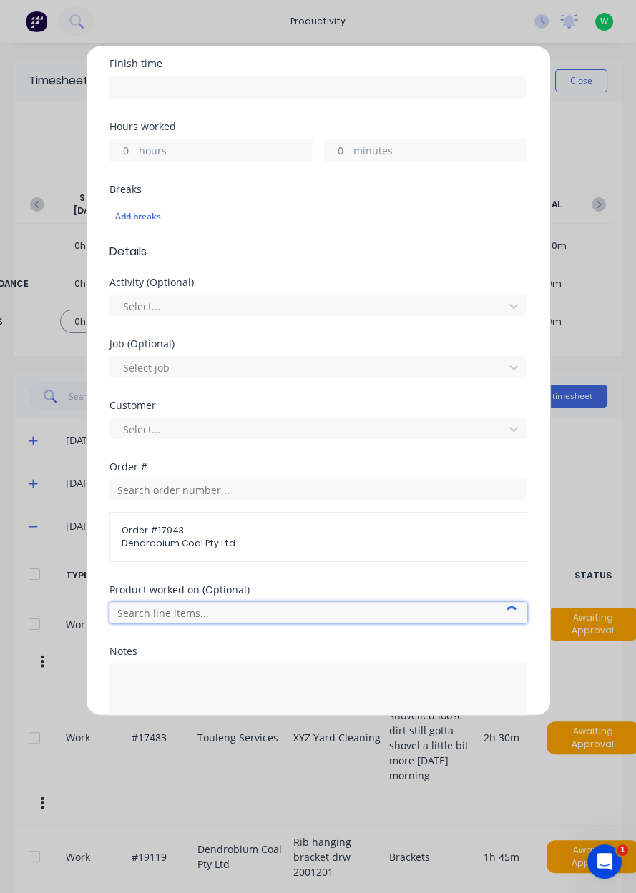
click at [233, 615] on input "text" at bounding box center [318, 612] width 418 height 21
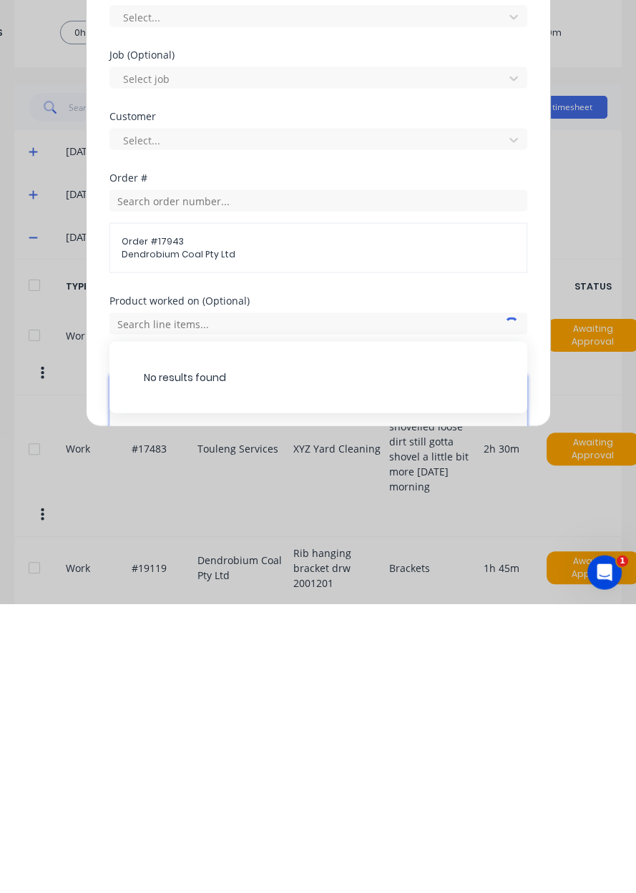
click at [273, 705] on textarea at bounding box center [318, 702] width 418 height 76
click at [263, 617] on input "text" at bounding box center [318, 612] width 418 height 21
click at [253, 715] on div "Notes" at bounding box center [318, 705] width 418 height 116
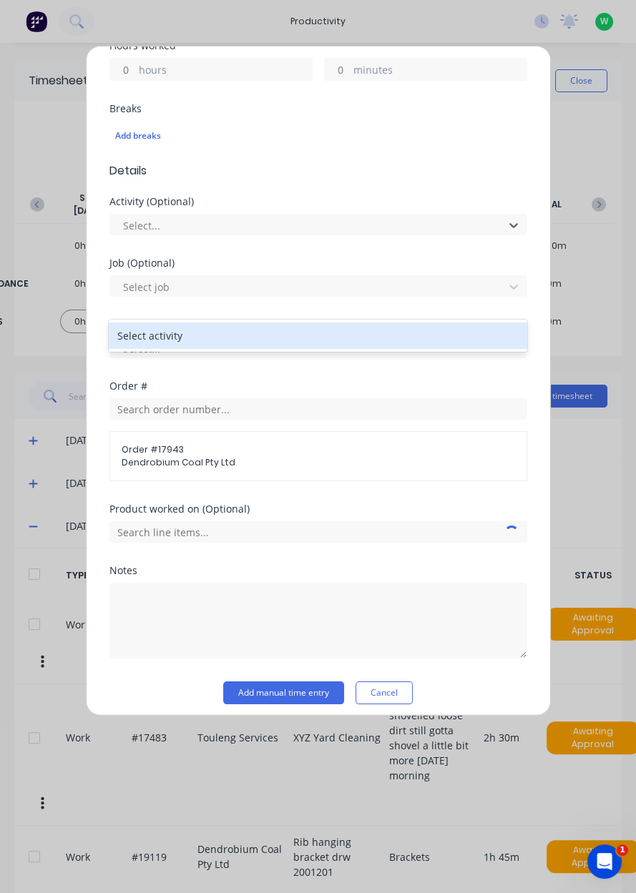
scroll to position [347, 0]
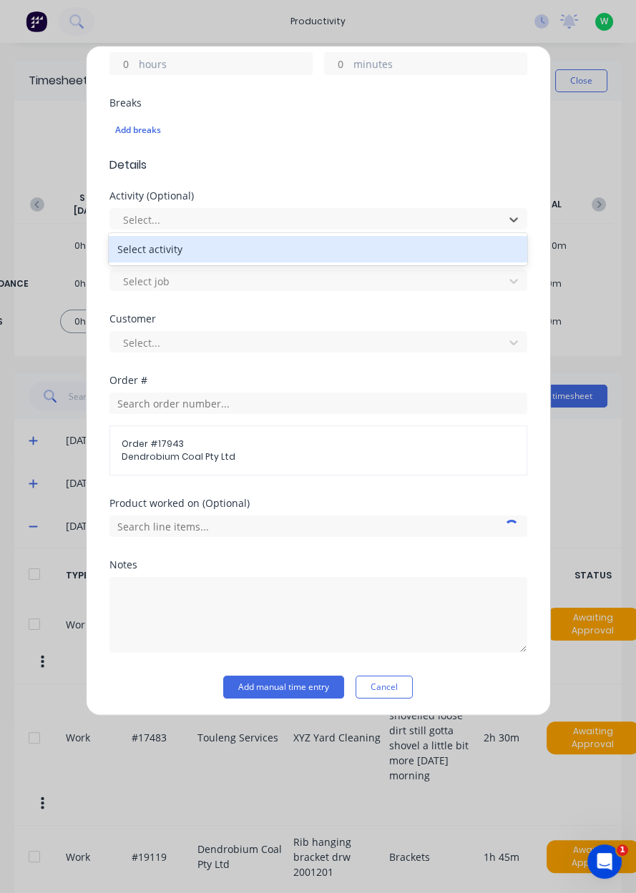
click at [450, 548] on div "Product worked on (Optional)" at bounding box center [318, 530] width 418 height 62
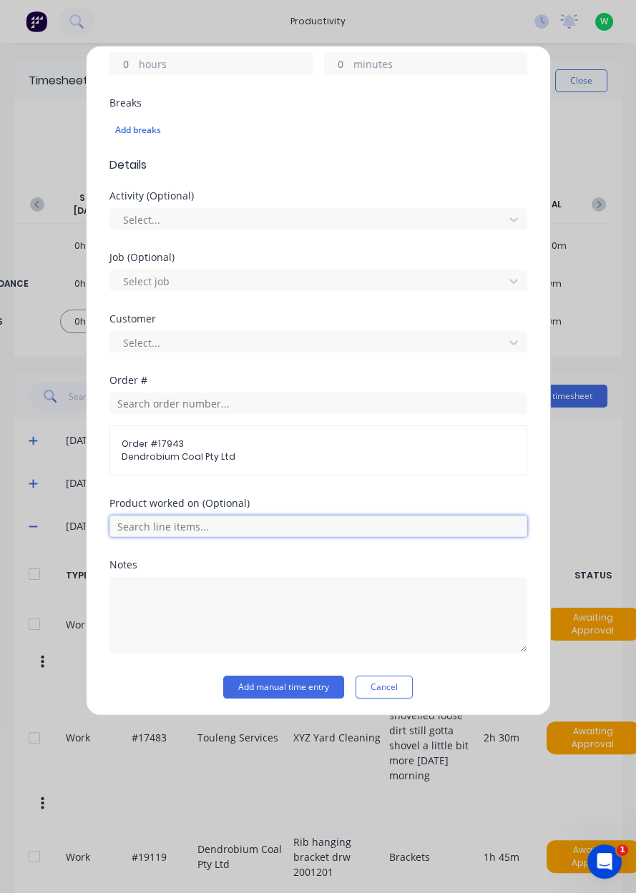
click at [415, 528] on input "text" at bounding box center [318, 526] width 418 height 21
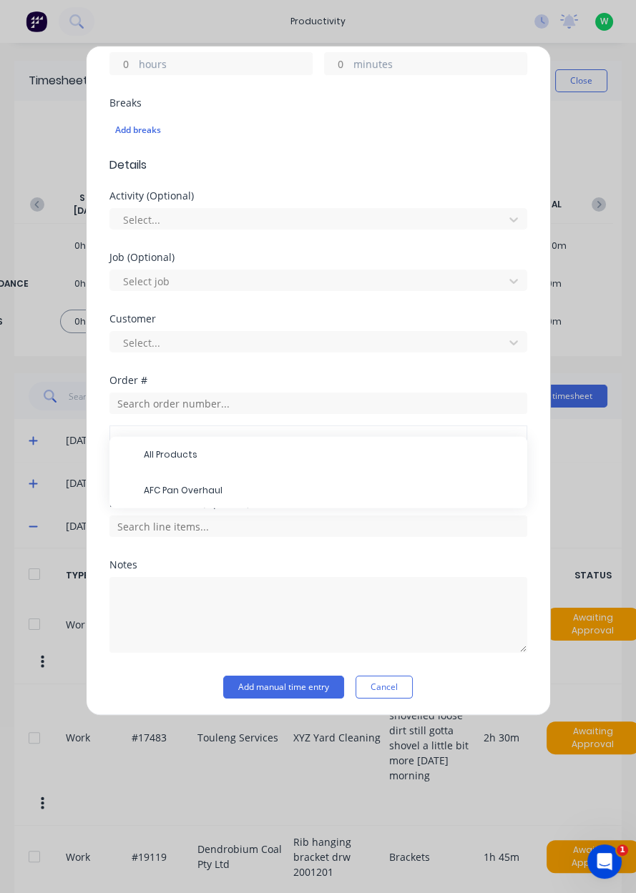
click at [283, 490] on span "AFC Pan Overhaul" at bounding box center [330, 490] width 372 height 13
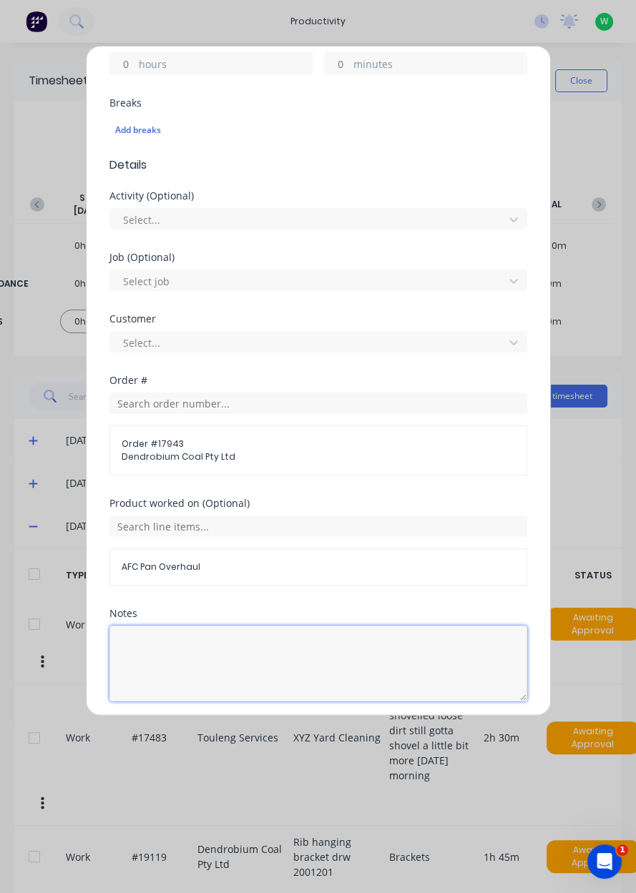
click at [270, 640] on textarea at bounding box center [318, 664] width 418 height 76
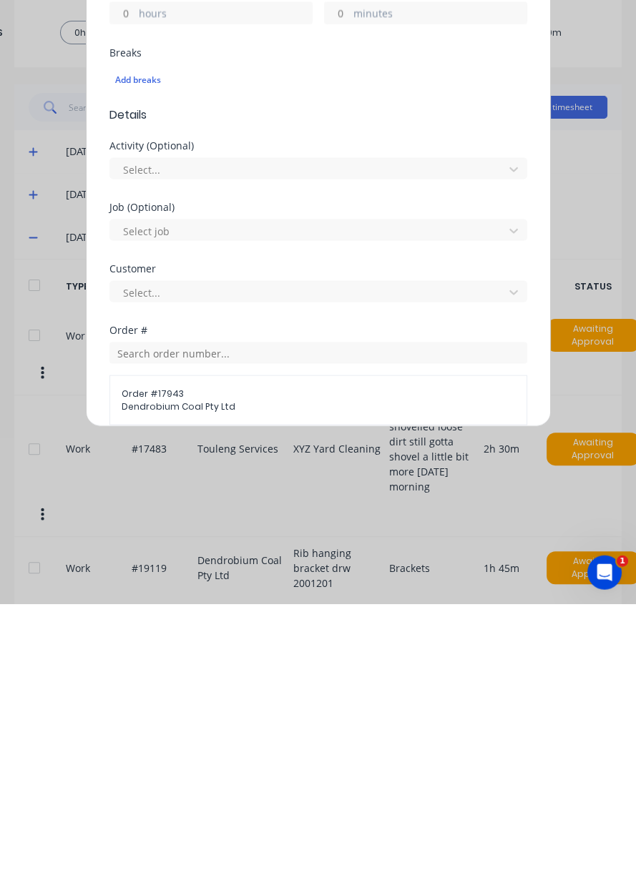
scroll to position [0, 0]
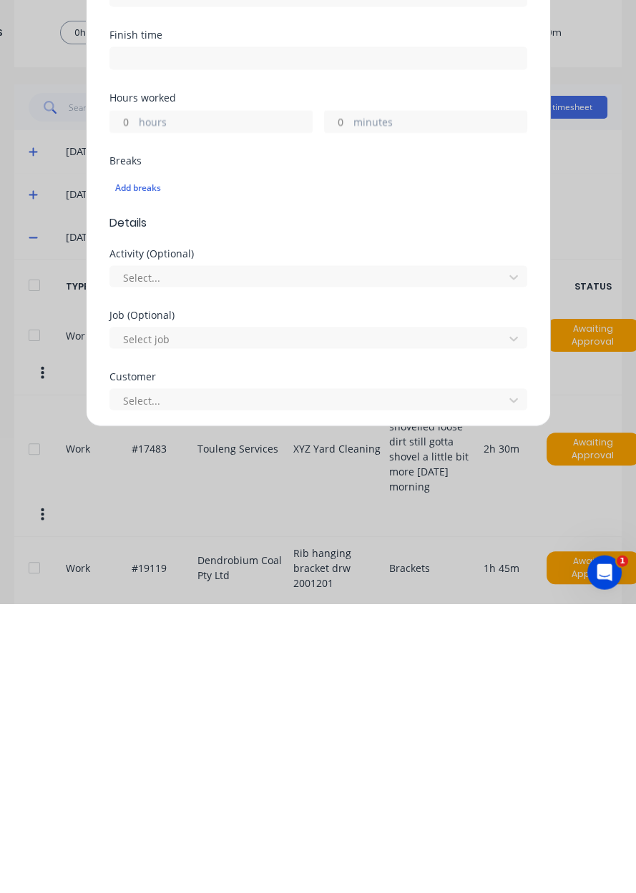
type textarea "Cut backplates"
click at [240, 414] on form "Work Attendance When Date Start time Finish time Hours worked hours minutes Bre…" at bounding box center [318, 601] width 418 height 988
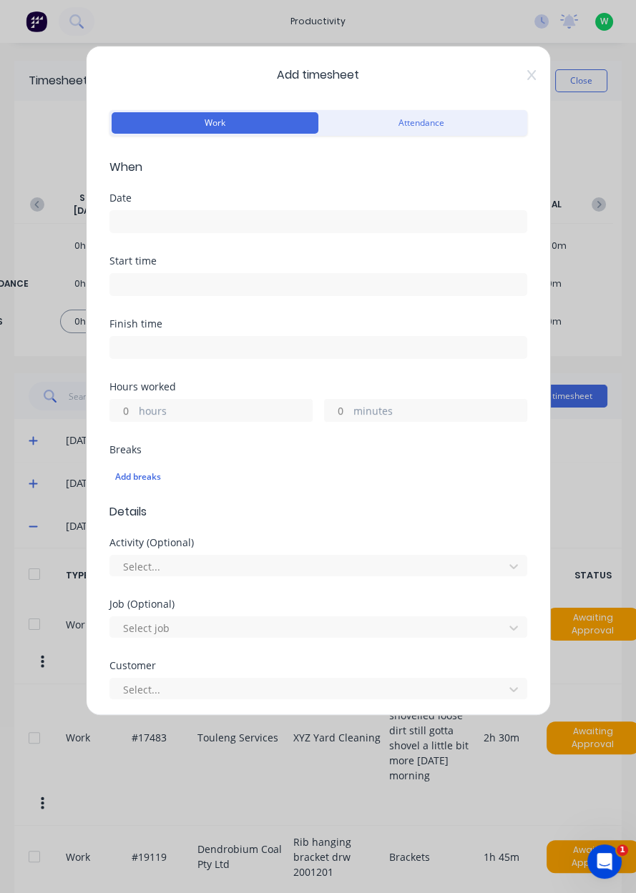
scroll to position [284, 0]
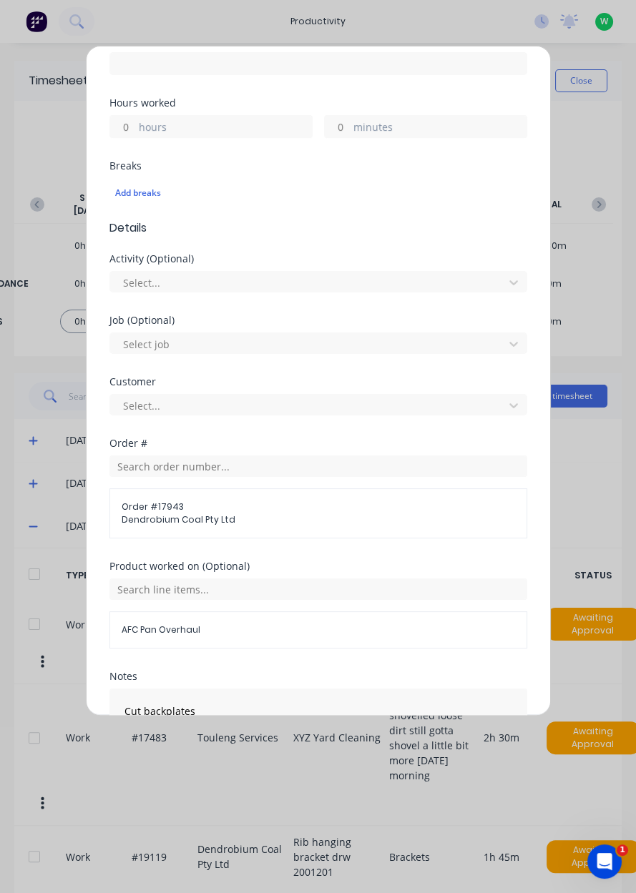
click at [247, 128] on label "hours" at bounding box center [225, 128] width 173 height 18
click at [135, 128] on input "hours" at bounding box center [122, 126] width 25 height 21
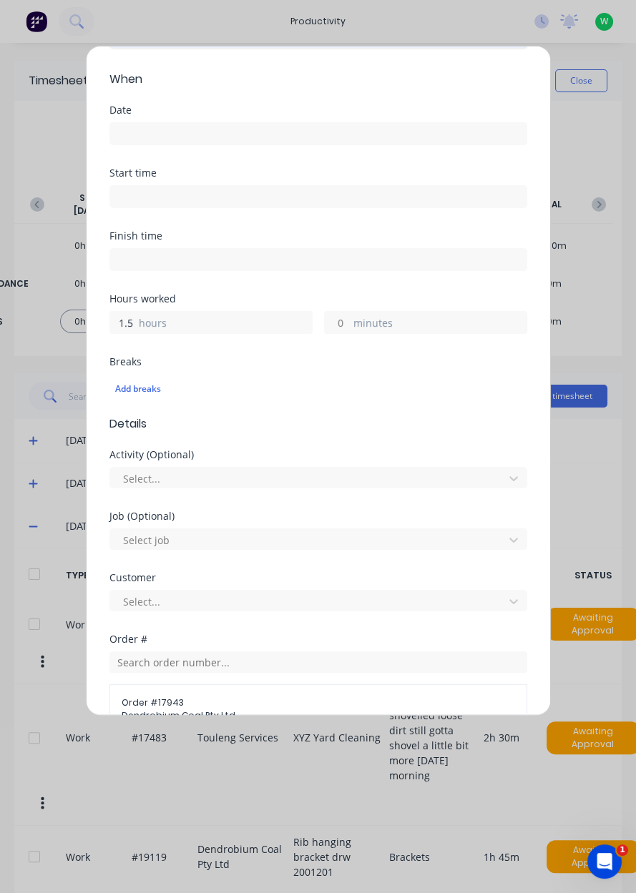
scroll to position [75, 0]
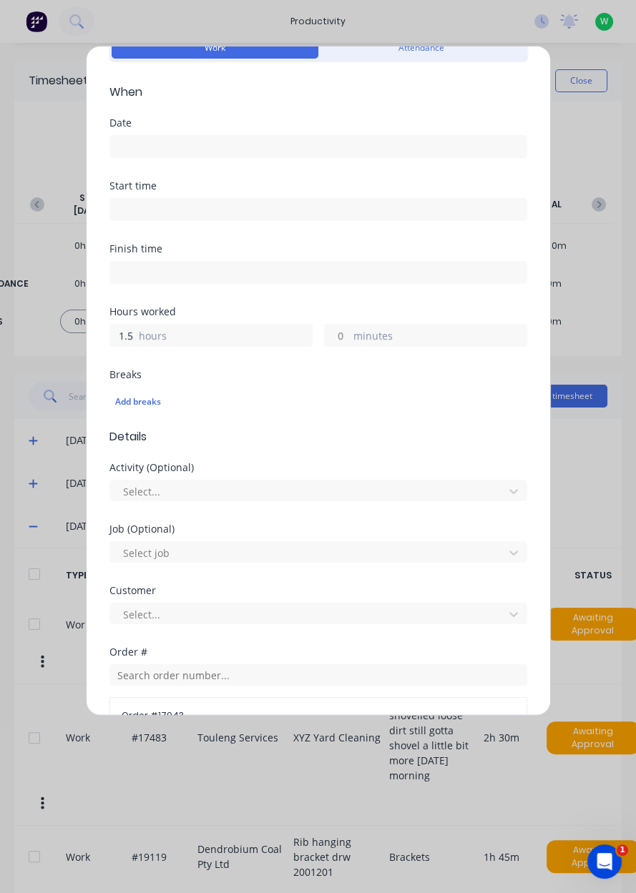
type input "1.5"
click at [229, 151] on input at bounding box center [318, 146] width 416 height 21
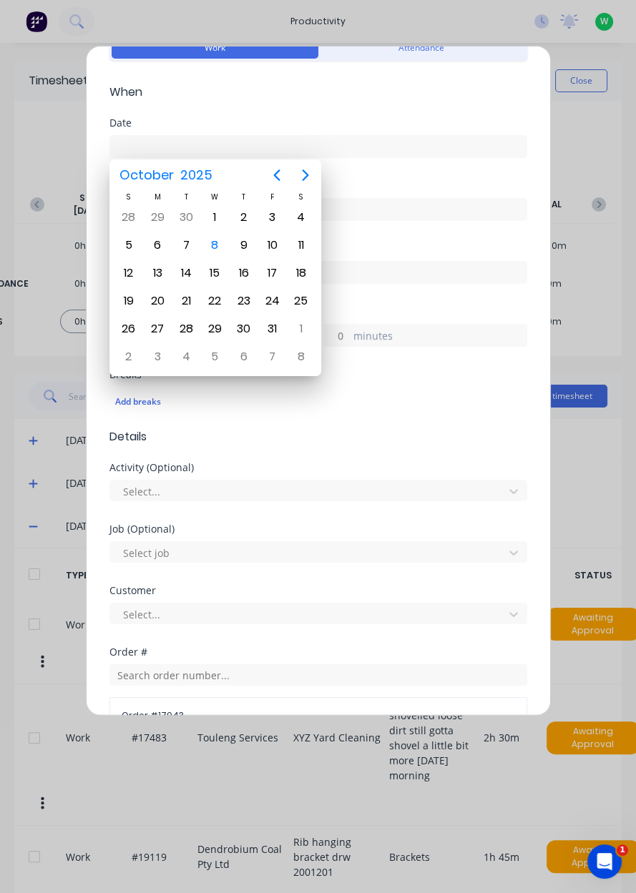
click at [219, 244] on div "8" at bounding box center [214, 245] width 21 height 21
type input "[DATE]"
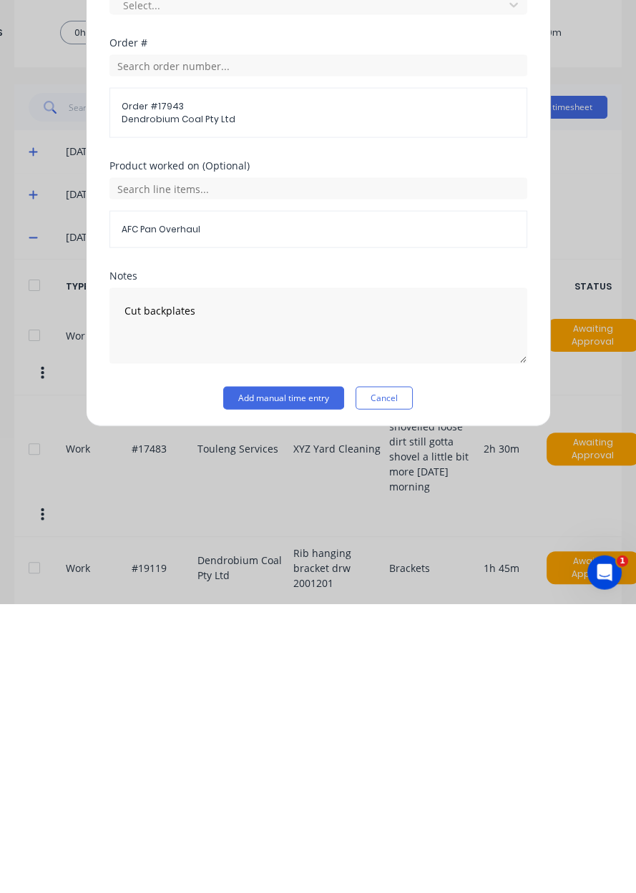
scroll to position [346, 0]
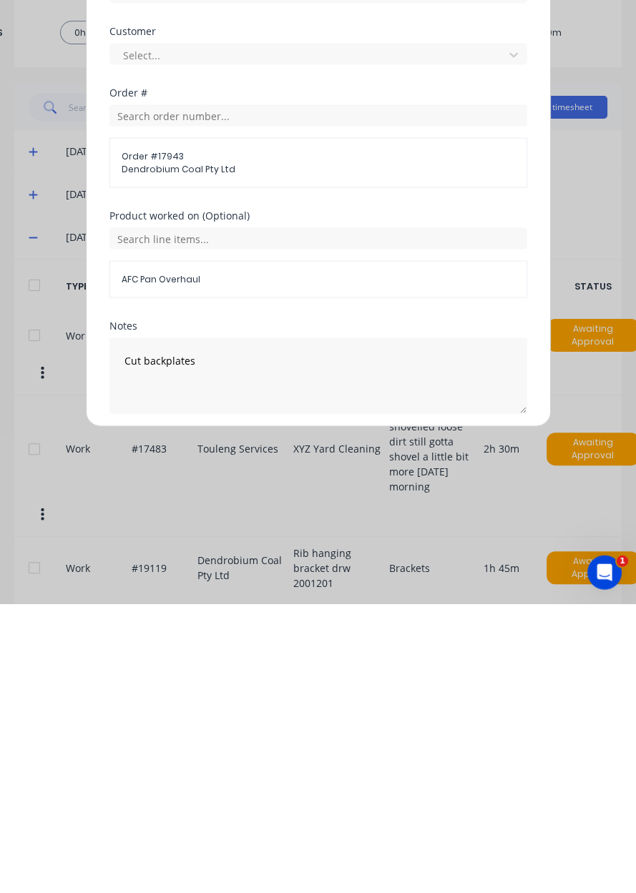
click at [275, 731] on button "Add manual time entry" at bounding box center [283, 737] width 121 height 23
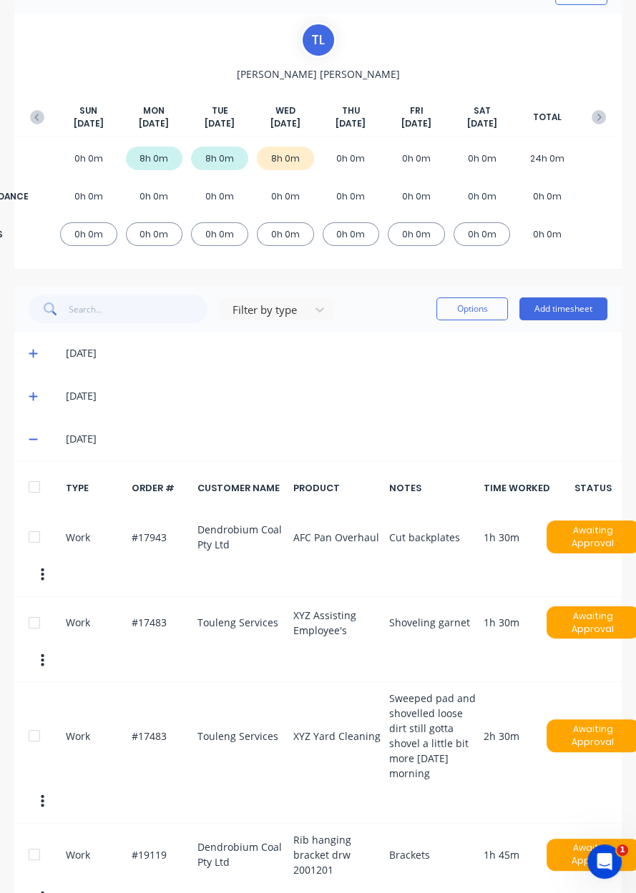
scroll to position [0, 0]
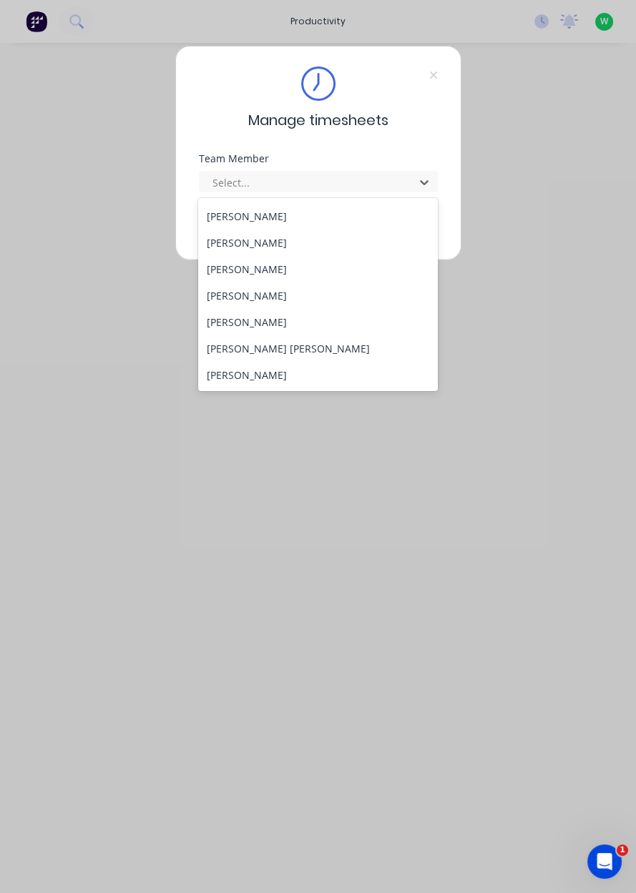
click at [212, 338] on div "[PERSON_NAME] [PERSON_NAME]" at bounding box center [318, 348] width 240 height 26
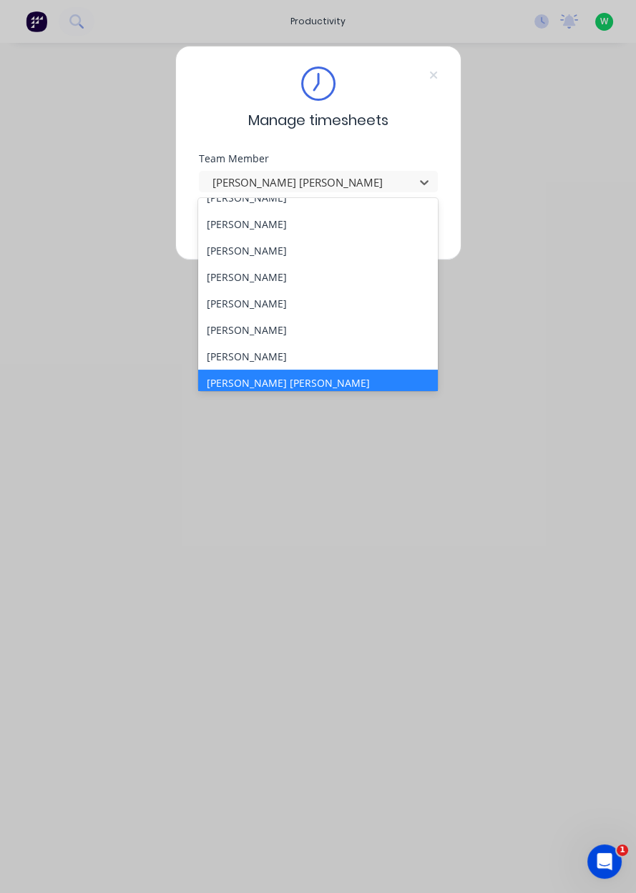
scroll to position [97, 0]
click at [227, 351] on div "[PERSON_NAME]" at bounding box center [318, 355] width 240 height 26
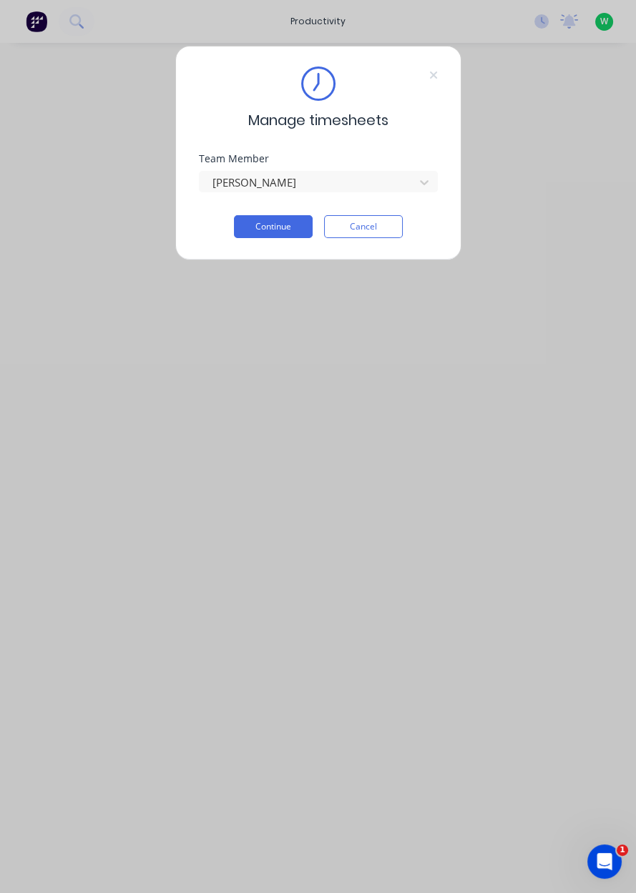
click at [261, 230] on button "Continue" at bounding box center [273, 226] width 79 height 23
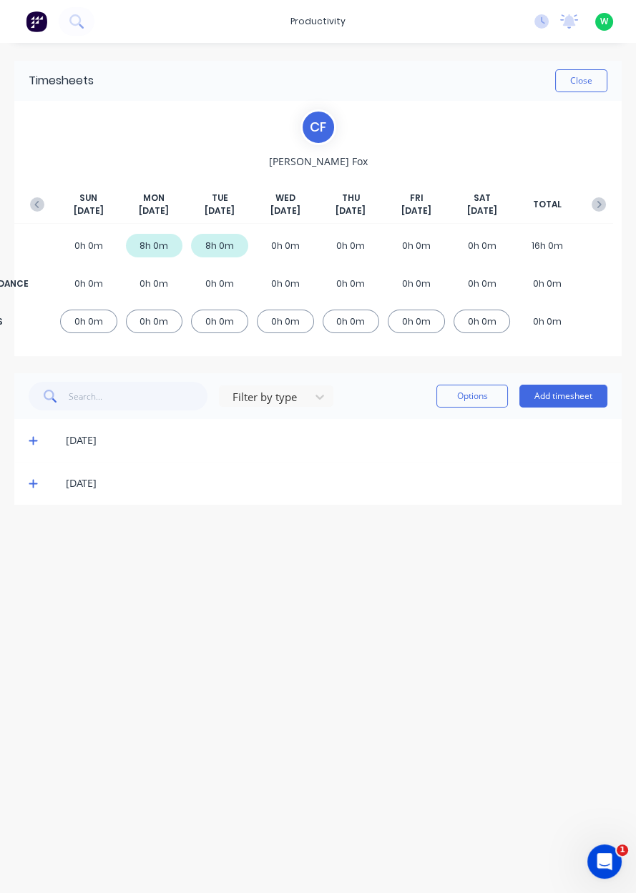
click at [31, 483] on icon at bounding box center [33, 484] width 9 height 9
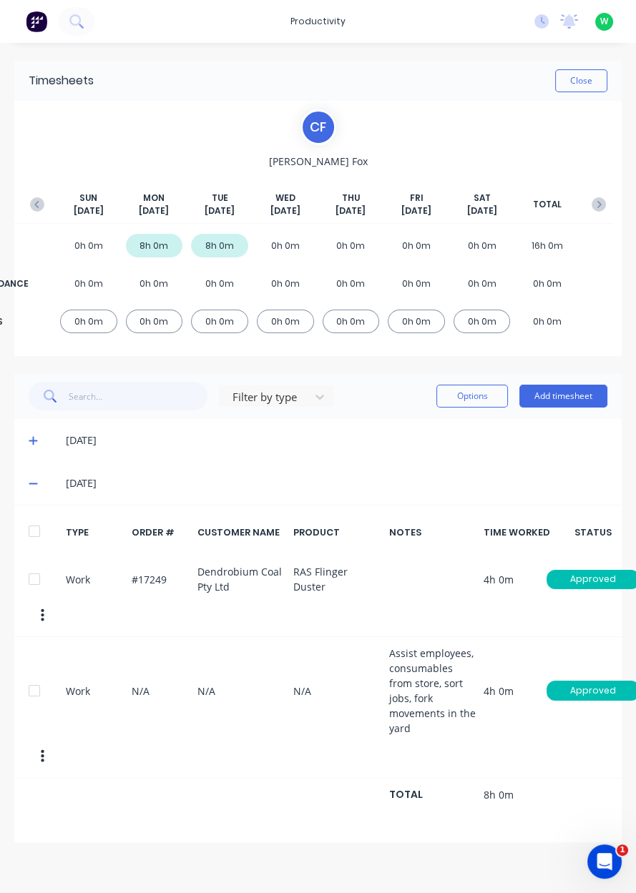
click at [569, 397] on button "Add timesheet" at bounding box center [563, 396] width 88 height 23
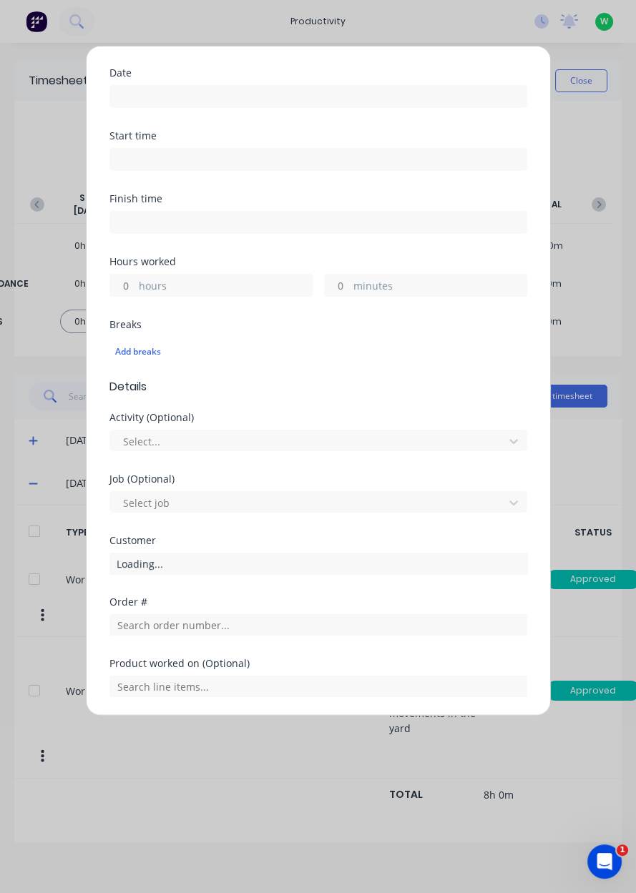
scroll to position [126, 0]
click at [433, 619] on input "text" at bounding box center [318, 624] width 418 height 21
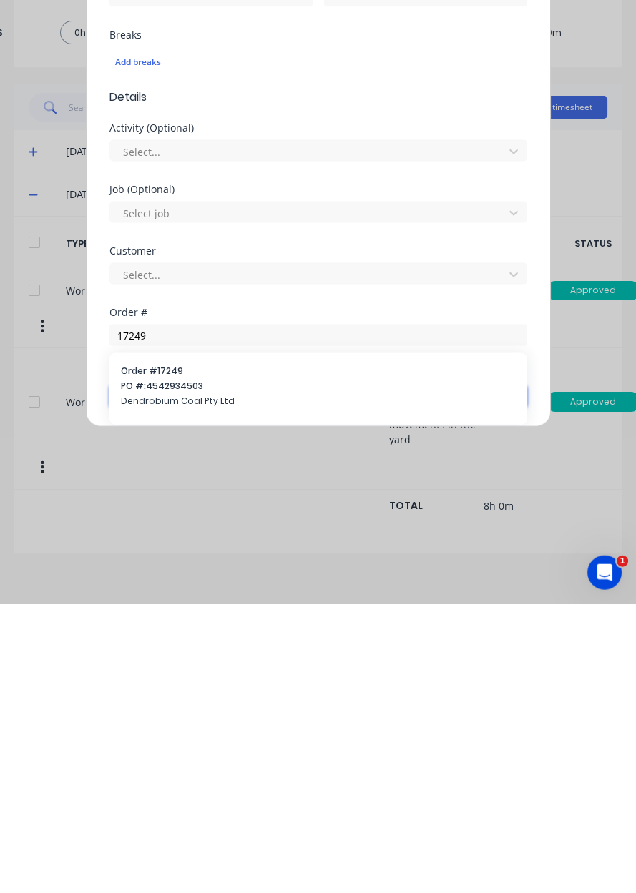
click at [143, 677] on input "text" at bounding box center [318, 685] width 418 height 21
click at [148, 645] on div "No results found" at bounding box center [318, 633] width 418 height 72
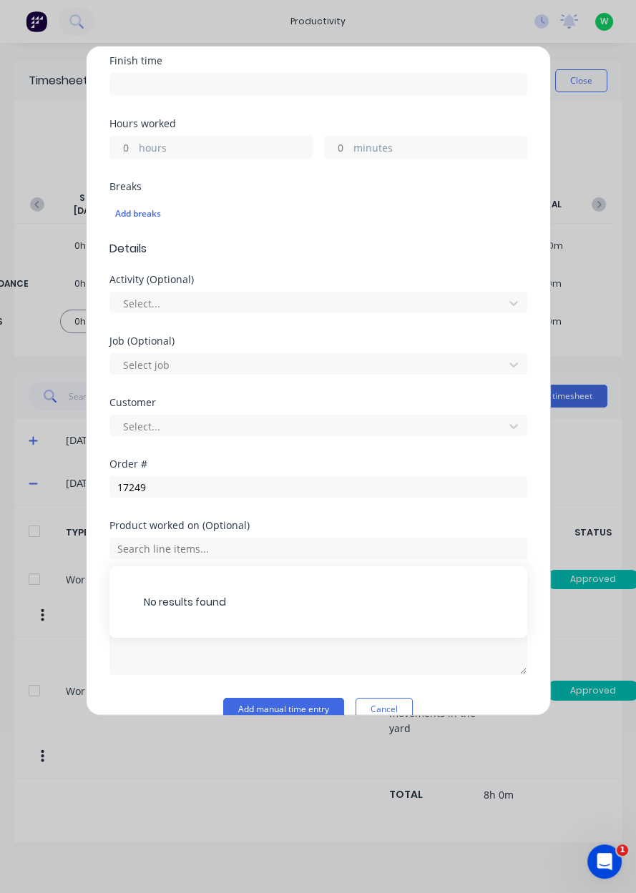
scroll to position [286, 0]
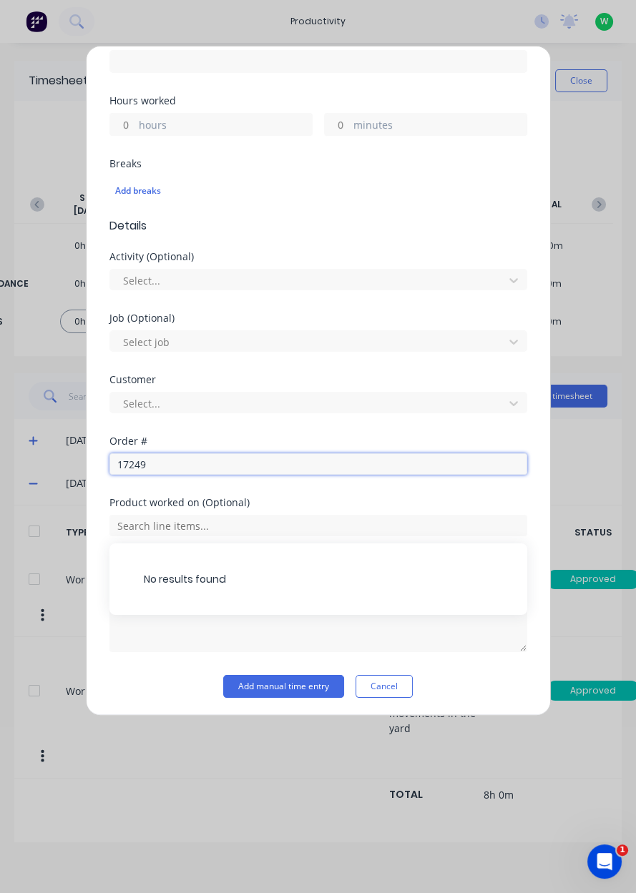
click at [413, 467] on input "17249" at bounding box center [318, 464] width 418 height 21
click at [152, 466] on input "17249" at bounding box center [318, 464] width 418 height 21
type input "17249"
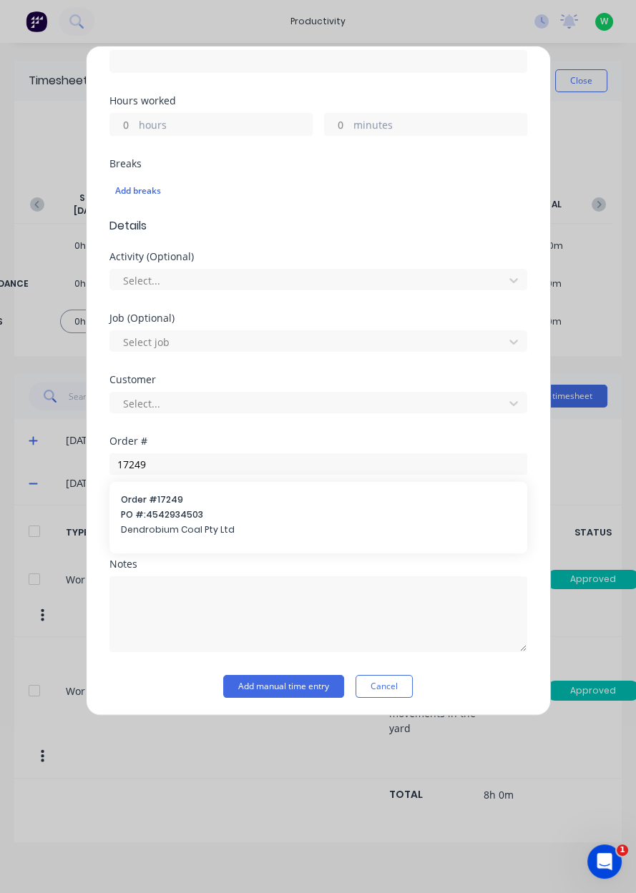
click at [137, 524] on span "Dendrobium Coal Pty Ltd" at bounding box center [318, 530] width 395 height 13
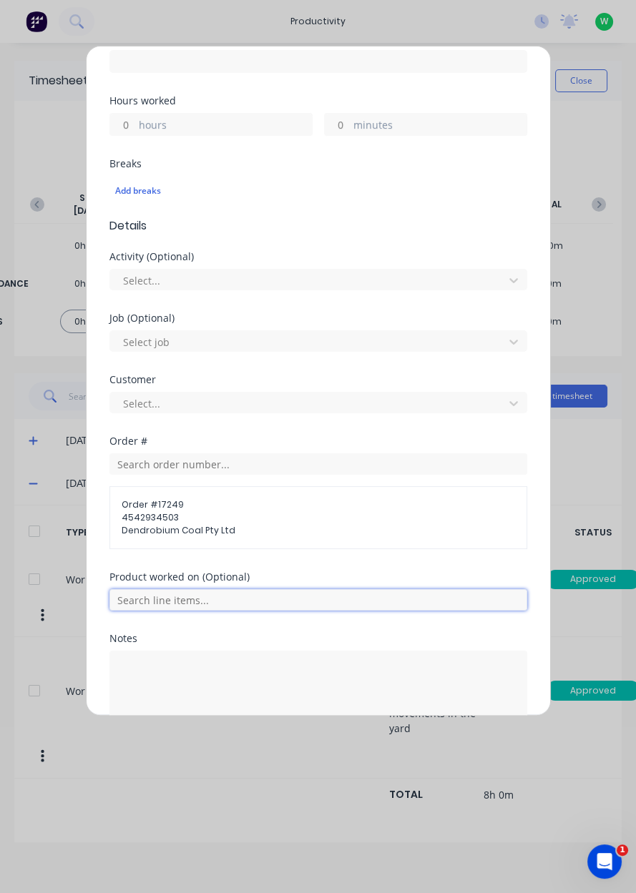
click at [133, 599] on input "text" at bounding box center [318, 599] width 418 height 21
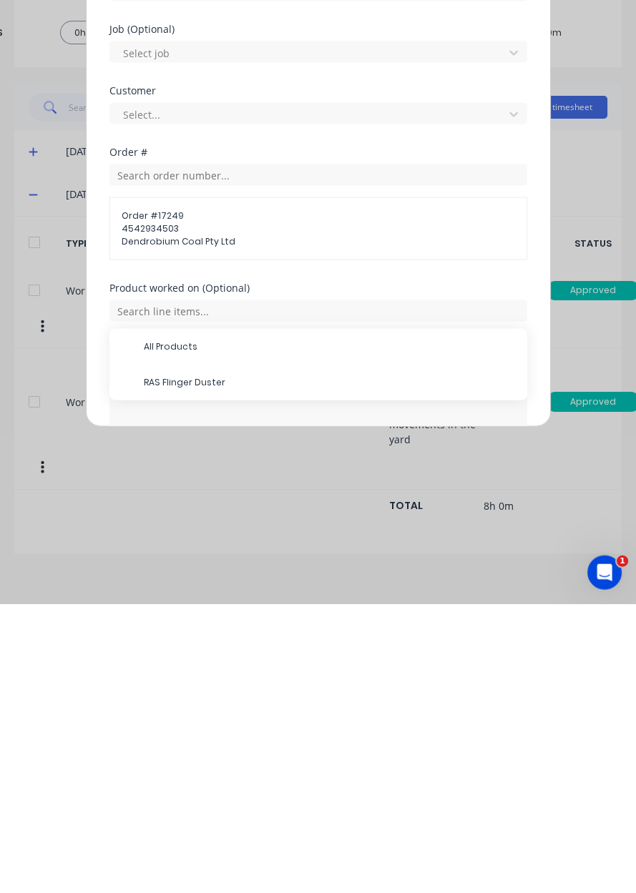
click at [154, 672] on span "RAS Flinger Duster" at bounding box center [330, 671] width 372 height 13
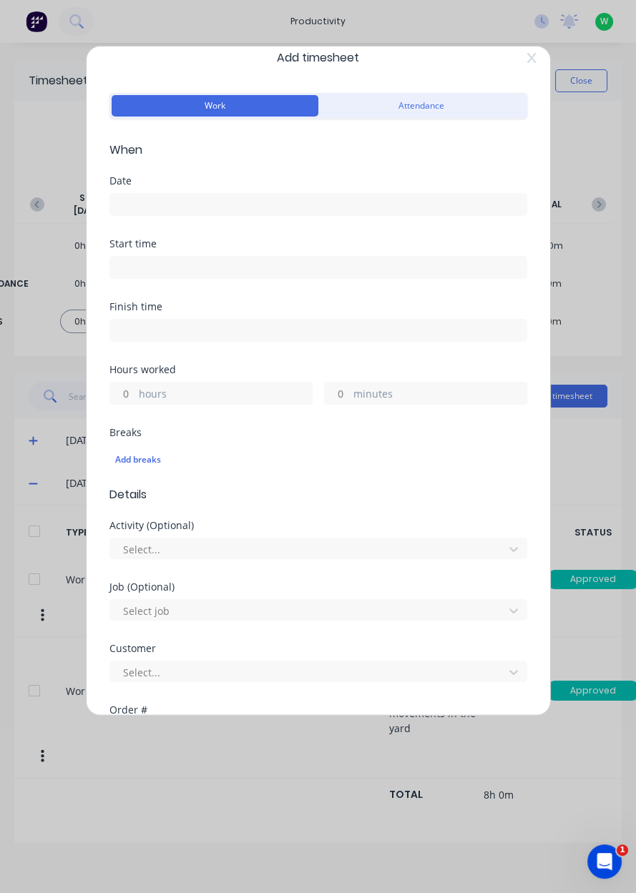
scroll to position [16, 0]
click at [134, 210] on input at bounding box center [318, 205] width 416 height 21
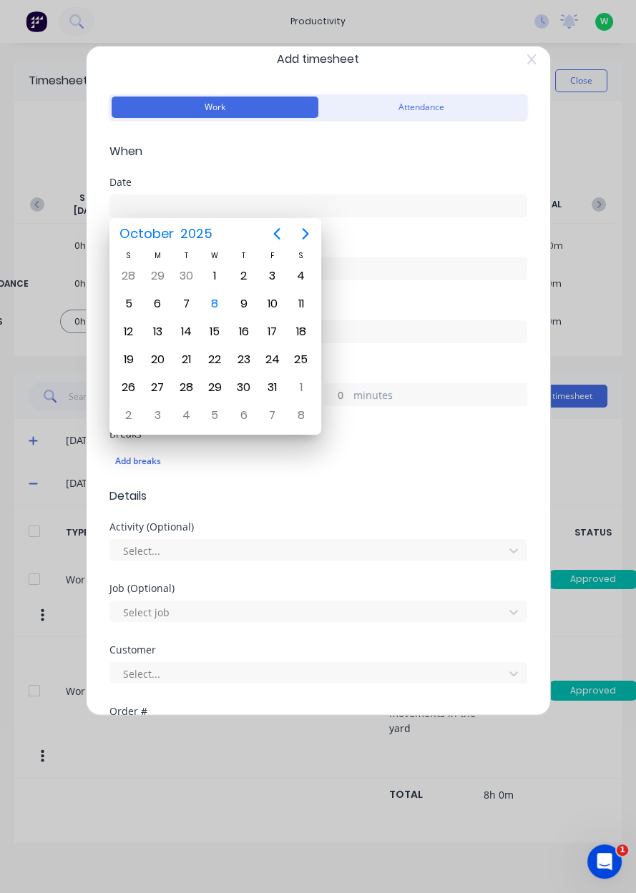
click at [215, 302] on div "8" at bounding box center [214, 303] width 21 height 21
type input "[DATE]"
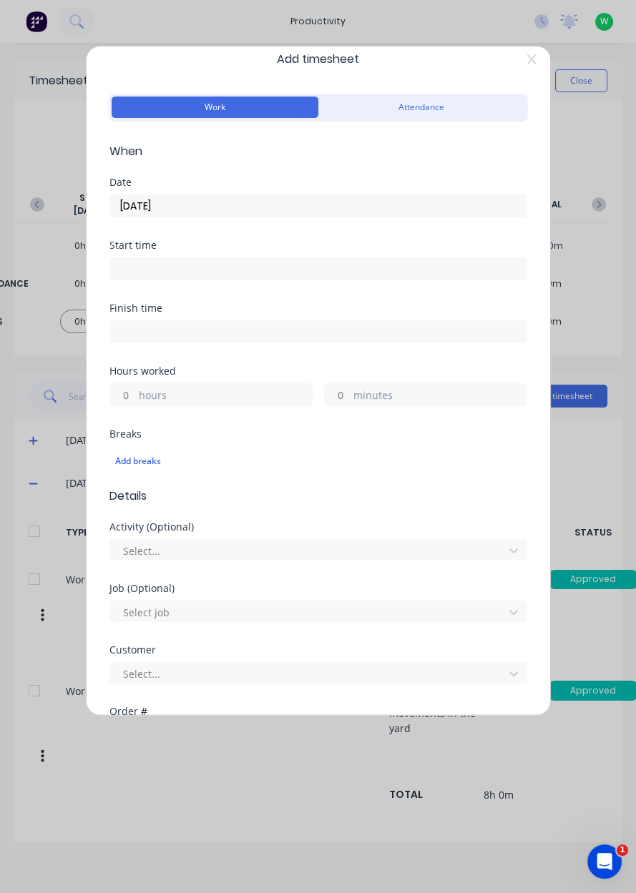
click at [132, 398] on input "hours" at bounding box center [122, 394] width 25 height 21
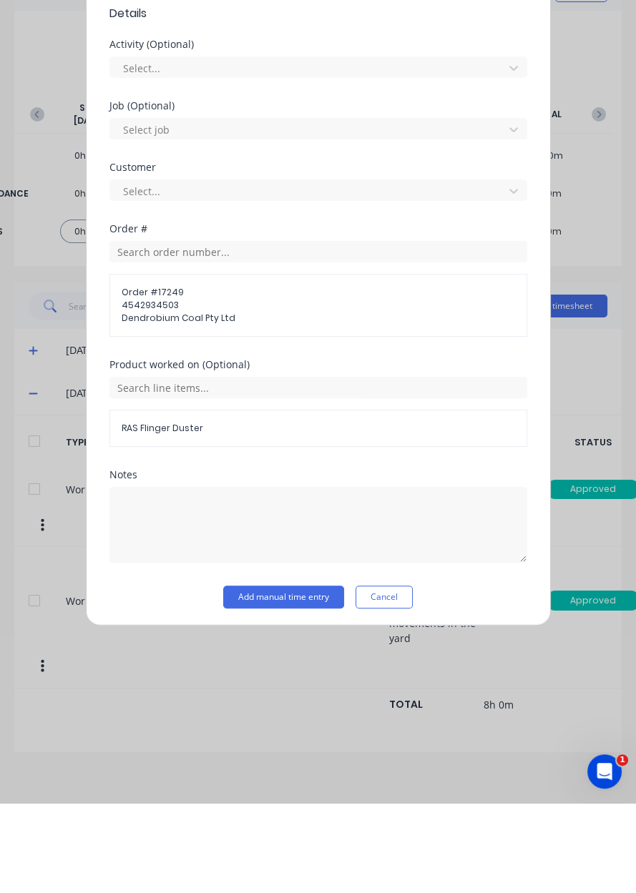
scroll to position [359, 0]
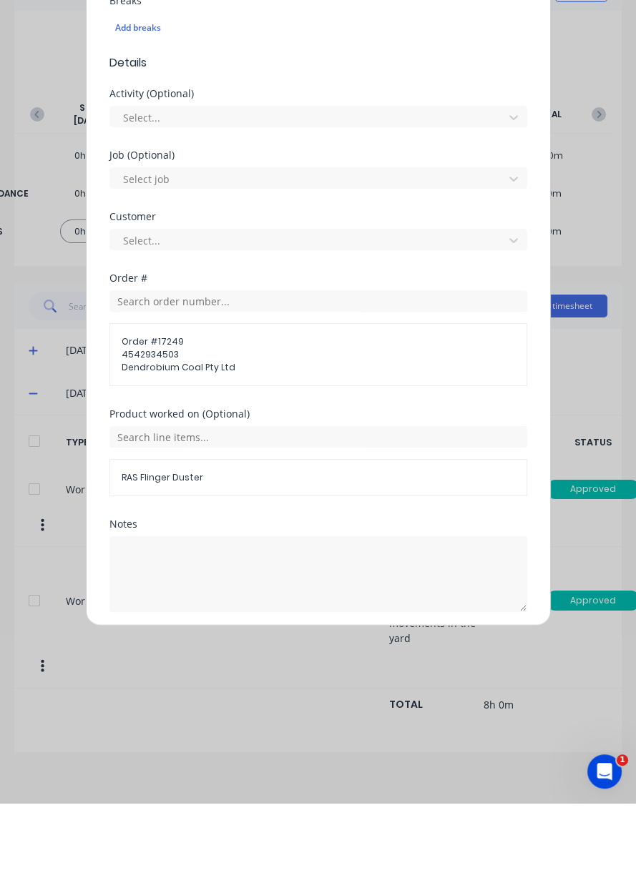
type input "4"
click at [240, 731] on button "Add manual time entry" at bounding box center [283, 736] width 121 height 23
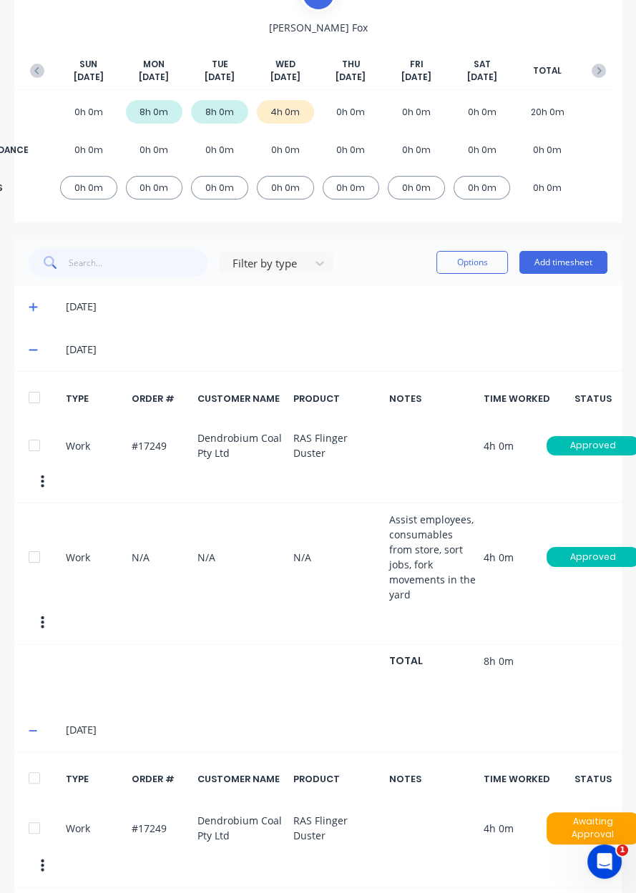
scroll to position [137, 0]
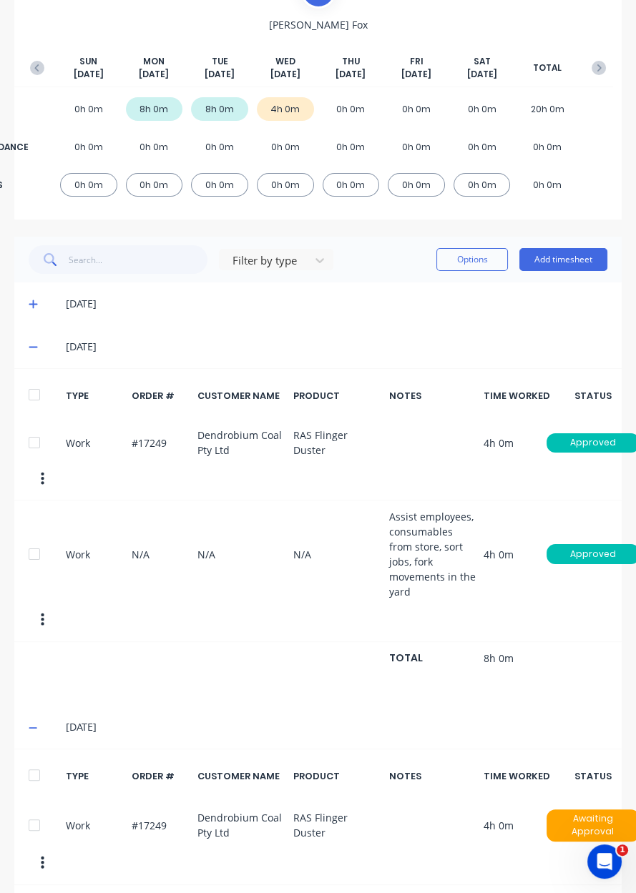
click at [31, 347] on icon at bounding box center [33, 347] width 9 height 1
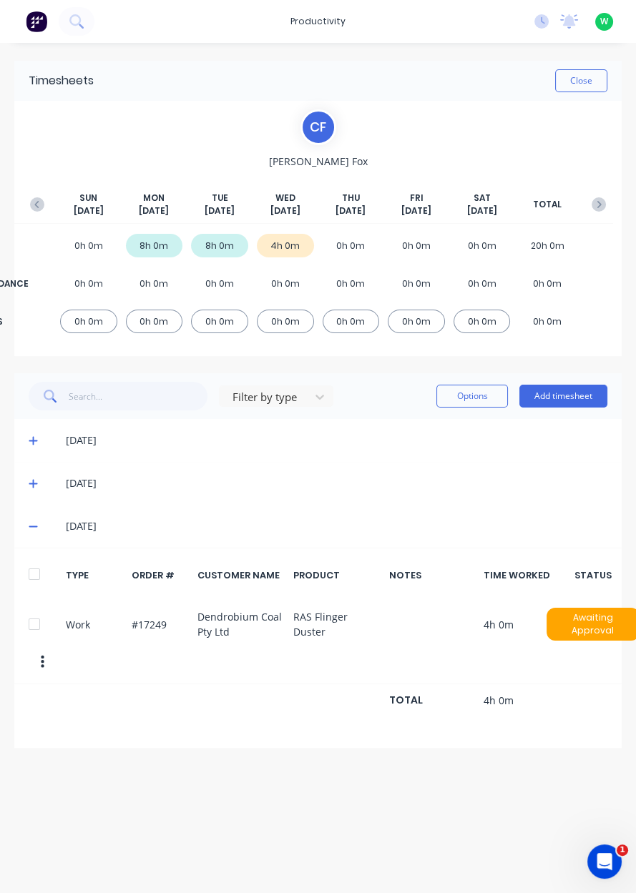
scroll to position [0, 0]
click at [553, 400] on button "Add timesheet" at bounding box center [563, 396] width 88 height 23
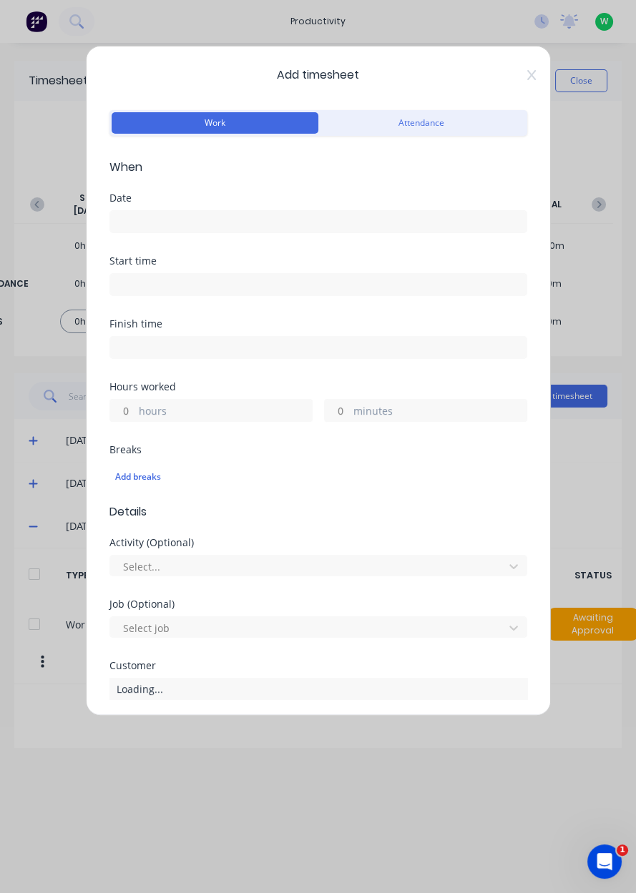
click at [425, 223] on input at bounding box center [318, 221] width 416 height 21
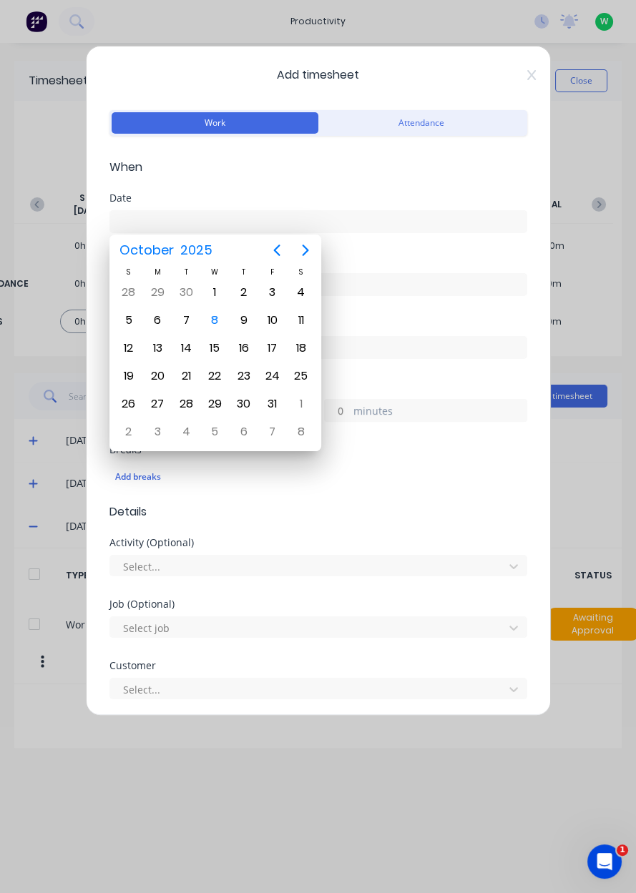
click at [207, 318] on div "8" at bounding box center [214, 320] width 21 height 21
type input "[DATE]"
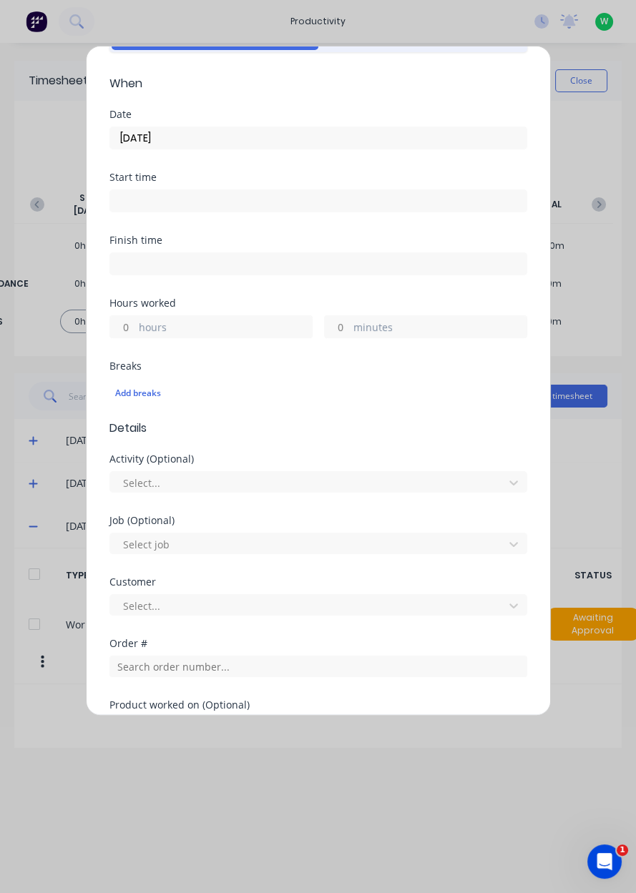
scroll to position [87, 0]
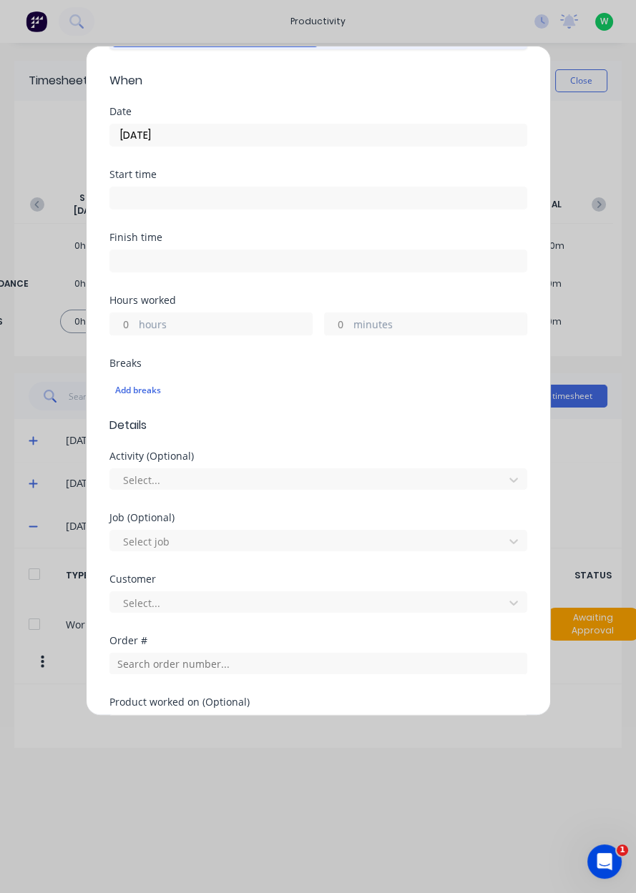
click at [122, 325] on input "hours" at bounding box center [122, 323] width 25 height 21
type input "1"
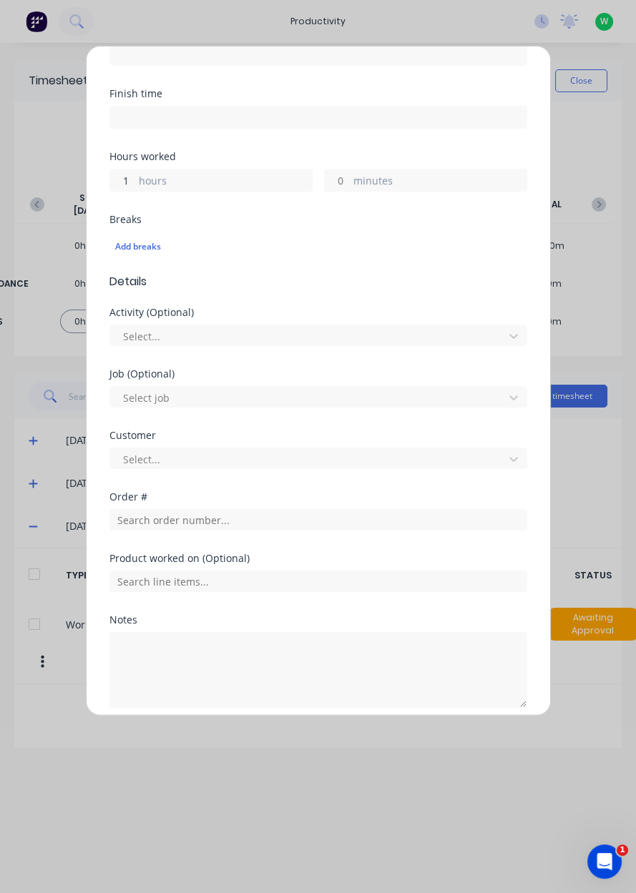
scroll to position [228, 0]
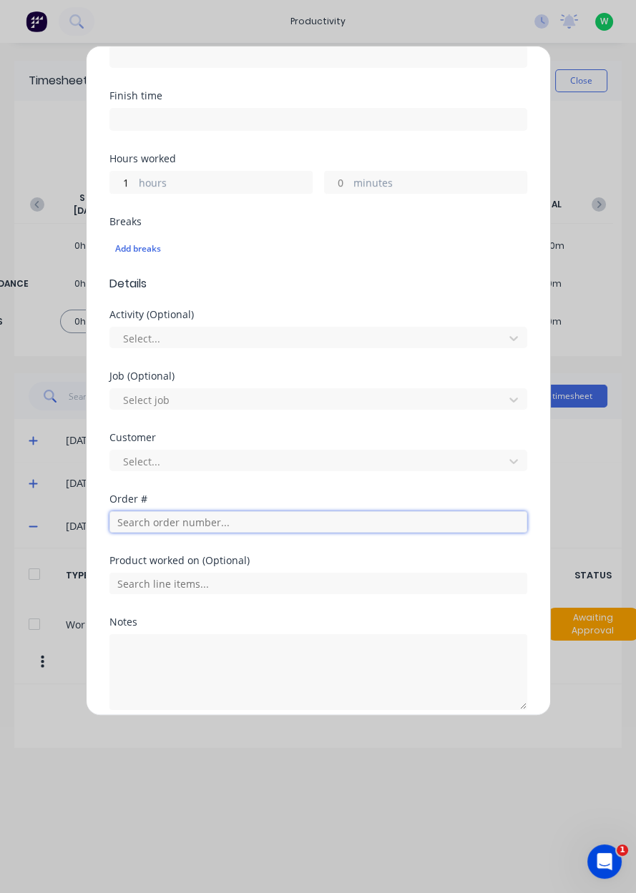
click at [124, 523] on input "text" at bounding box center [318, 521] width 418 height 21
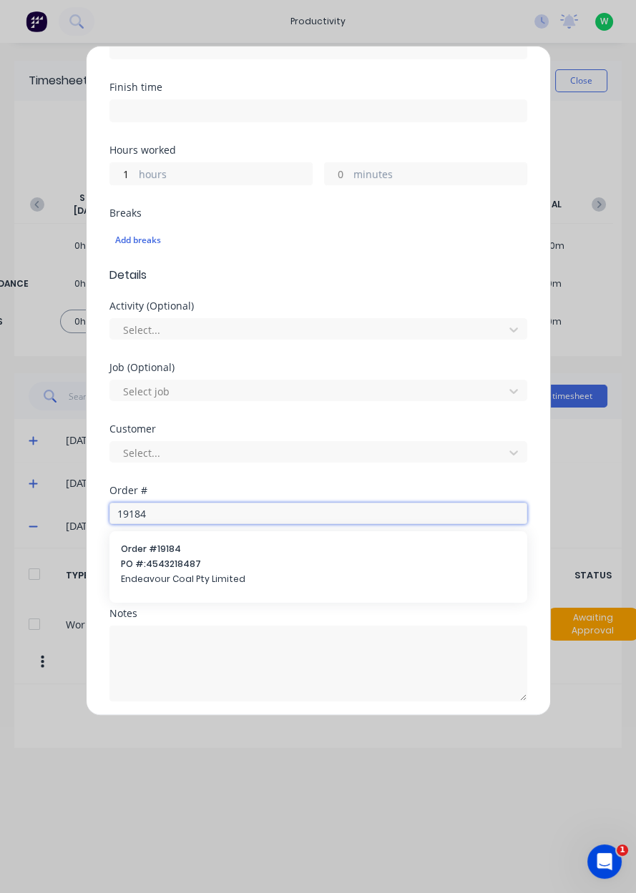
type input "19184"
click at [144, 566] on span "PO #: 4543218487" at bounding box center [318, 564] width 395 height 13
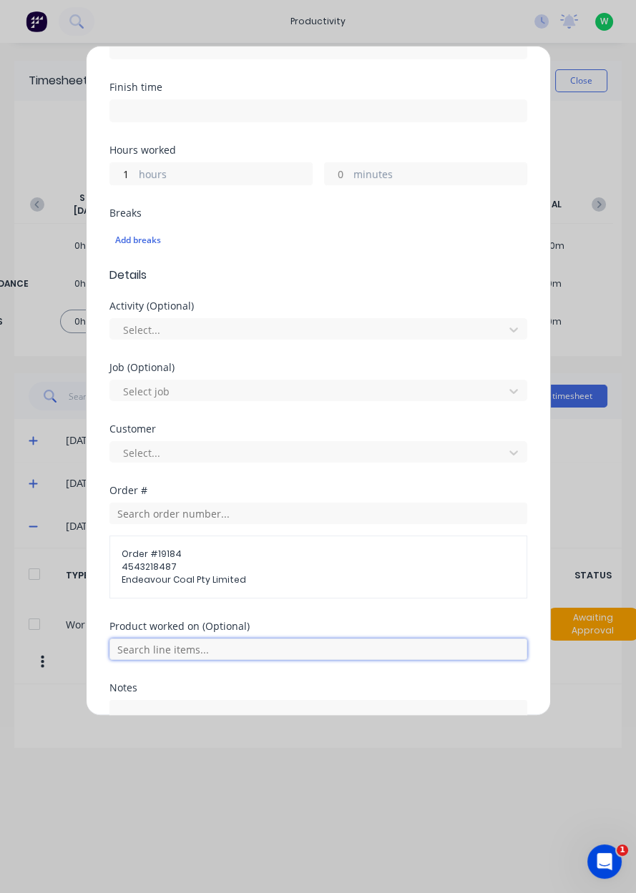
click at [412, 649] on input "text" at bounding box center [318, 649] width 418 height 21
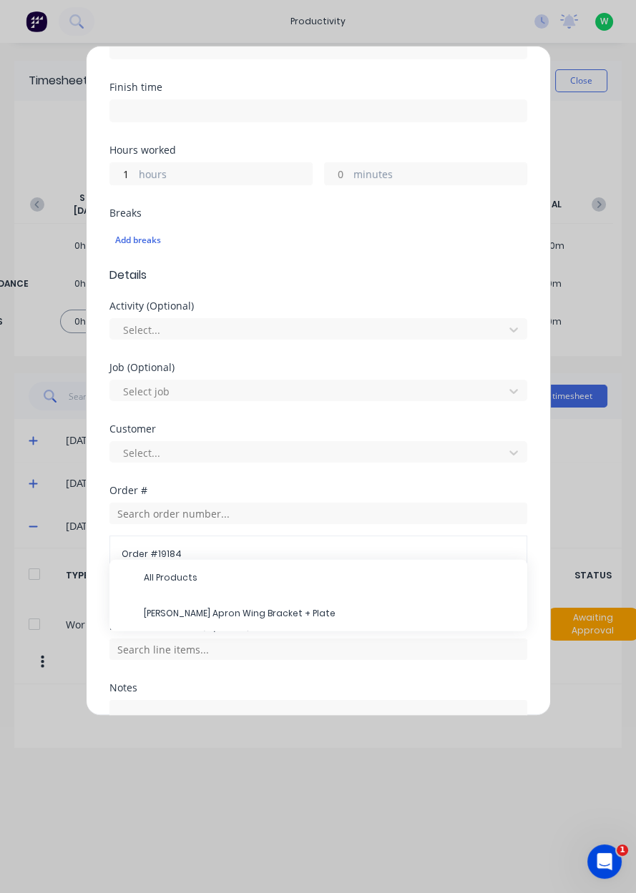
click at [157, 607] on span "[PERSON_NAME] Apron Wing Bracket + Plate" at bounding box center [330, 613] width 372 height 13
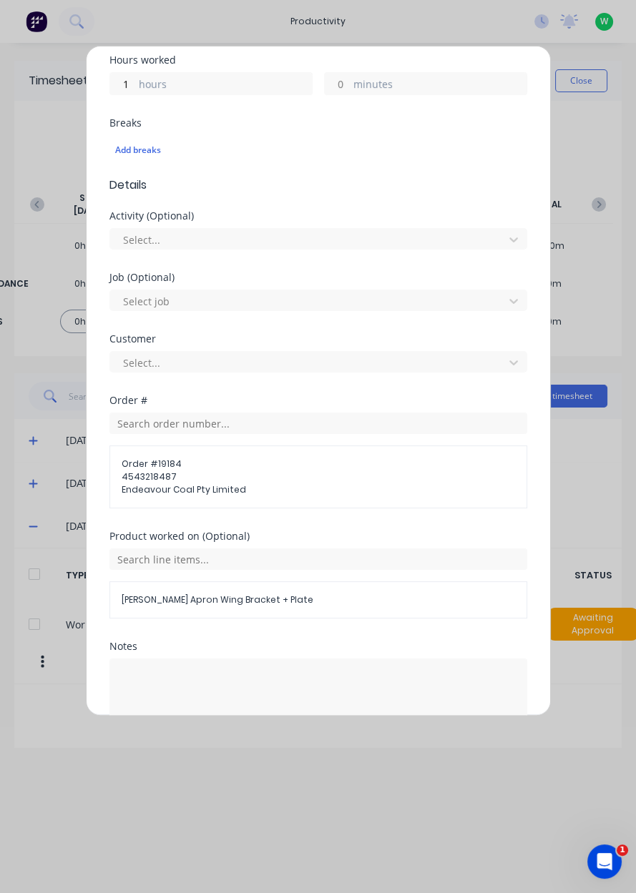
scroll to position [359, 0]
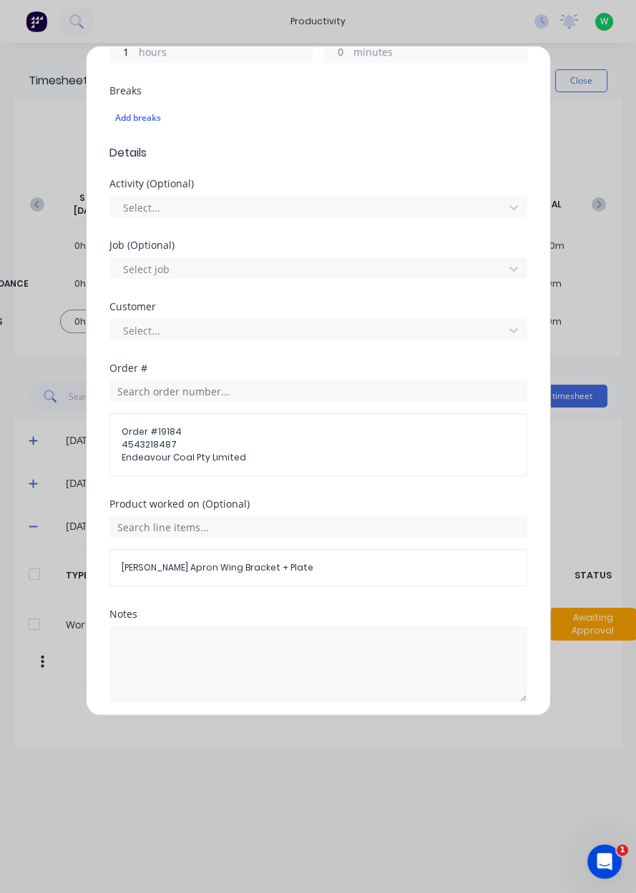
click at [243, 738] on button "Add manual time entry" at bounding box center [283, 736] width 121 height 23
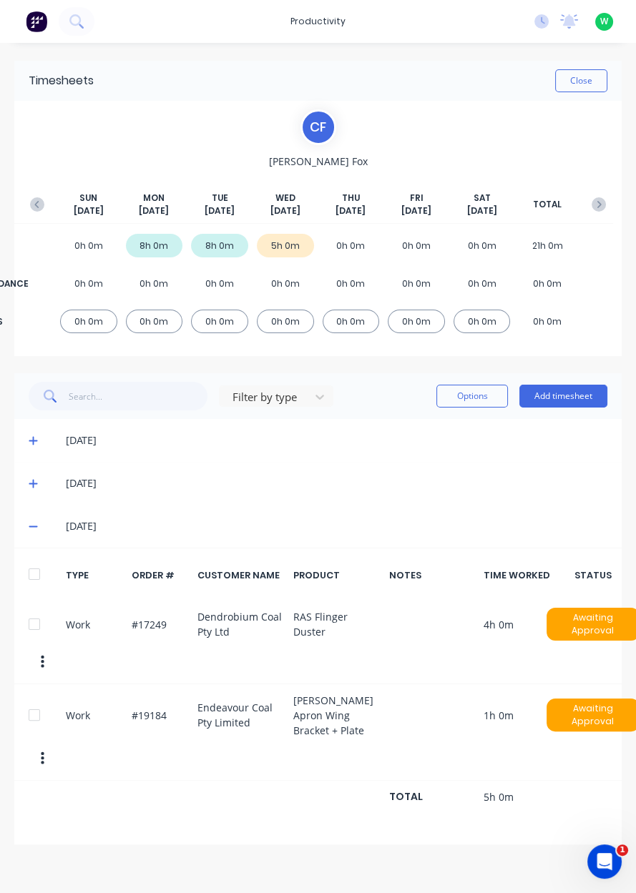
click at [567, 399] on button "Add timesheet" at bounding box center [563, 396] width 88 height 23
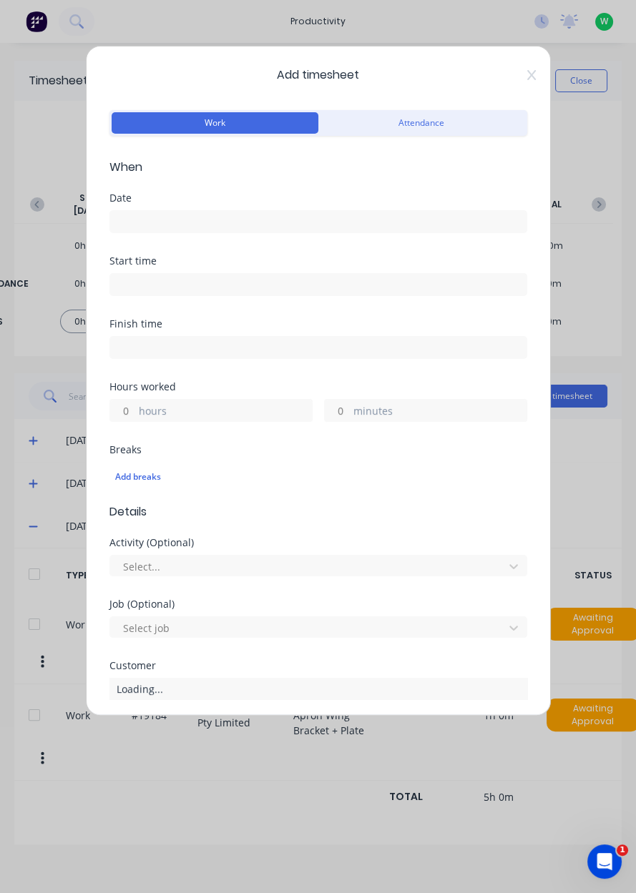
click at [424, 217] on input at bounding box center [318, 221] width 416 height 21
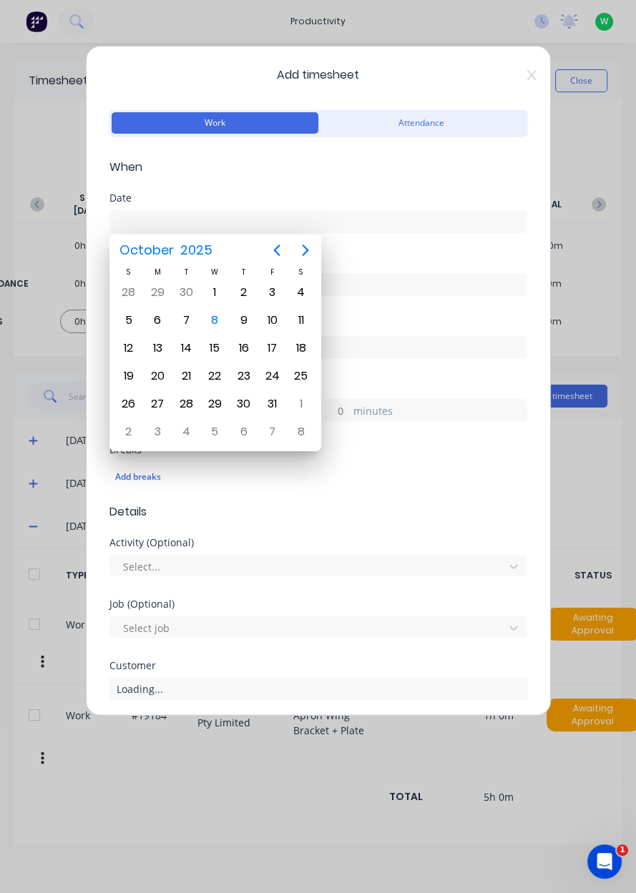
click at [210, 318] on div "8" at bounding box center [214, 320] width 21 height 21
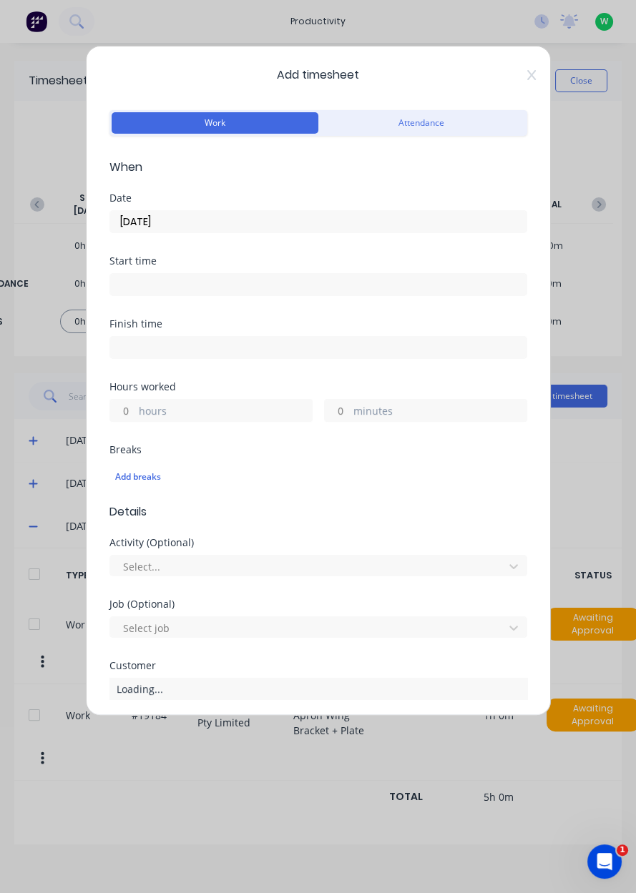
type input "[DATE]"
click at [128, 412] on input "hours" at bounding box center [122, 410] width 25 height 21
type input "3"
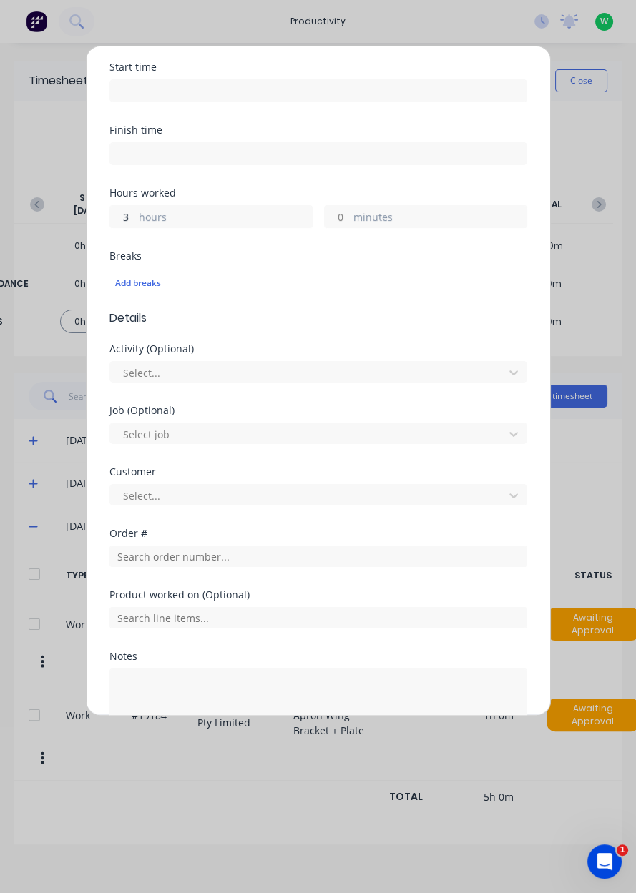
scroll to position [237, 0]
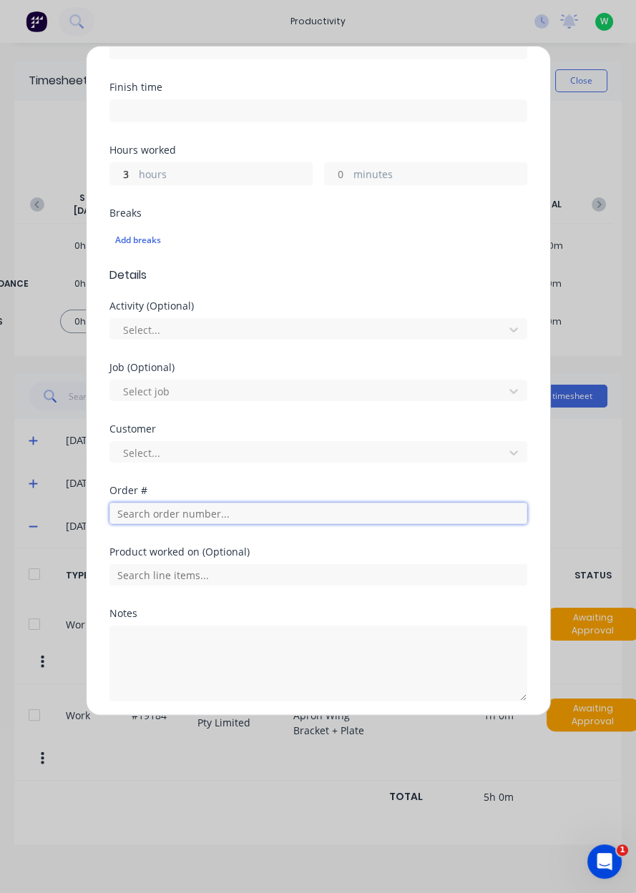
click at [119, 514] on input "text" at bounding box center [318, 513] width 418 height 21
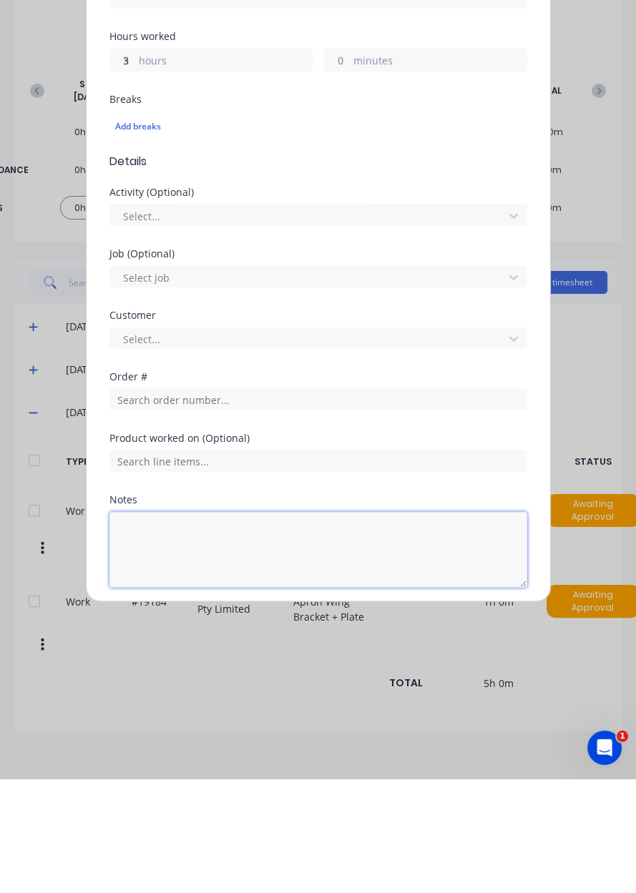
click at [130, 666] on textarea at bounding box center [318, 664] width 418 height 76
type textarea "Assist employees, consumables from store, sort jobs take photos"
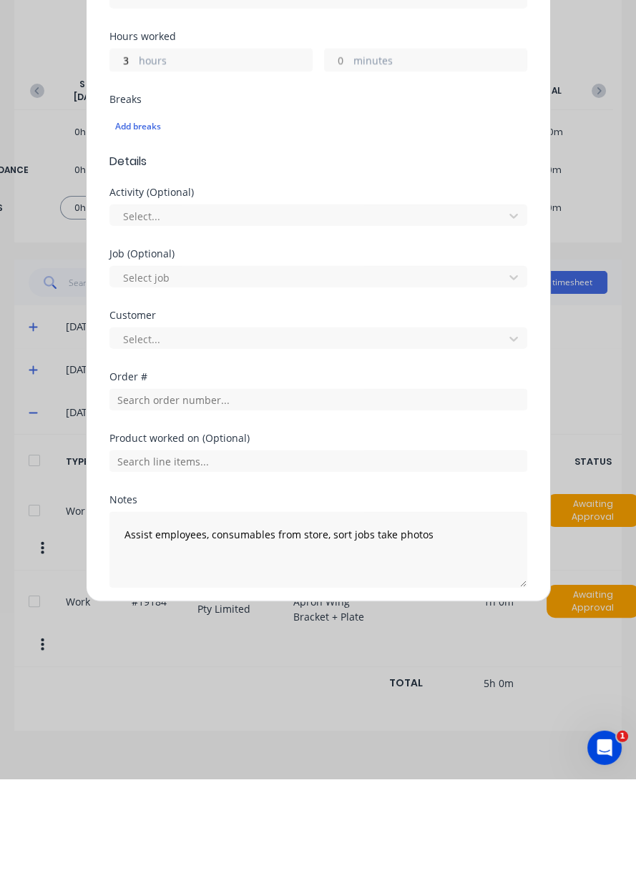
click at [304, 738] on button "Add manual time entry" at bounding box center [283, 736] width 121 height 23
